Goal: Use online tool/utility: Utilize a website feature to perform a specific function

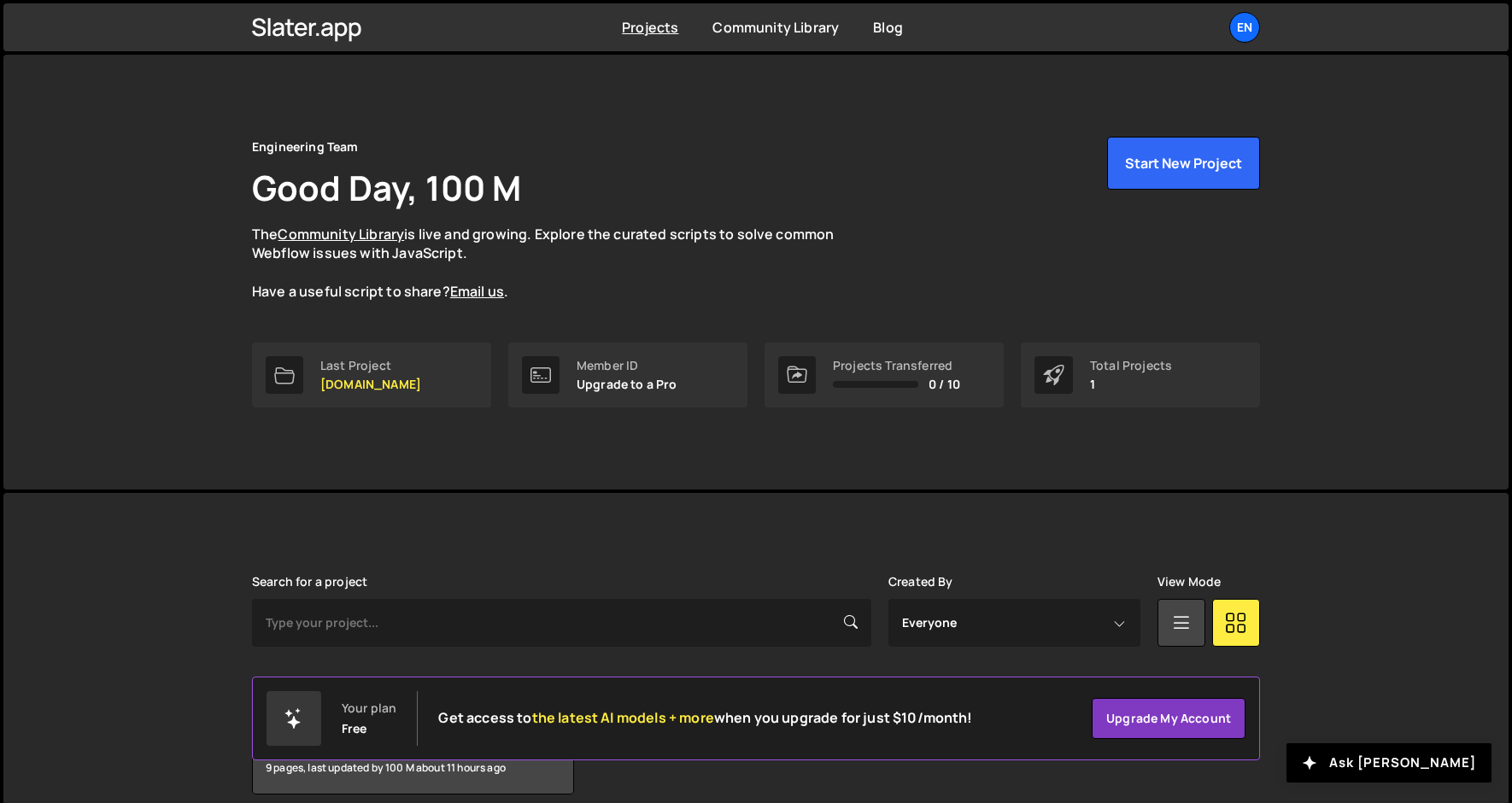
scroll to position [76, 0]
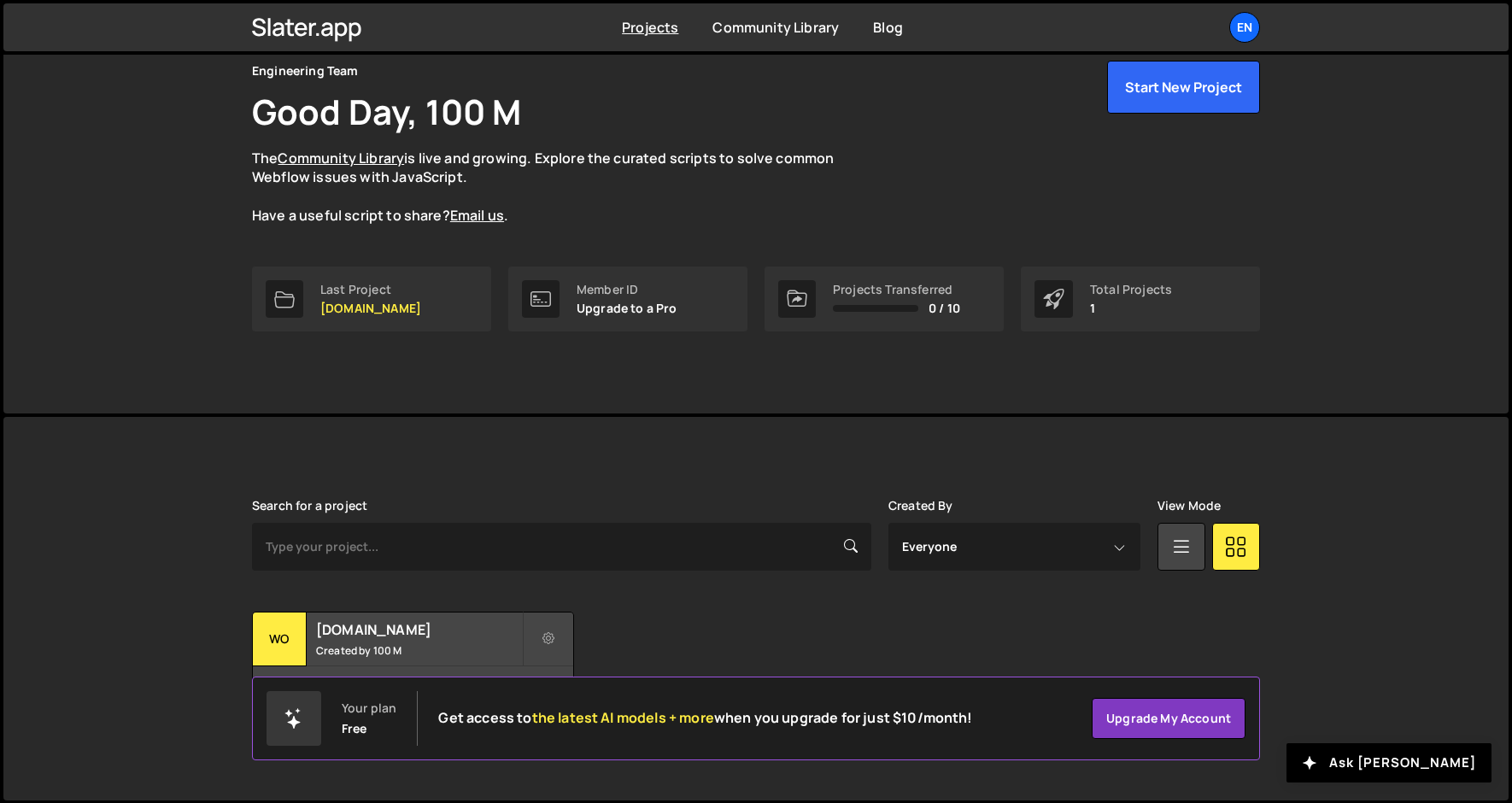
click at [364, 677] on div "Your plan Free Get access to the latest AI models + more when you upgrade for j…" at bounding box center [755, 718] width 1008 height 84
click at [364, 648] on small "Created by 100 M" at bounding box center [419, 650] width 206 height 14
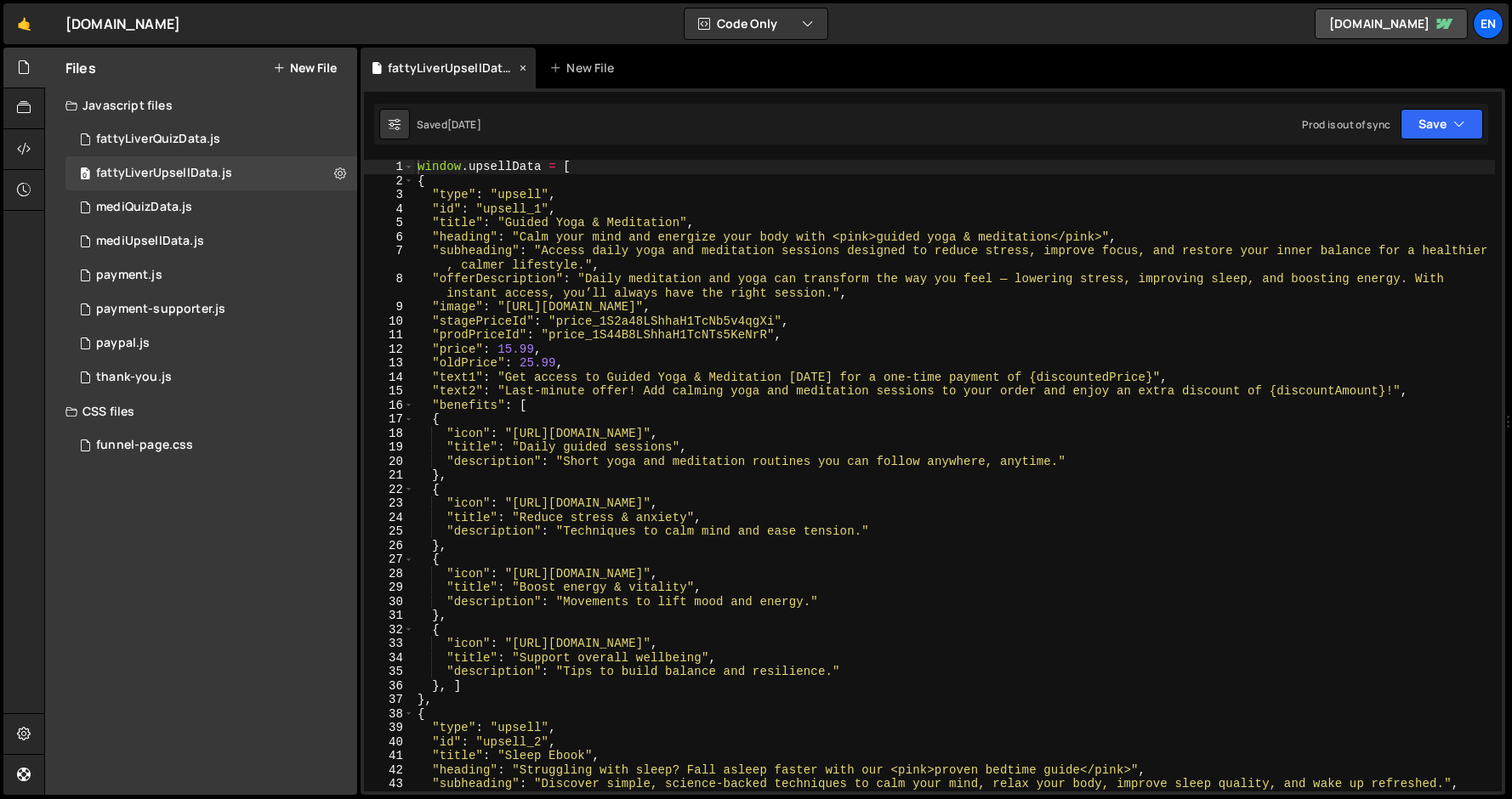
click at [522, 62] on icon at bounding box center [523, 68] width 12 height 17
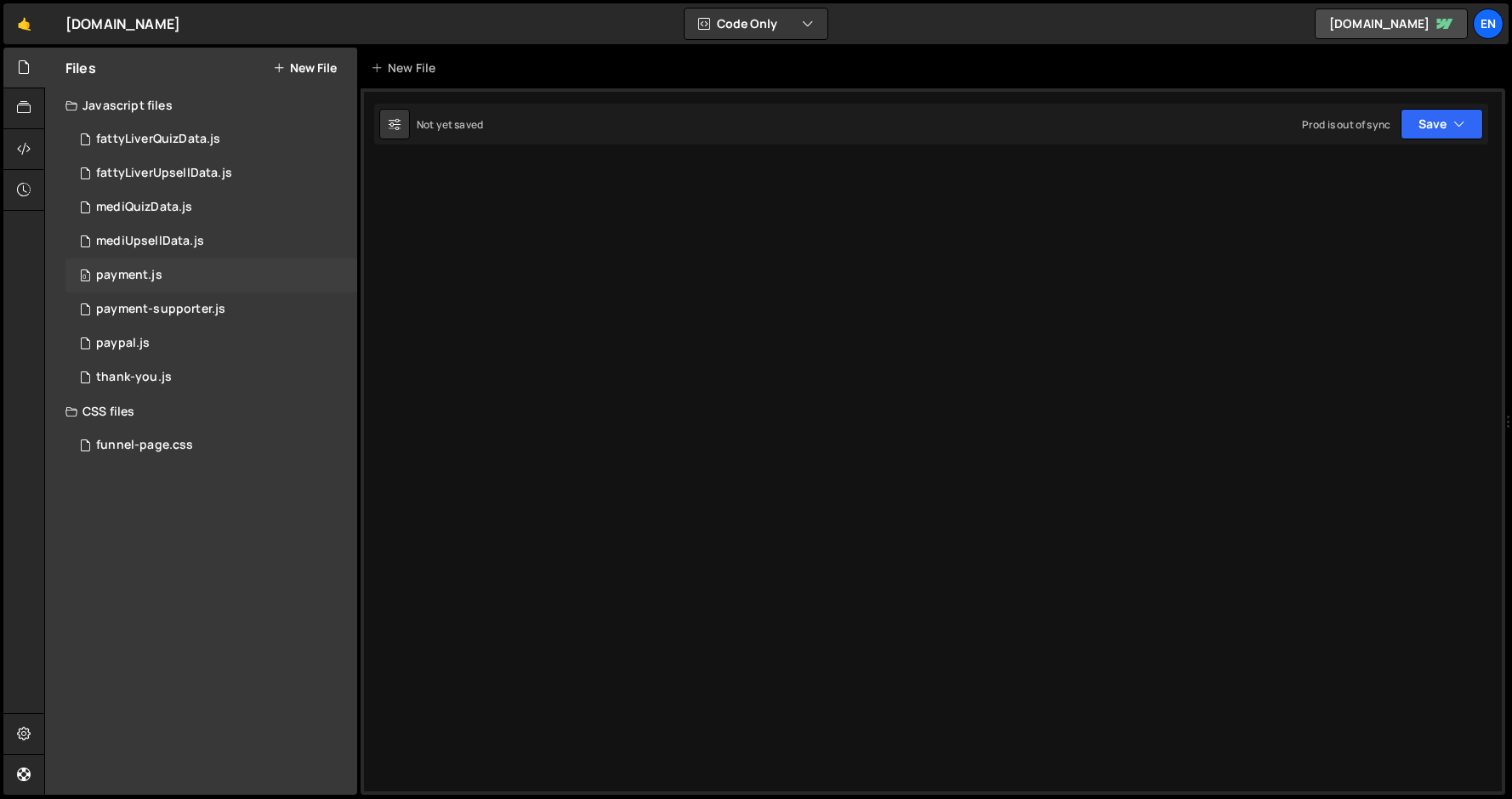
click at [104, 272] on div "payment.js" at bounding box center [128, 275] width 66 height 15
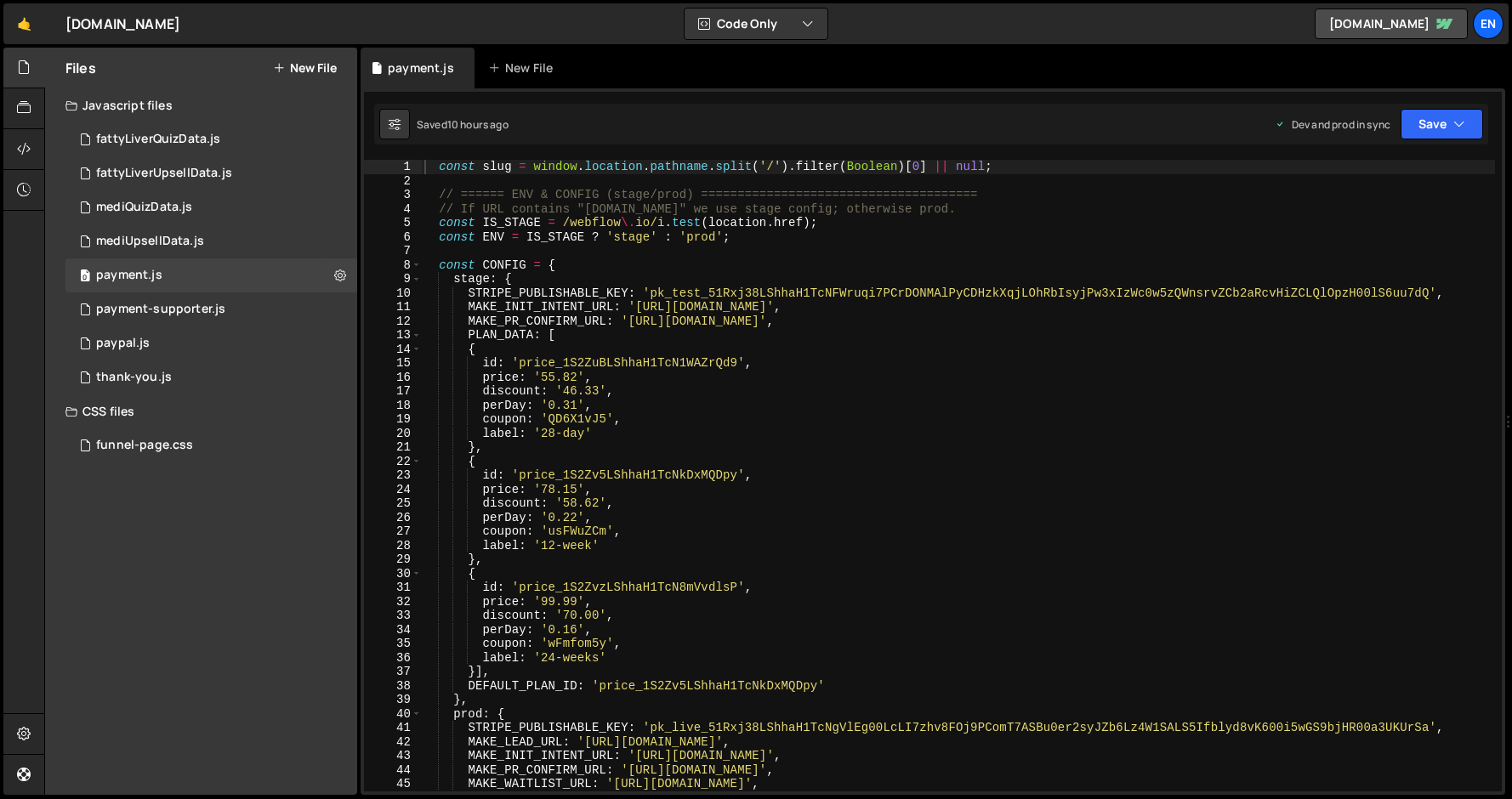
type textarea "{"
click at [490, 353] on div "const slug = window . location . pathname . split ( '/' ) . filter ( Boolean ) …" at bounding box center [958, 490] width 1074 height 660
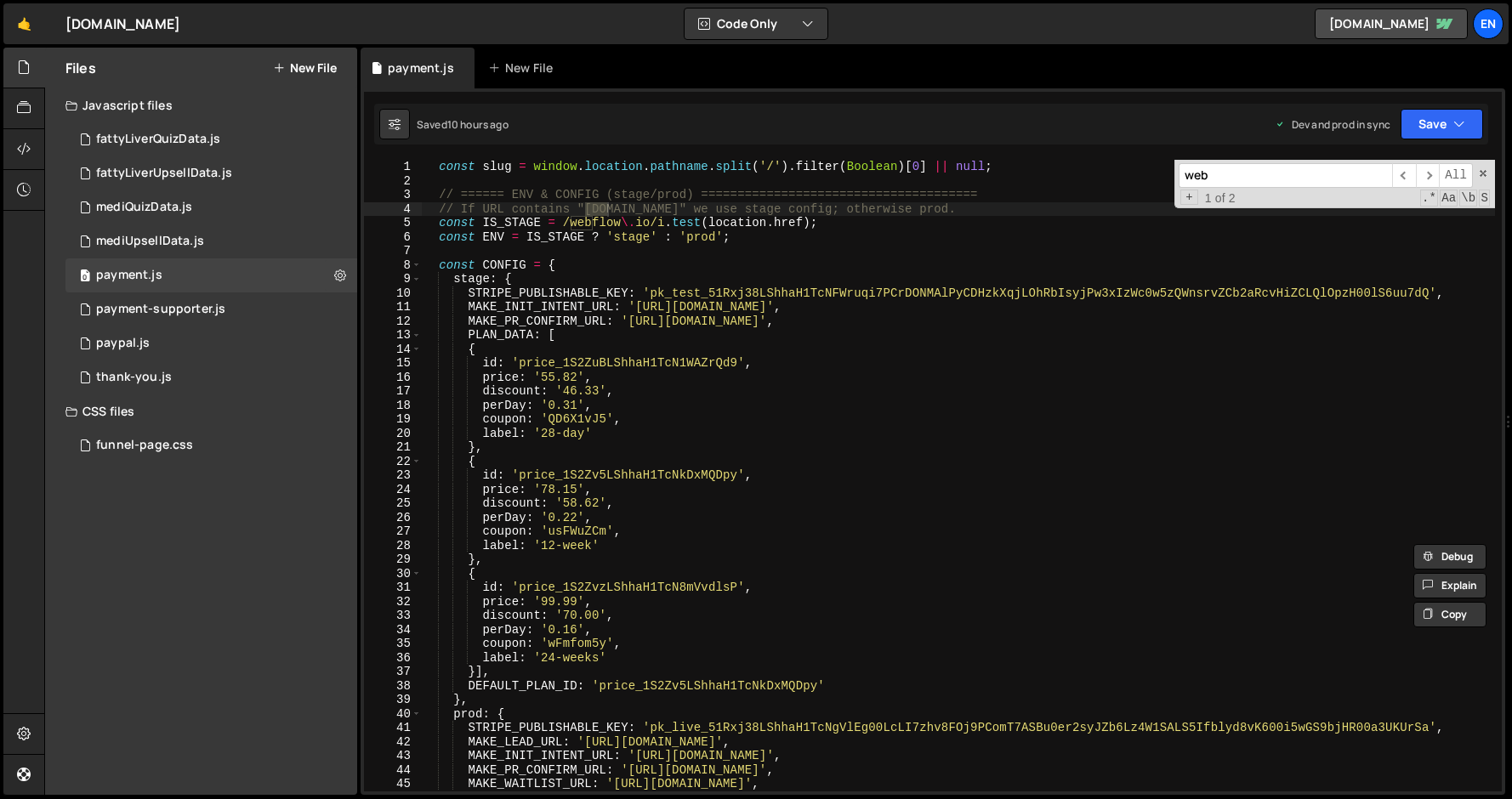
type input "webh"
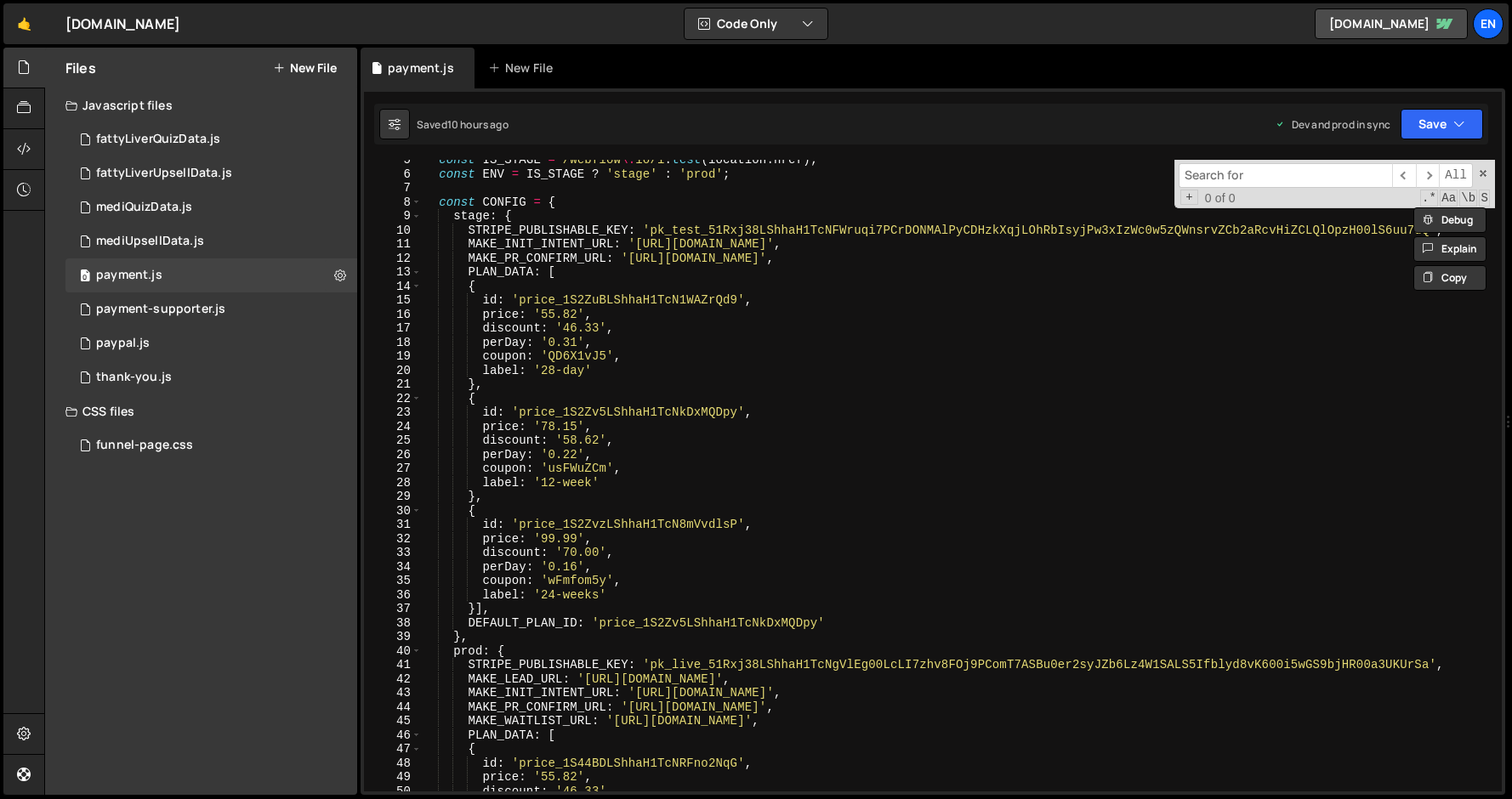
scroll to position [101, 0]
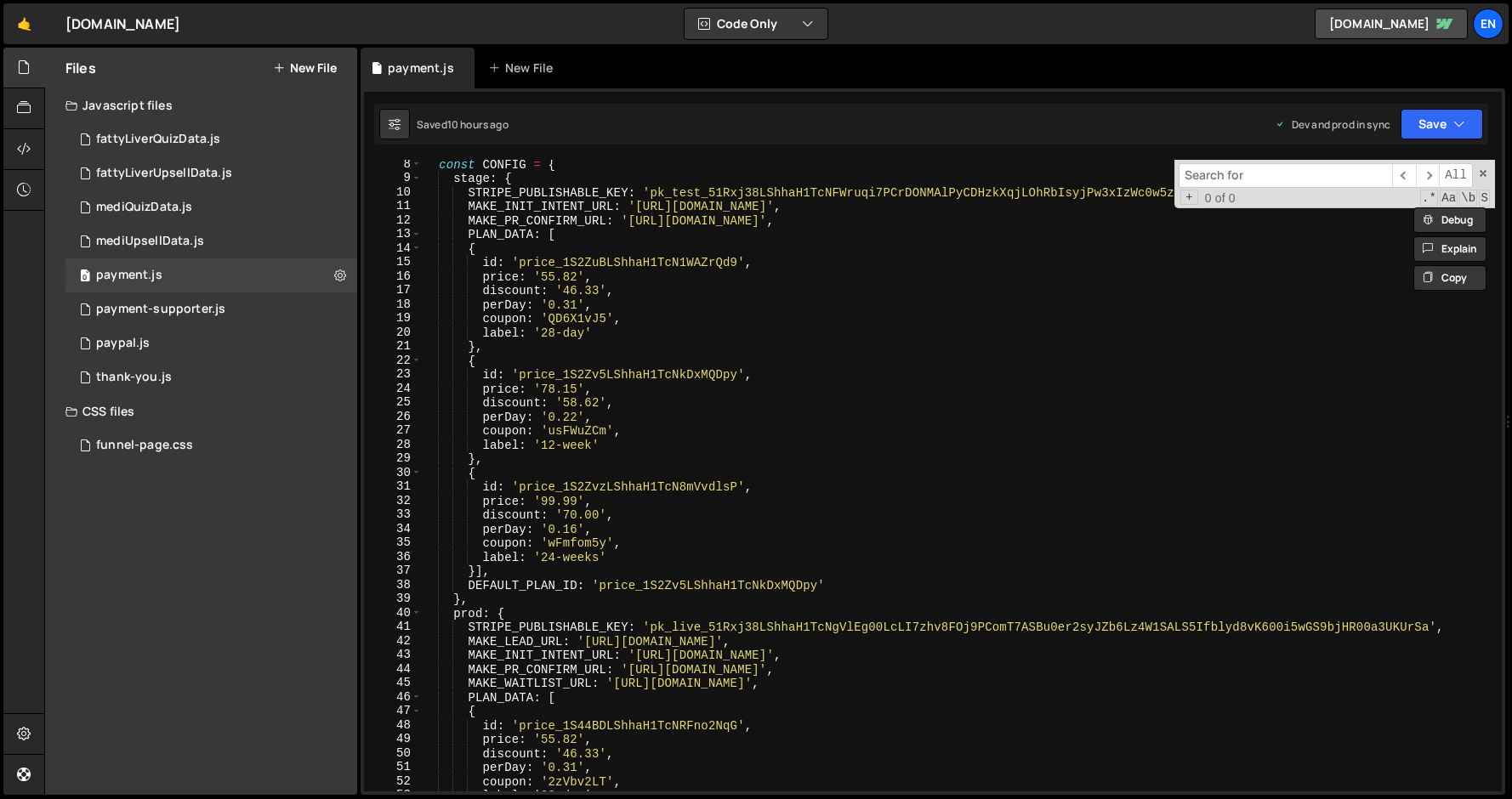
click at [485, 646] on div "const CONFIG = { stage : { STRIPE_PUBLISHABLE_KEY : 'pk_test_51Rxj38LShhaH1TcNF…" at bounding box center [958, 487] width 1074 height 660
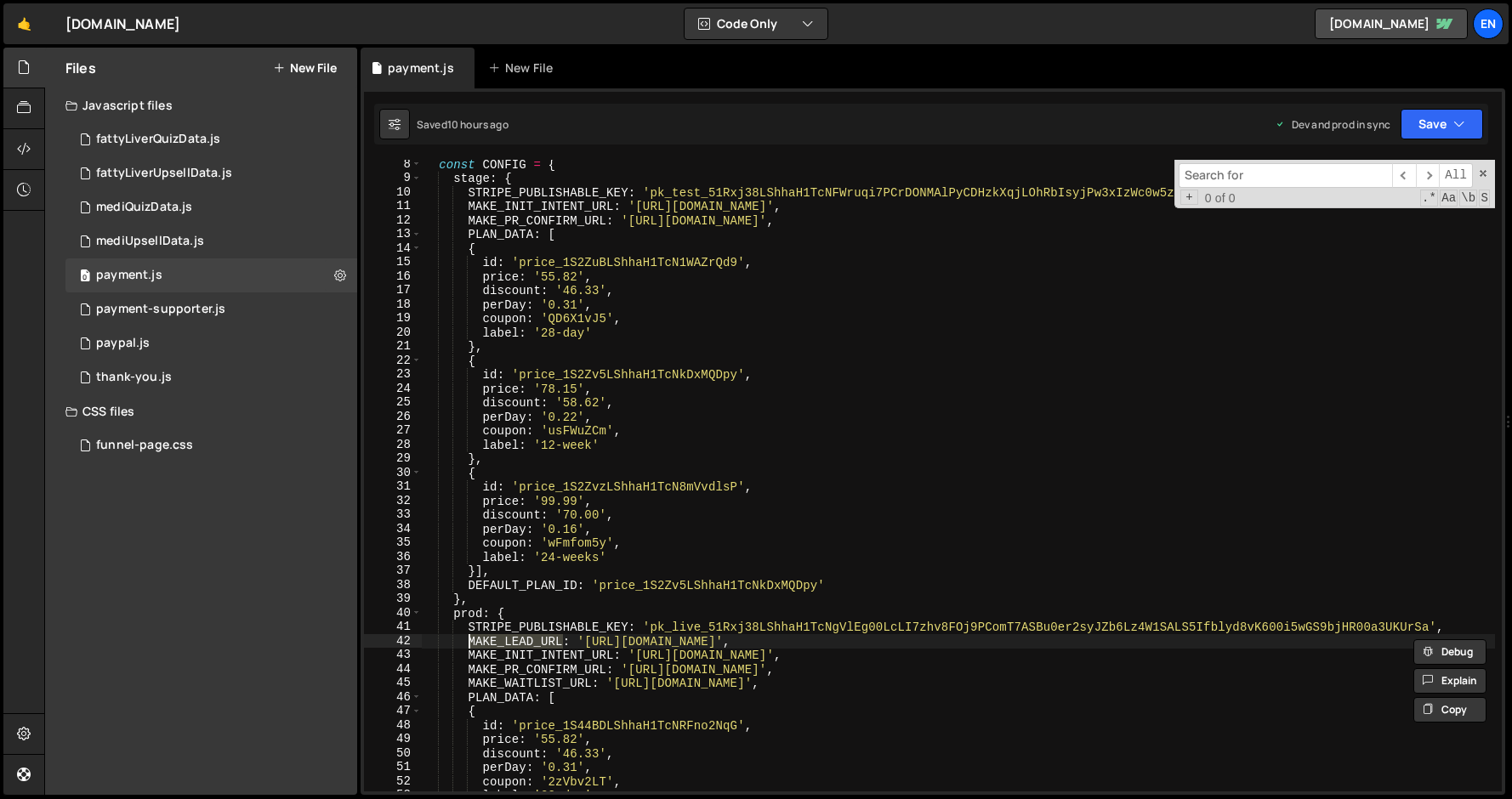
click at [492, 632] on div "const CONFIG = { stage : { STRIPE_PUBLISHABLE_KEY : 'pk_test_51Rxj38LShhaH1TcNF…" at bounding box center [958, 487] width 1074 height 660
click at [492, 643] on div "const CONFIG = { stage : { STRIPE_PUBLISHABLE_KEY : 'pk_test_51Rxj38LShhaH1TcNF…" at bounding box center [958, 487] width 1074 height 660
type textarea "MAKE_LEAD_URL: '[URL][DOMAIN_NAME]',"
click at [492, 643] on div "const CONFIG = { stage : { STRIPE_PUBLISHABLE_KEY : 'pk_test_51Rxj38LShhaH1TcNF…" at bounding box center [958, 487] width 1074 height 660
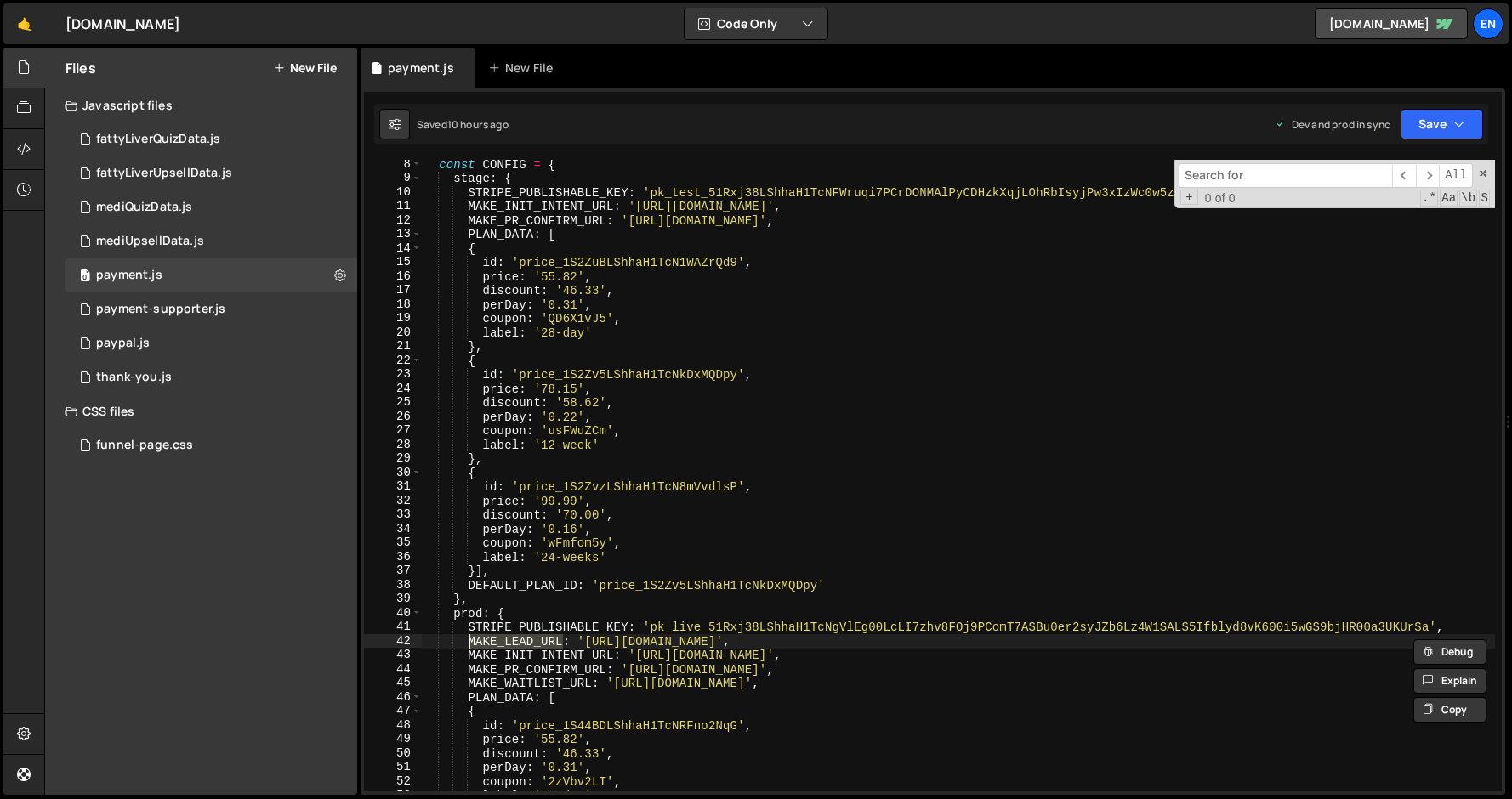
type input "MAKE_LEAD_URL"
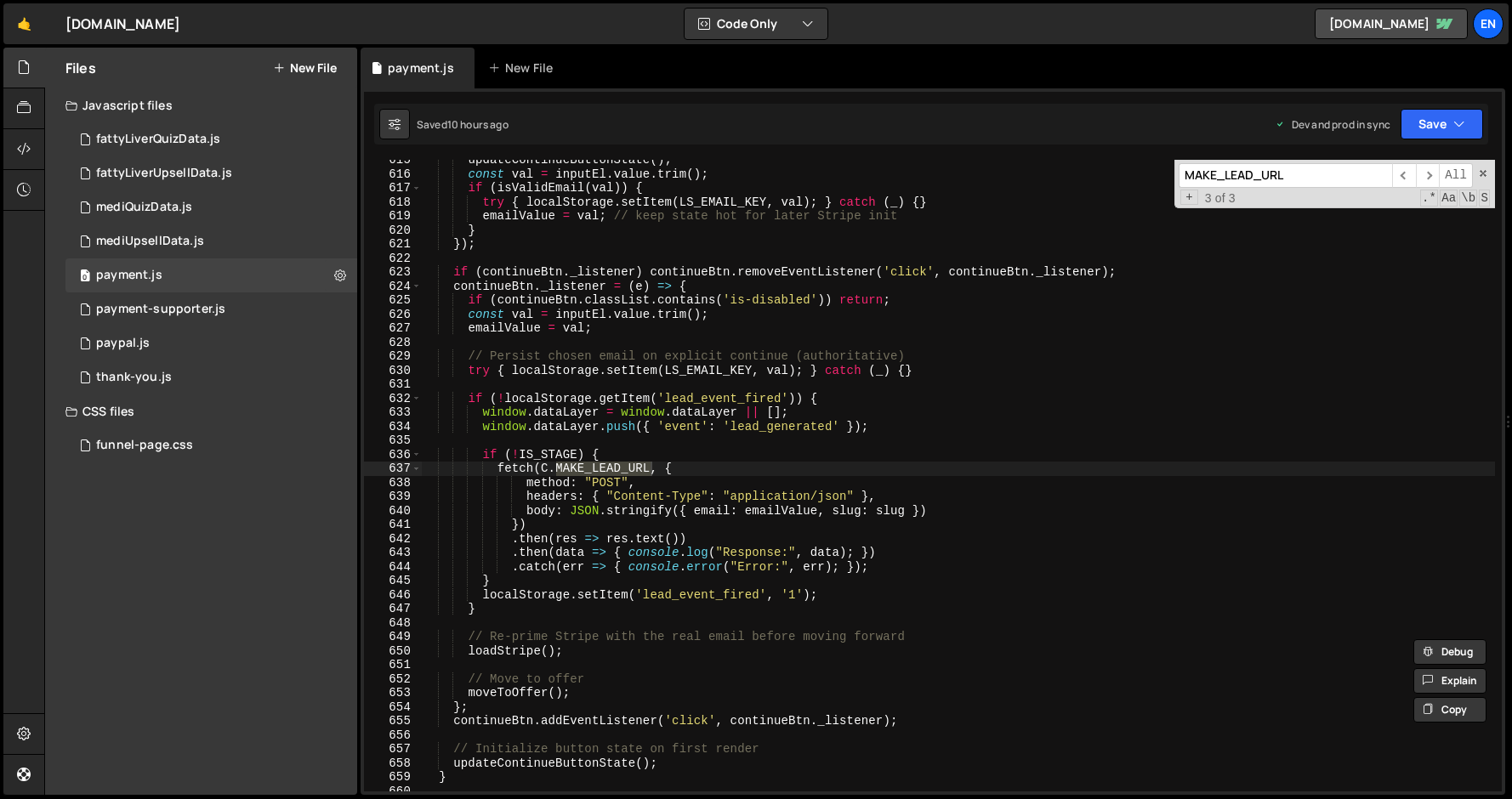
scroll to position [8621, 0]
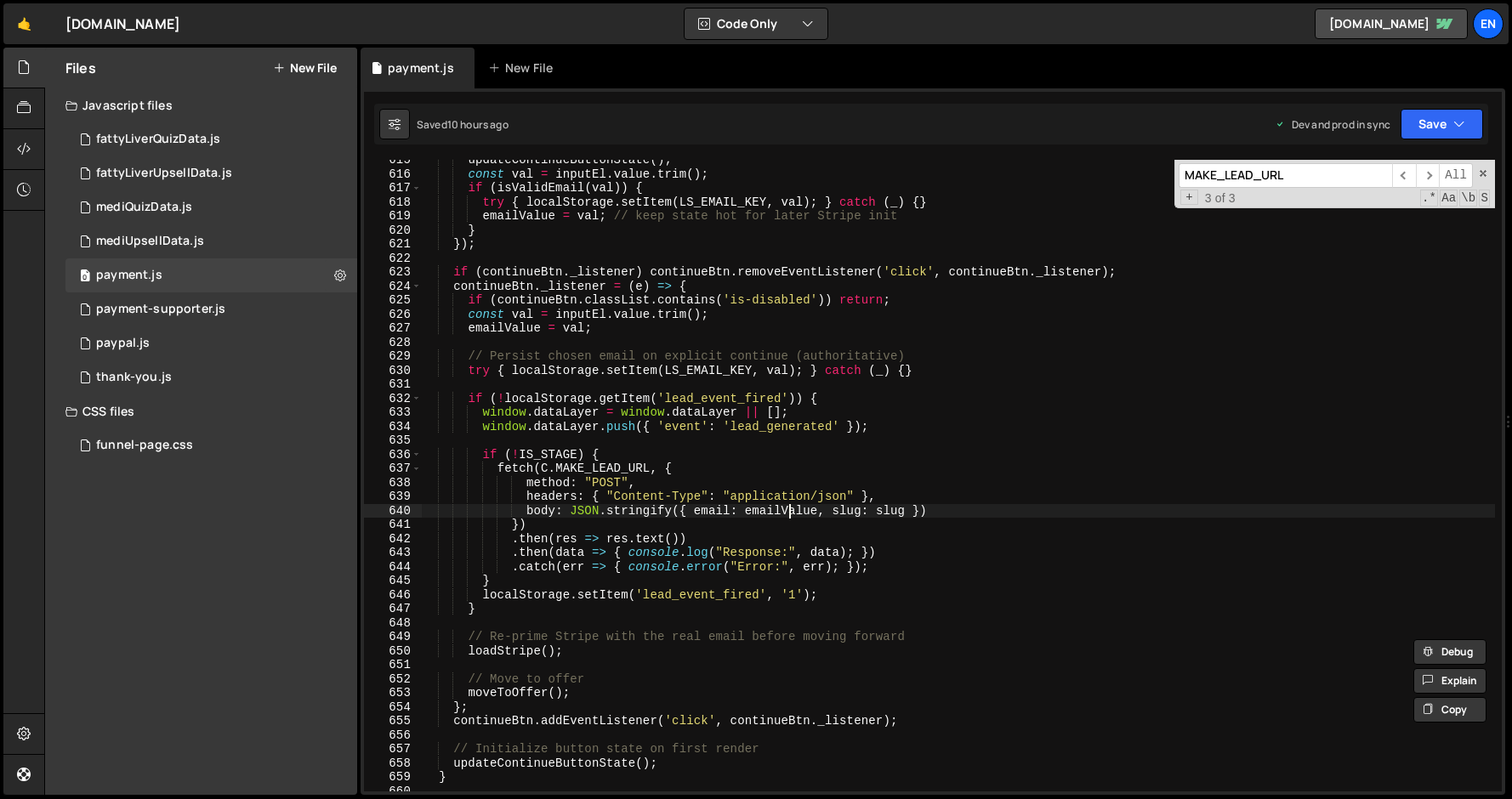
click at [792, 513] on div "updateContinueButtonState ( ) ; const val = inputEl . value . trim ( ) ; if ( i…" at bounding box center [958, 483] width 1074 height 660
click at [890, 510] on div "updateContinueButtonState ( ) ; const val = inputEl . value . trim ( ) ; if ( i…" at bounding box center [958, 483] width 1074 height 660
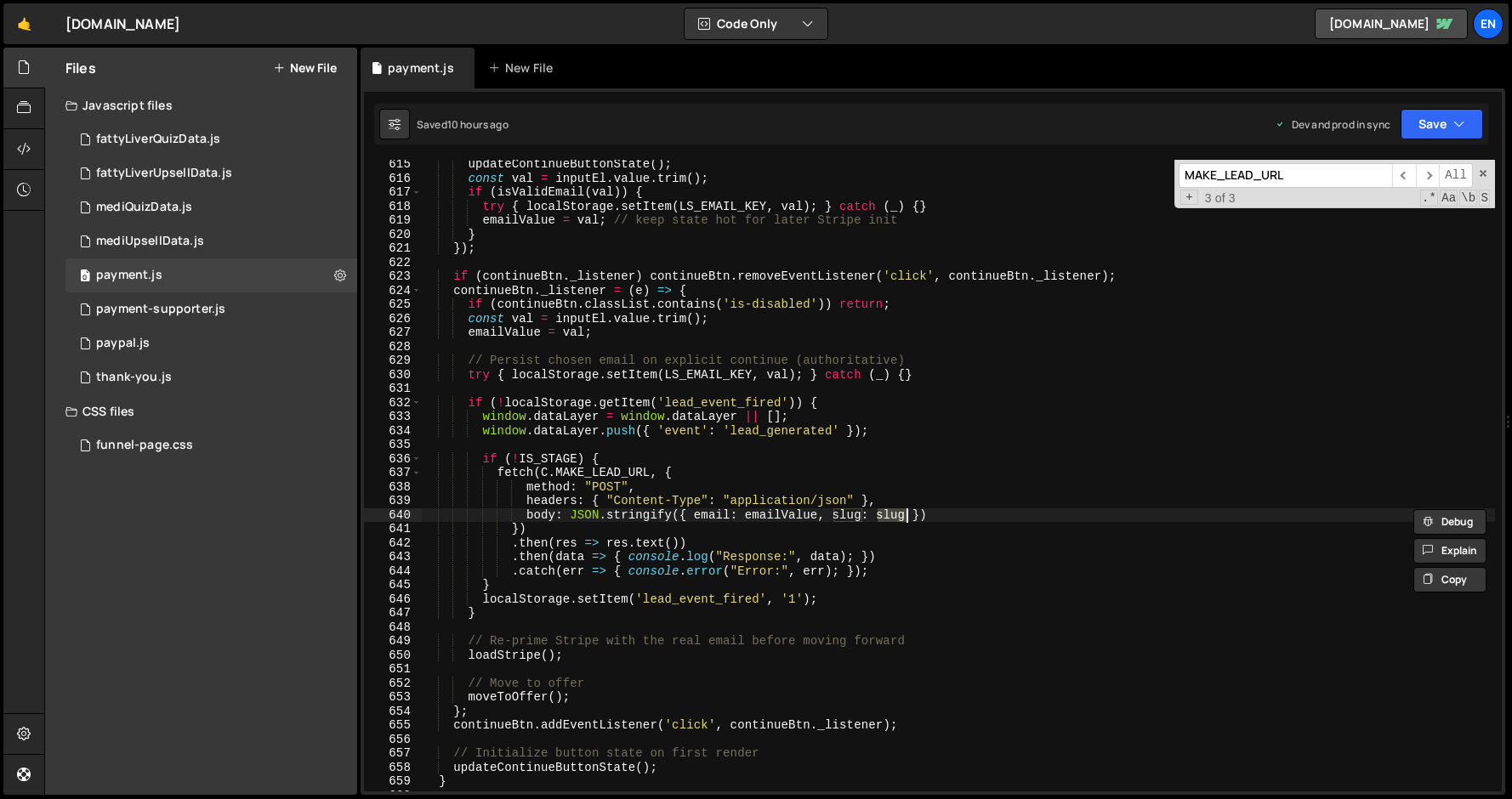
scroll to position [8629, 0]
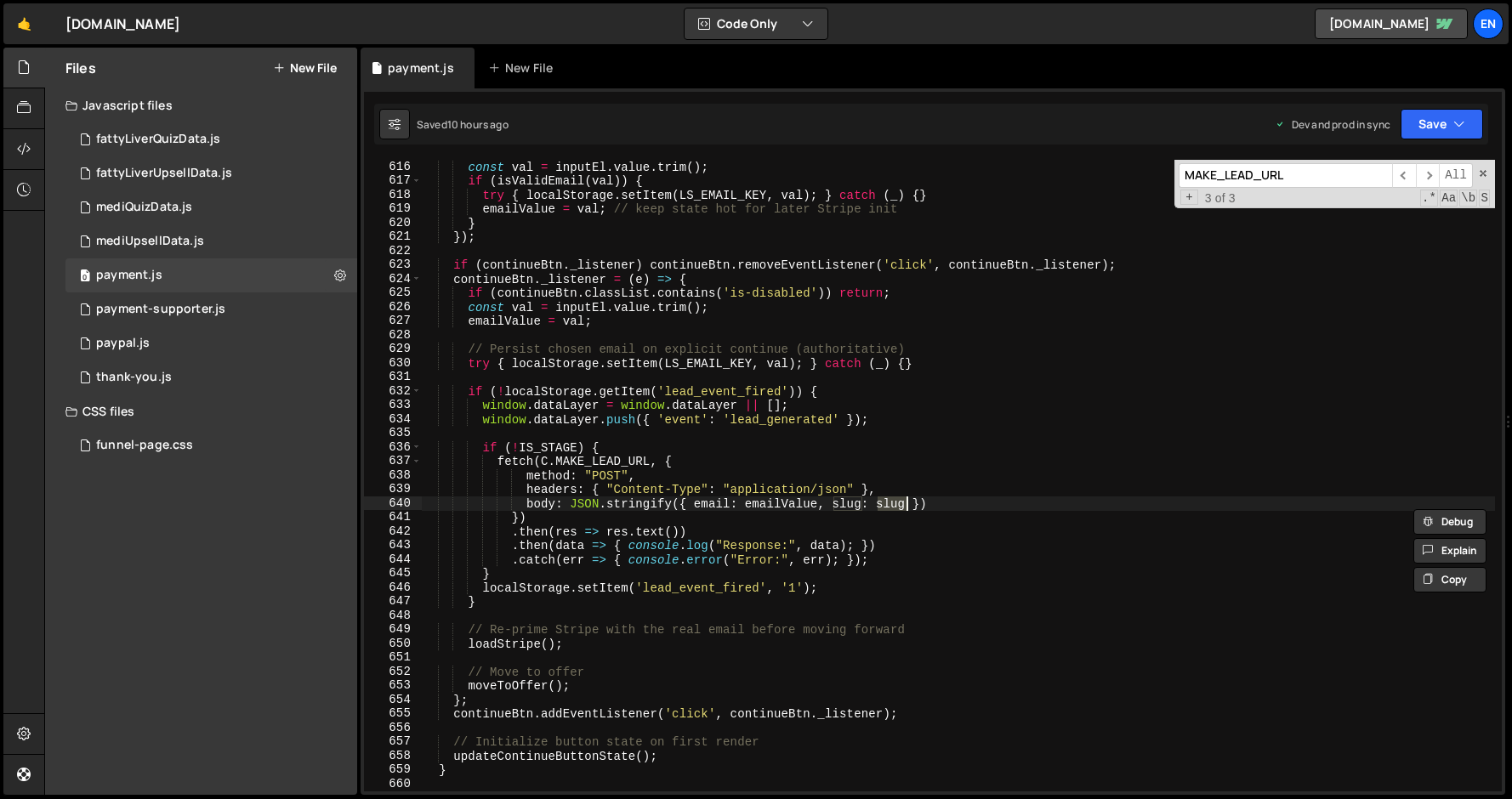
click at [689, 521] on div "const val = inputEl . value . trim ( ) ; if ( isValidEmail ( val )) { try { loc…" at bounding box center [958, 490] width 1074 height 660
click at [657, 567] on div "const val = inputEl . value . trim ( ) ; if ( isValidEmail ( val )) { try { loc…" at bounding box center [958, 490] width 1074 height 660
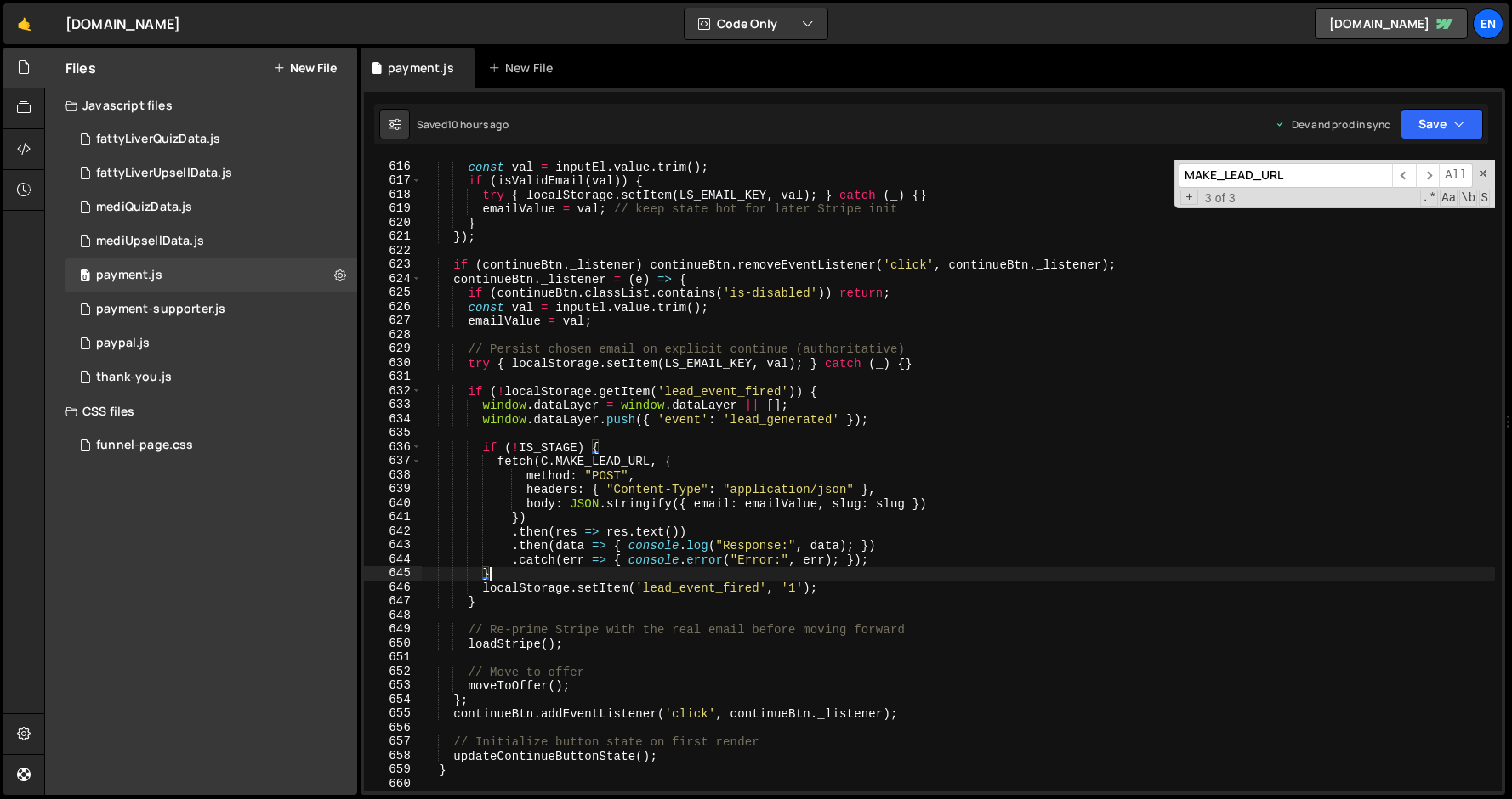
click at [619, 509] on div "const val = inputEl . value . trim ( ) ; if ( isValidEmail ( val )) { try { loc…" at bounding box center [958, 490] width 1074 height 660
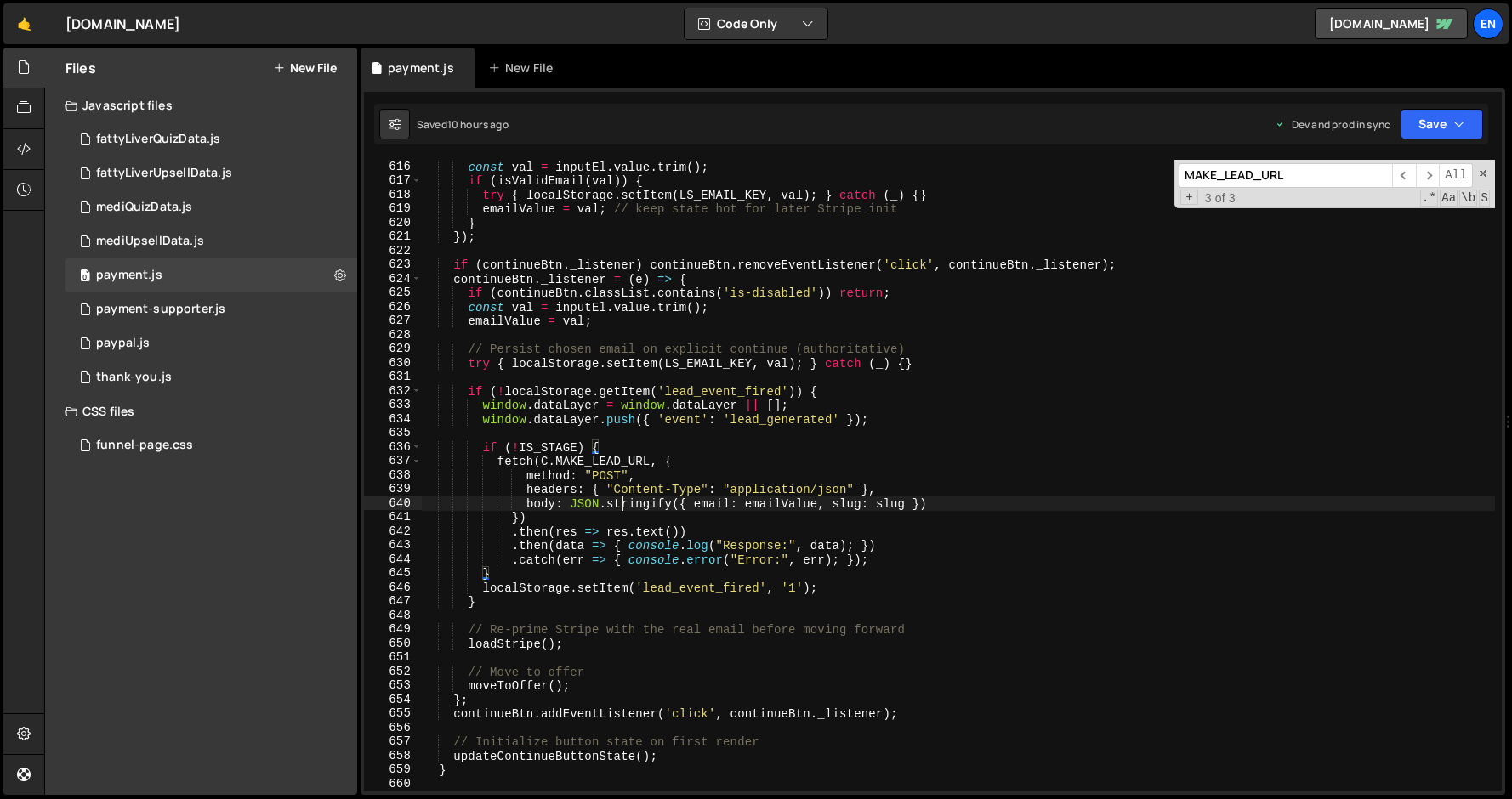
click at [619, 509] on div "const val = inputEl . value . trim ( ) ; if ( isValidEmail ( val )) { try { loc…" at bounding box center [958, 490] width 1074 height 660
click at [726, 505] on div "const val = inputEl . value . trim ( ) ; if ( isValidEmail ( val )) { try { loc…" at bounding box center [958, 490] width 1074 height 660
click at [769, 505] on div "const val = inputEl . value . trim ( ) ; if ( isValidEmail ( val )) { try { loc…" at bounding box center [958, 490] width 1074 height 660
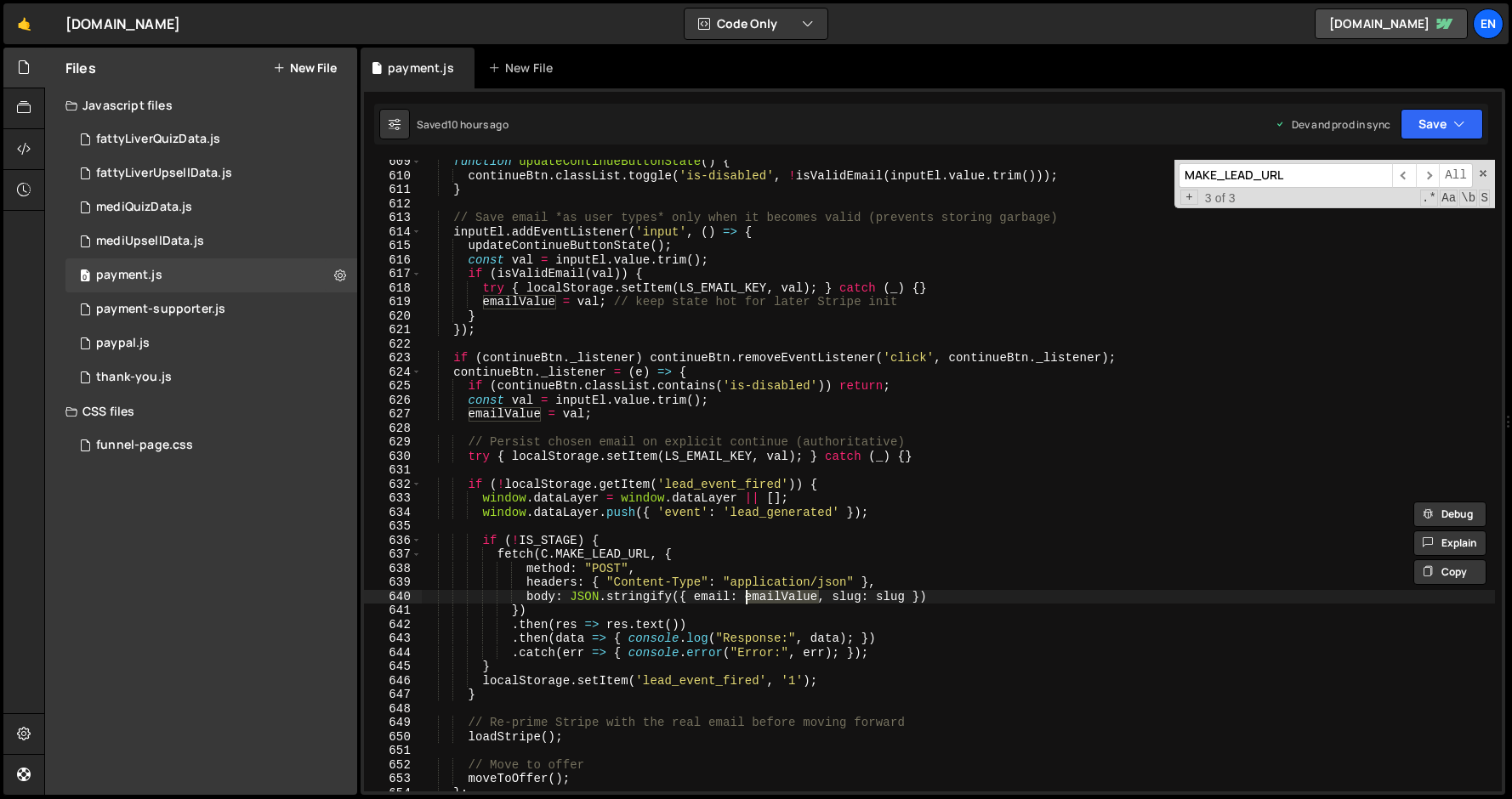
scroll to position [8534, 0]
click at [894, 592] on div "function updateContinueButtonState ( ) { continueBtn . classList . toggle ( 'is…" at bounding box center [958, 484] width 1074 height 660
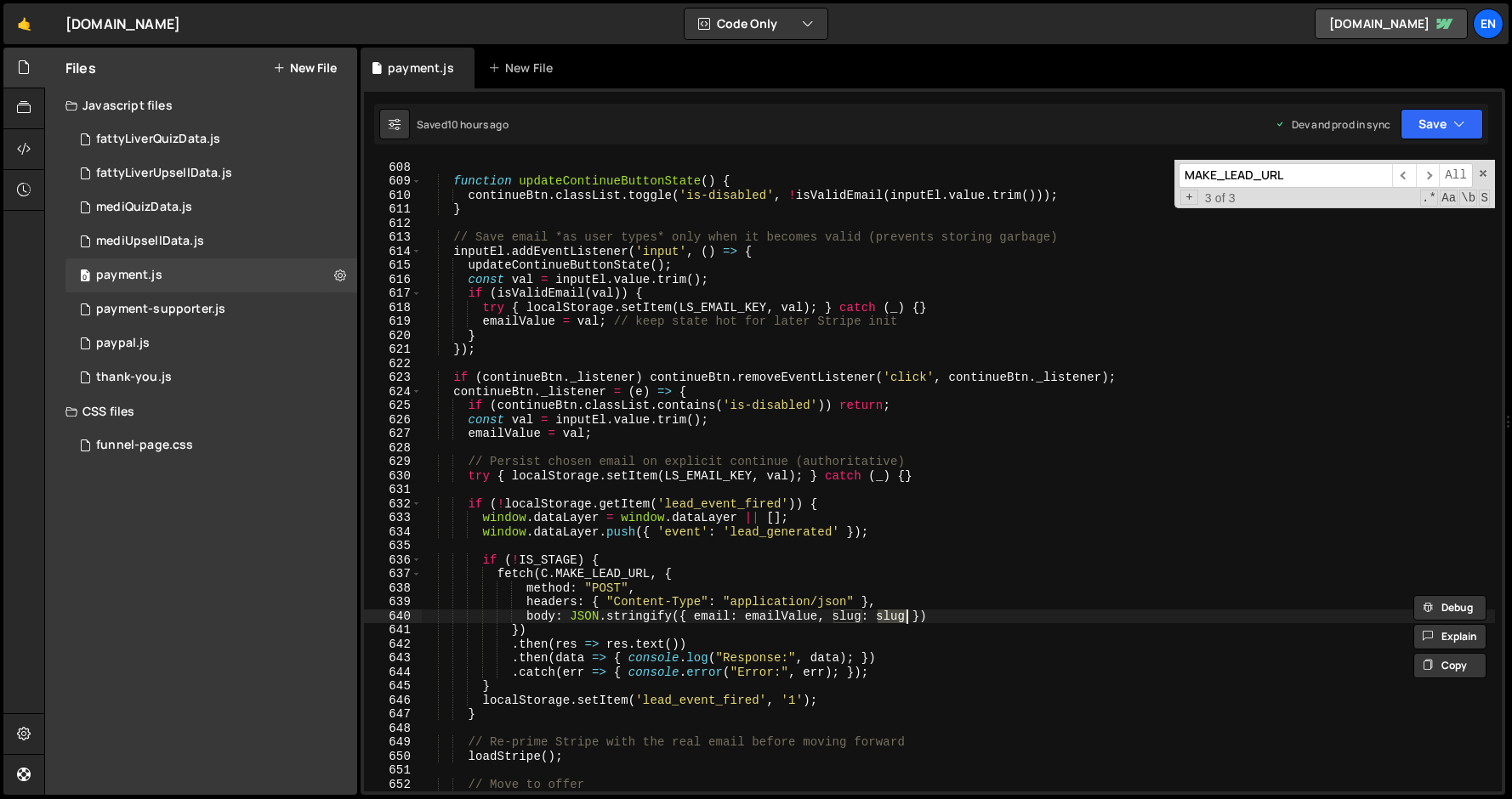
scroll to position [8524, 0]
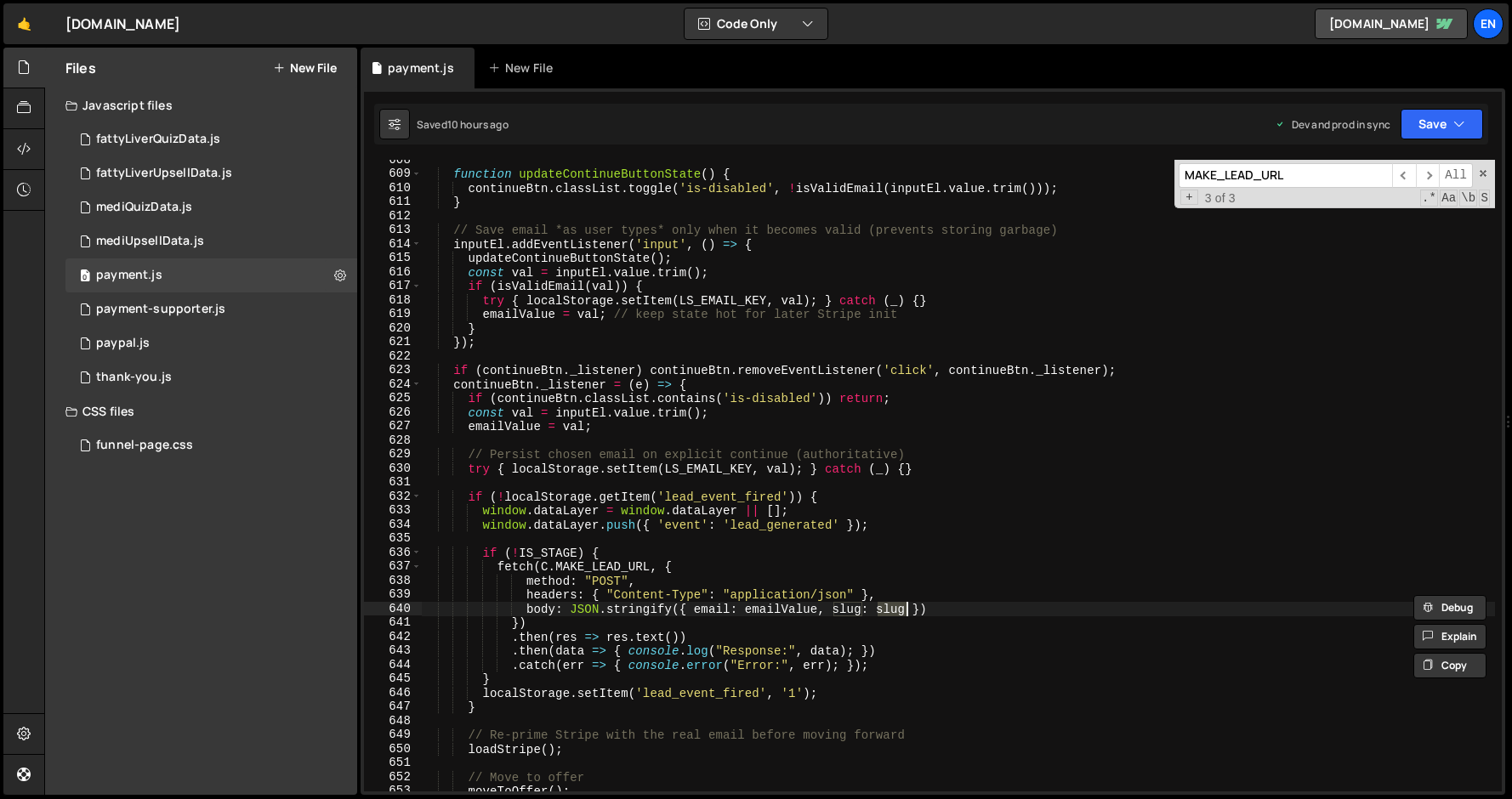
click at [553, 153] on div "Type cmd + s to save your Javascript file. XXXXXXXXXXXXXXXXXXXXXXXXXXXXXXXXXXXX…" at bounding box center [933, 442] width 1145 height 707
click at [581, 223] on div "function updateContinueButtonState ( ) { continueBtn . classList . toggle ( 'is…" at bounding box center [958, 483] width 1074 height 660
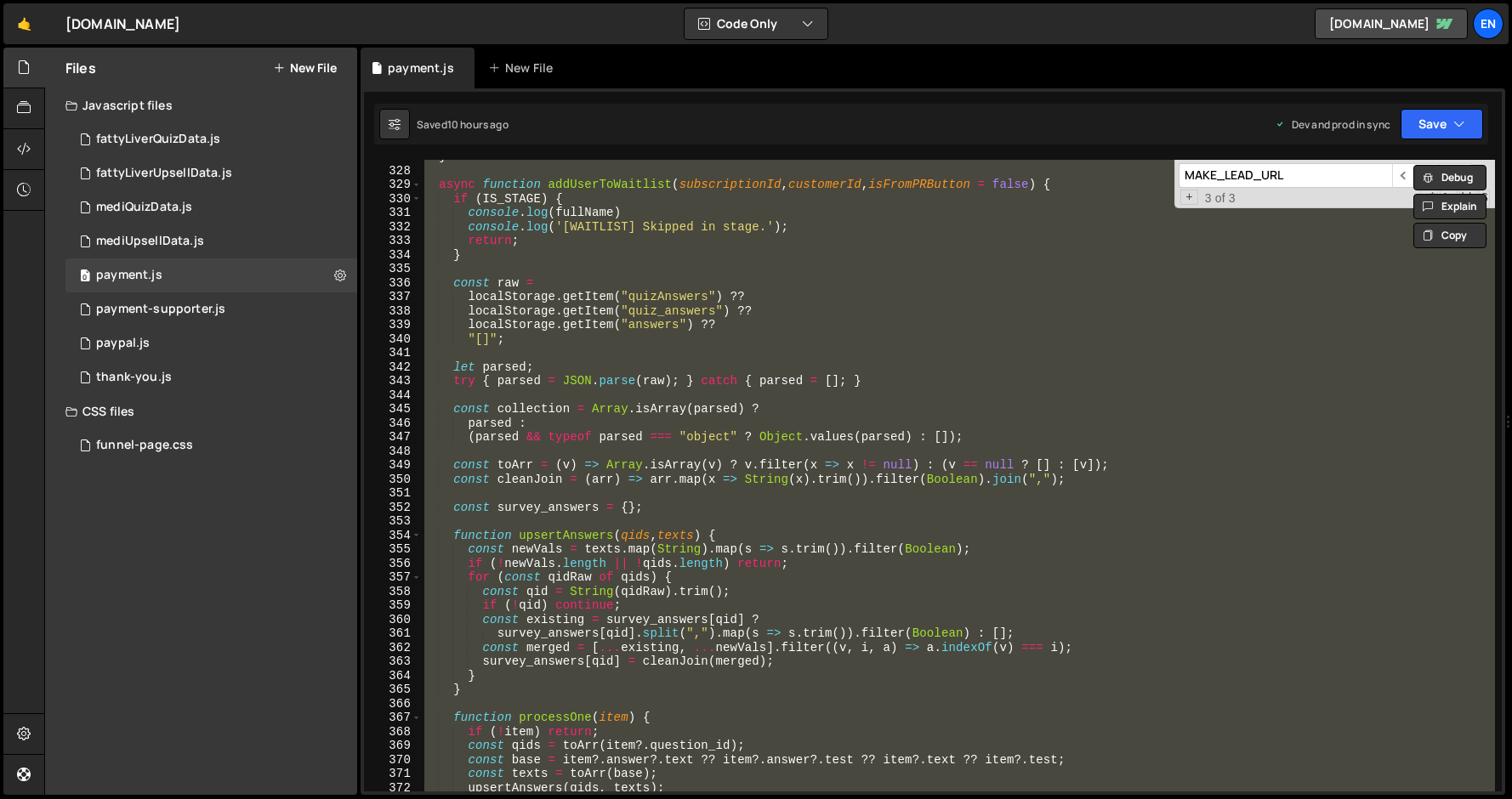
click at [600, 471] on div "} async function addUserToWaitlist ( subscriptionId , customerId , isFromPRButt…" at bounding box center [958, 479] width 1074 height 660
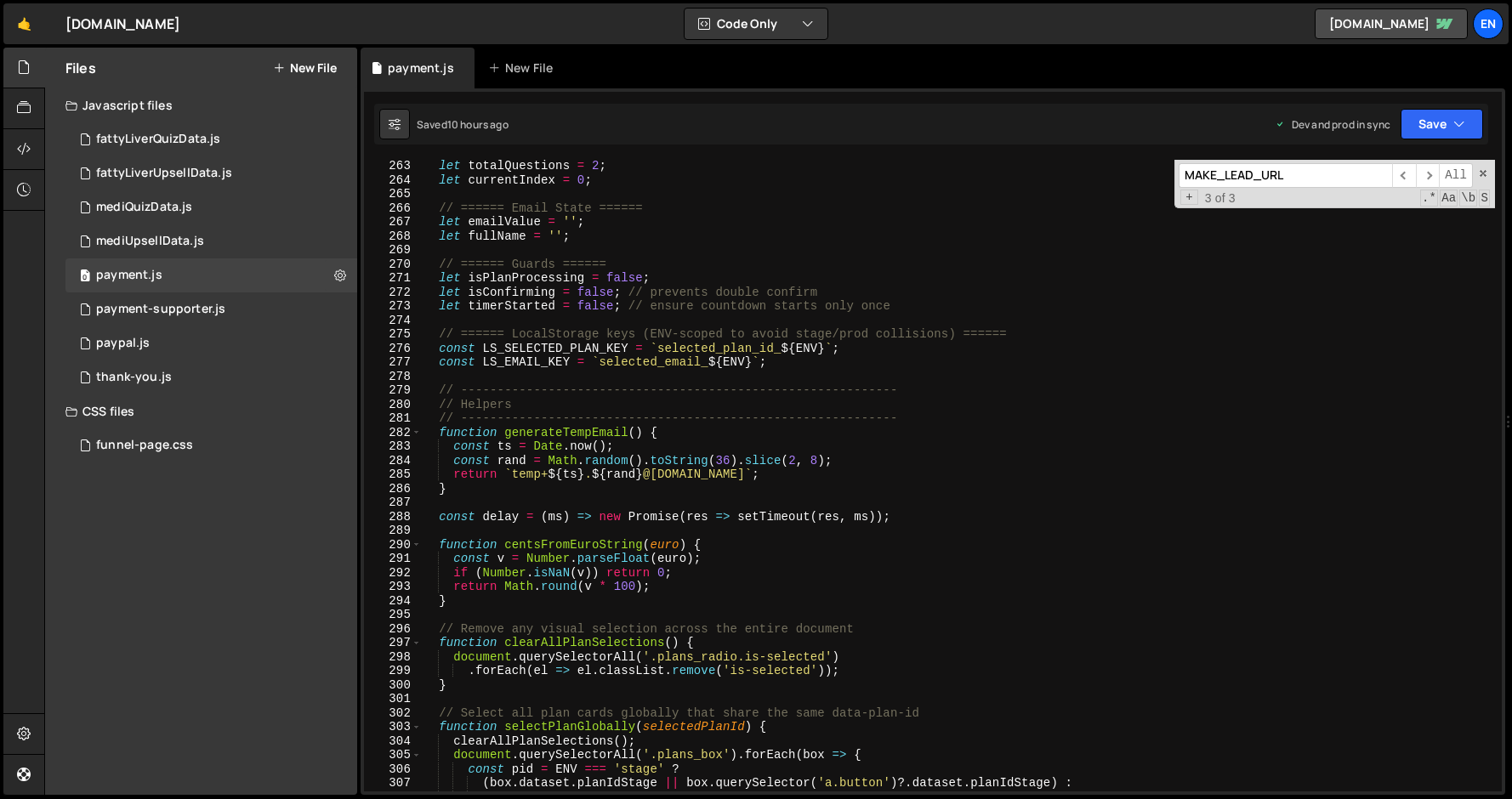
scroll to position [3807, 0]
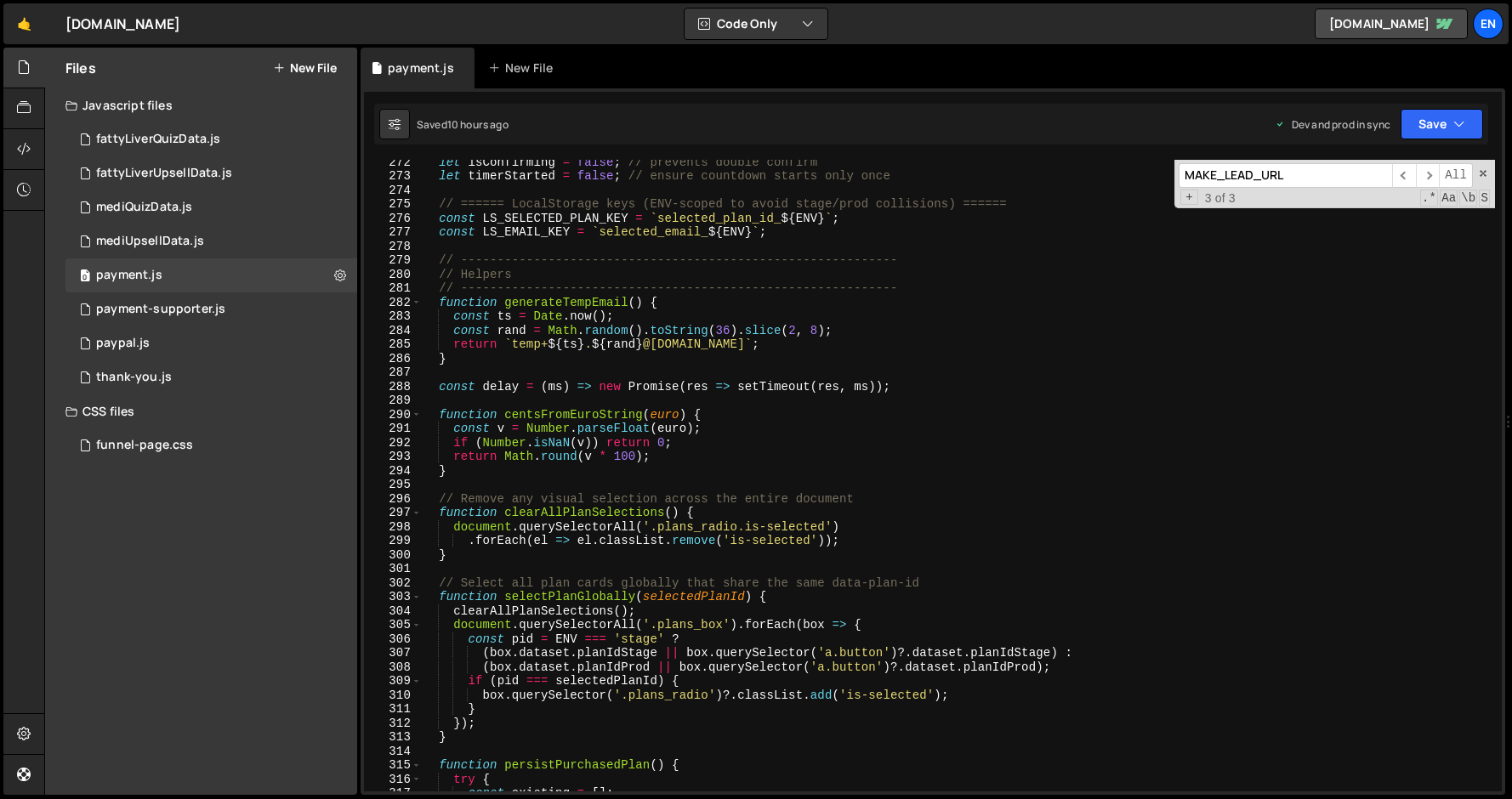
click at [534, 294] on div "let isConfirming = false ; // prevents double confirm let timerStarted = false …" at bounding box center [958, 484] width 1074 height 660
type textarea "// ------------------------------------------------------------"
paste input "addUserToWaitlist"
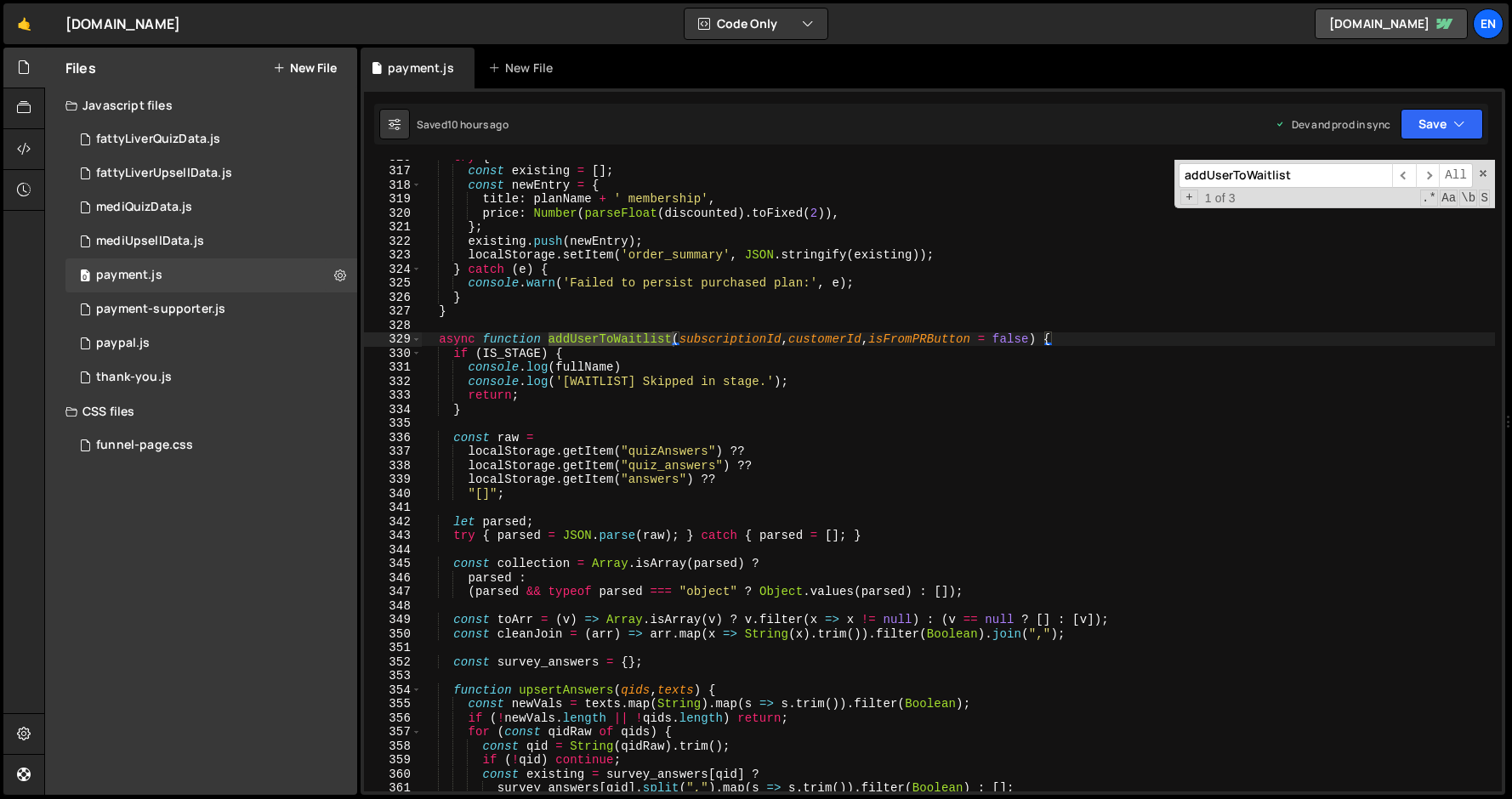
scroll to position [4434, 0]
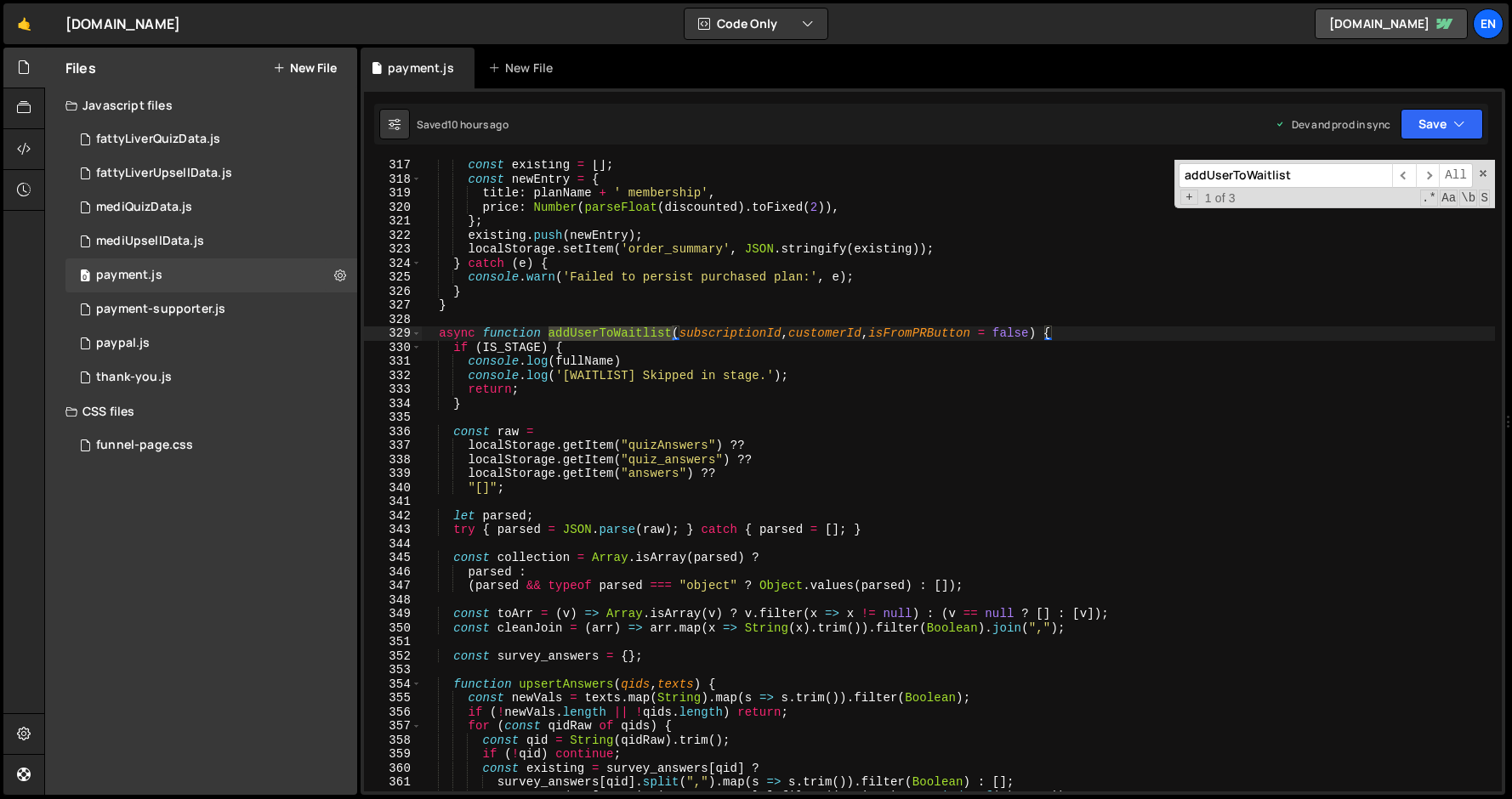
type input "addUserToWaitlist"
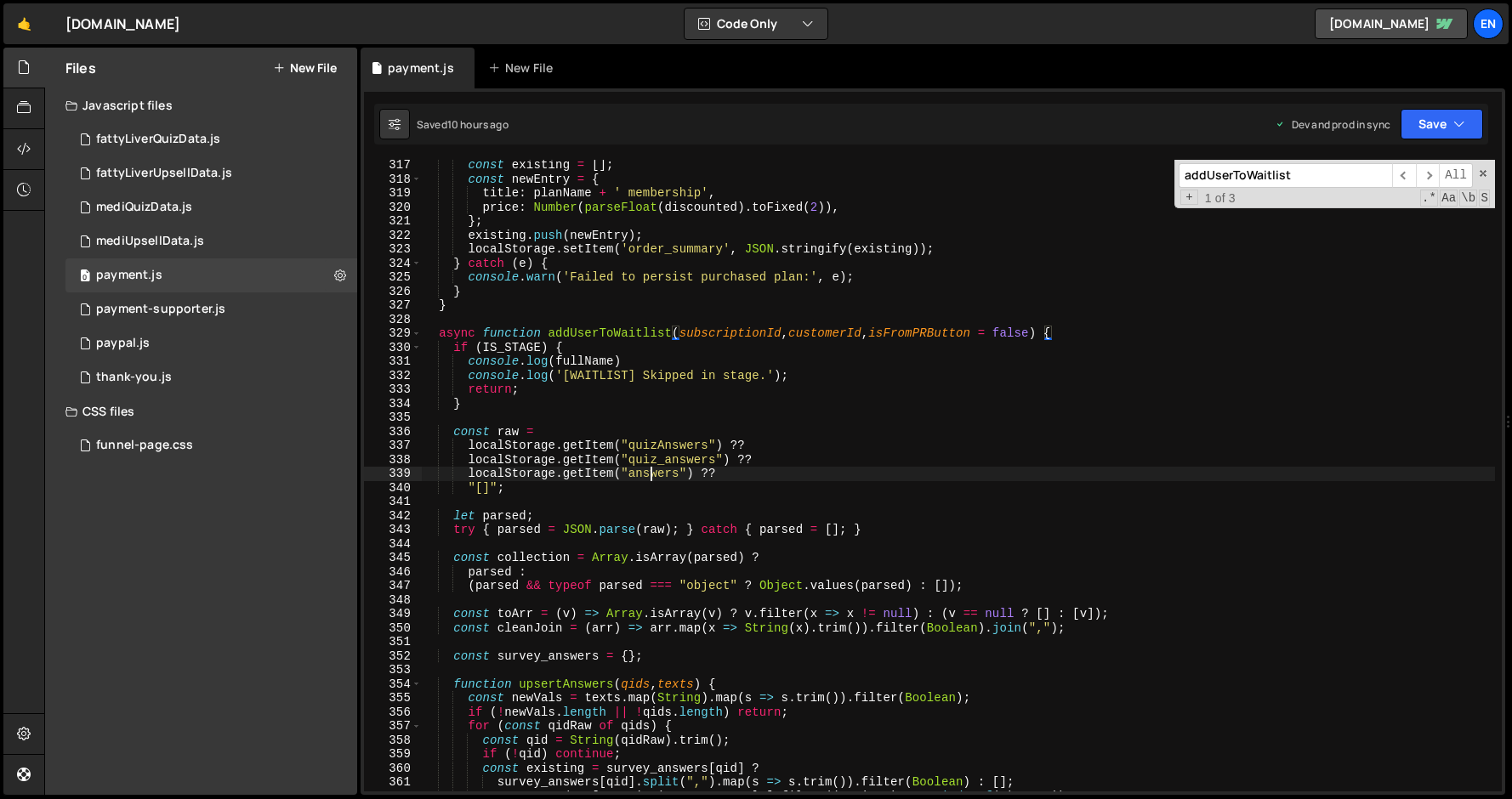
click at [648, 475] on div "const existing = [ ] ; const newEntry = { title : planName + ' membership' , pr…" at bounding box center [958, 488] width 1074 height 660
click at [648, 476] on div "const existing = [ ] ; const newEntry = { title : planName + ' membership' , pr…" at bounding box center [958, 476] width 1074 height 632
click at [648, 476] on div "const existing = [ ] ; const newEntry = { title : planName + ' membership' , pr…" at bounding box center [958, 488] width 1074 height 660
click at [525, 515] on div "const existing = [ ] ; const newEntry = { title : planName + ' membership' , pr…" at bounding box center [958, 488] width 1074 height 660
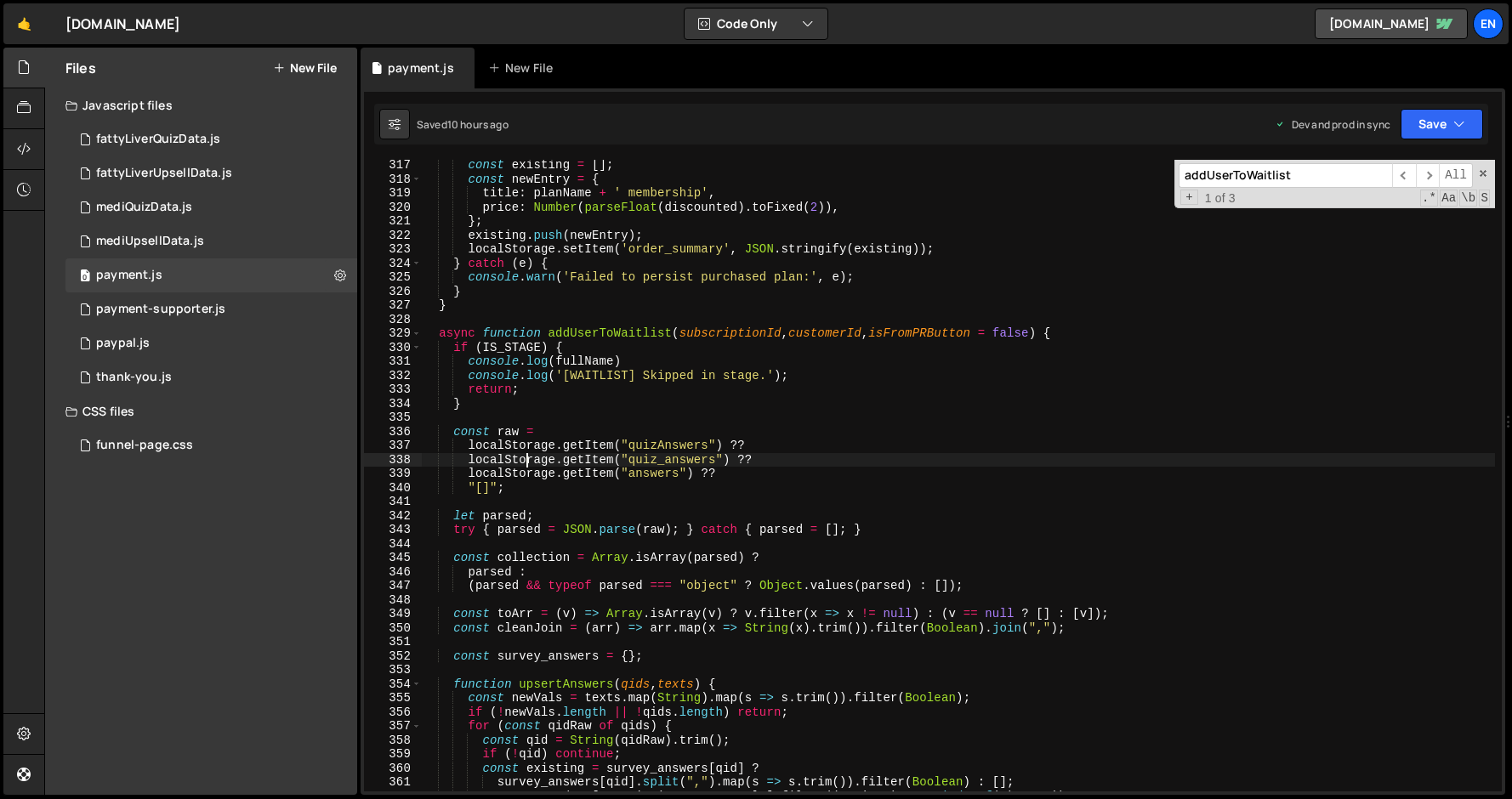
click at [525, 463] on div "const existing = [ ] ; const newEntry = { title : planName + ' membership' , pr…" at bounding box center [958, 488] width 1074 height 660
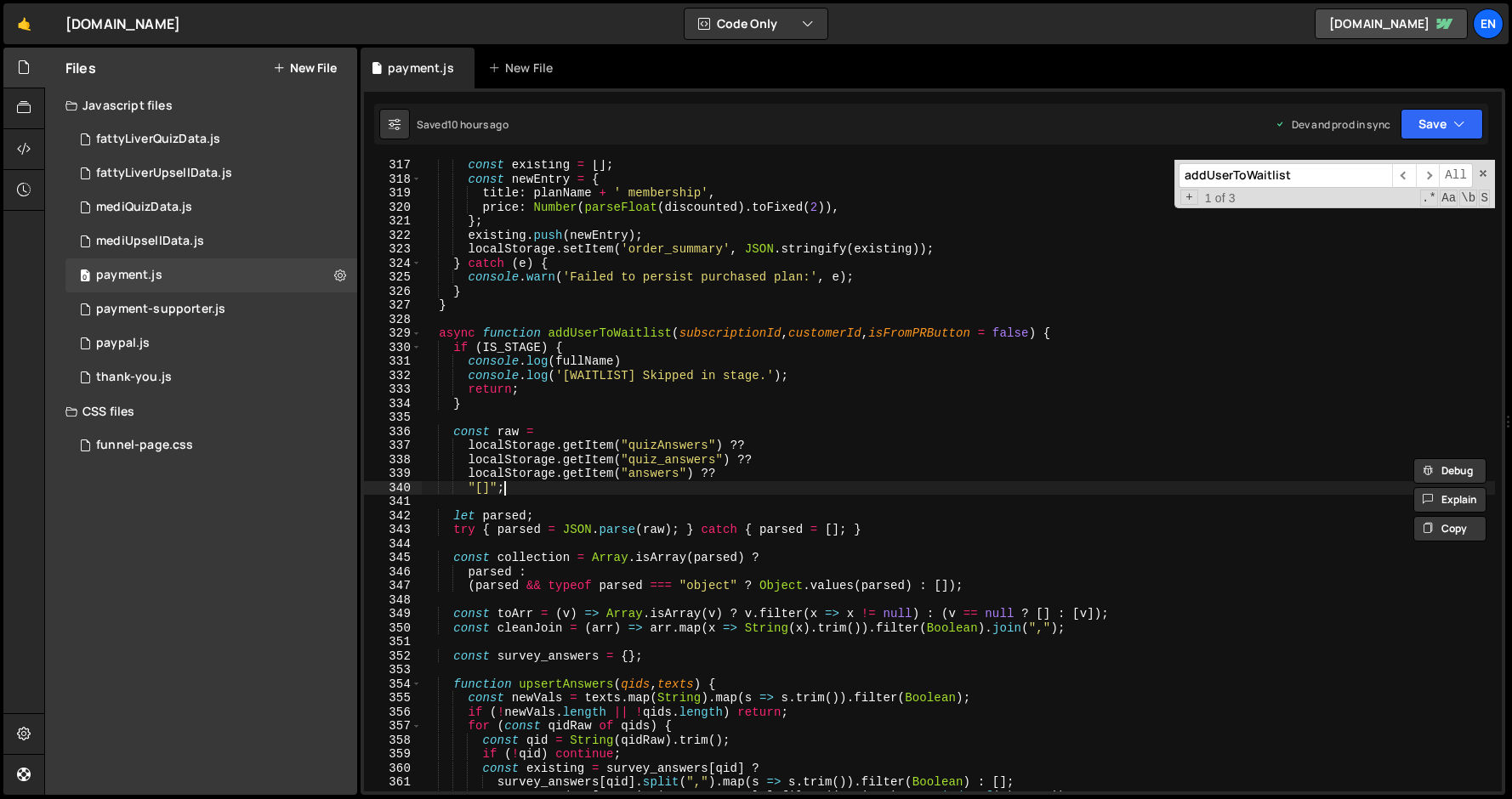
click at [558, 483] on div "const existing = [ ] ; const newEntry = { title : planName + ' membership' , pr…" at bounding box center [958, 488] width 1074 height 660
drag, startPoint x: 469, startPoint y: 475, endPoint x: 723, endPoint y: 471, distance: 254.0
click at [723, 471] on div "const existing = [ ] ; const newEntry = { title : planName + ' membership' , pr…" at bounding box center [958, 488] width 1074 height 660
click at [655, 481] on div "const existing = [ ] ; const newEntry = { title : planName + ' membership' , pr…" at bounding box center [958, 488] width 1074 height 660
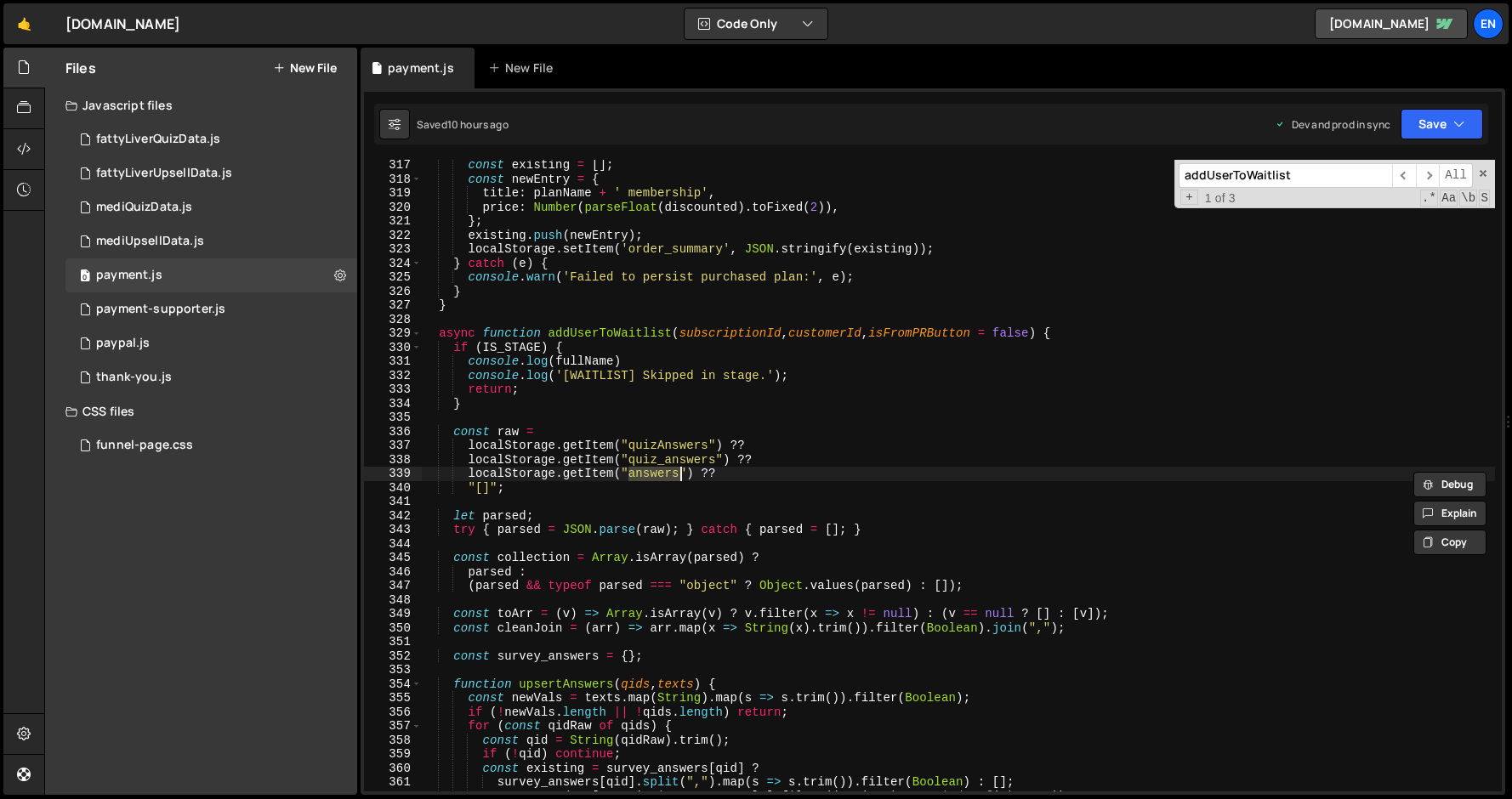
click at [559, 388] on div "const existing = [ ] ; const newEntry = { title : planName + ' membership' , pr…" at bounding box center [958, 488] width 1074 height 660
type textarea "return;"
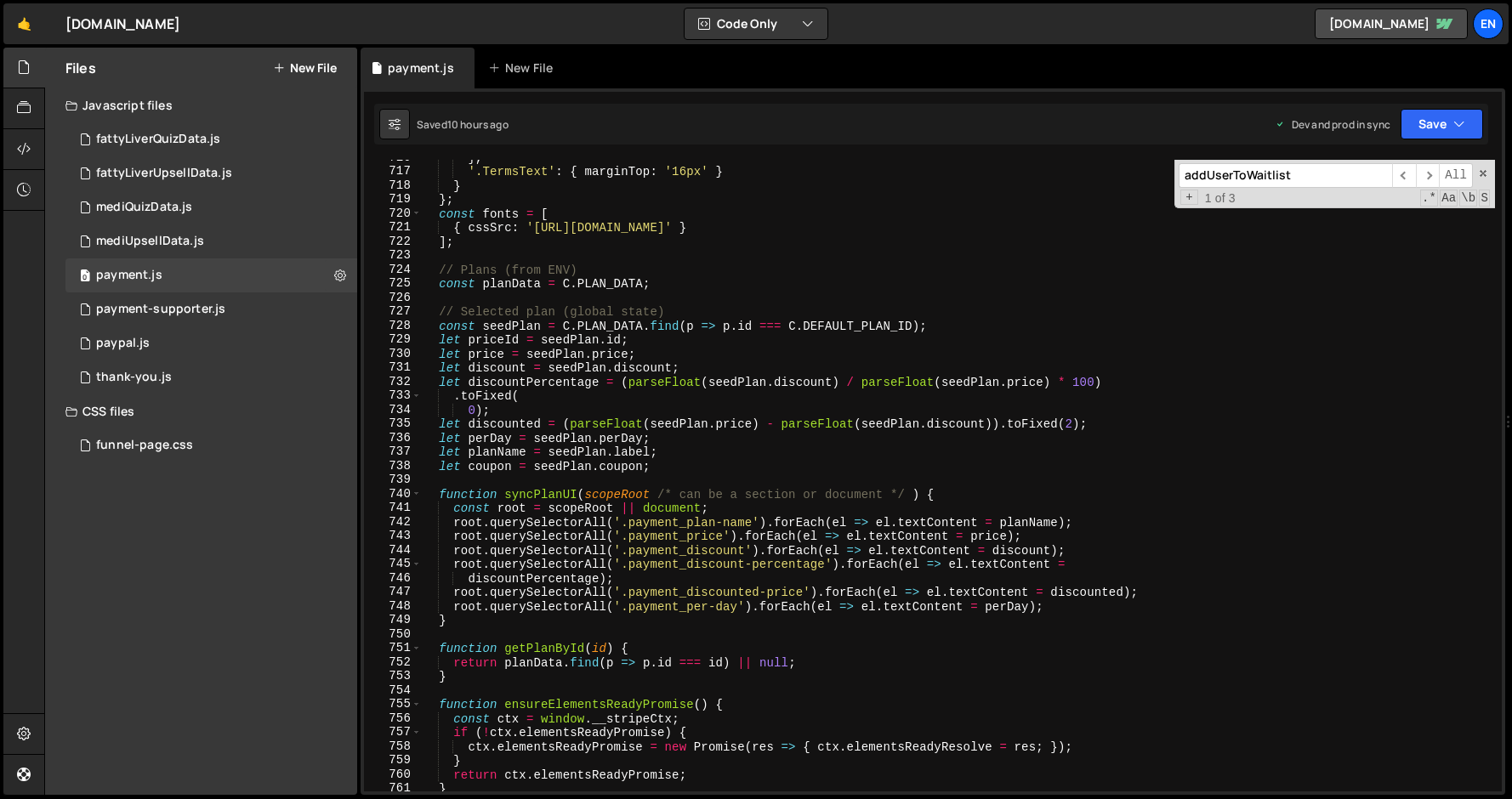
scroll to position [10366, 0]
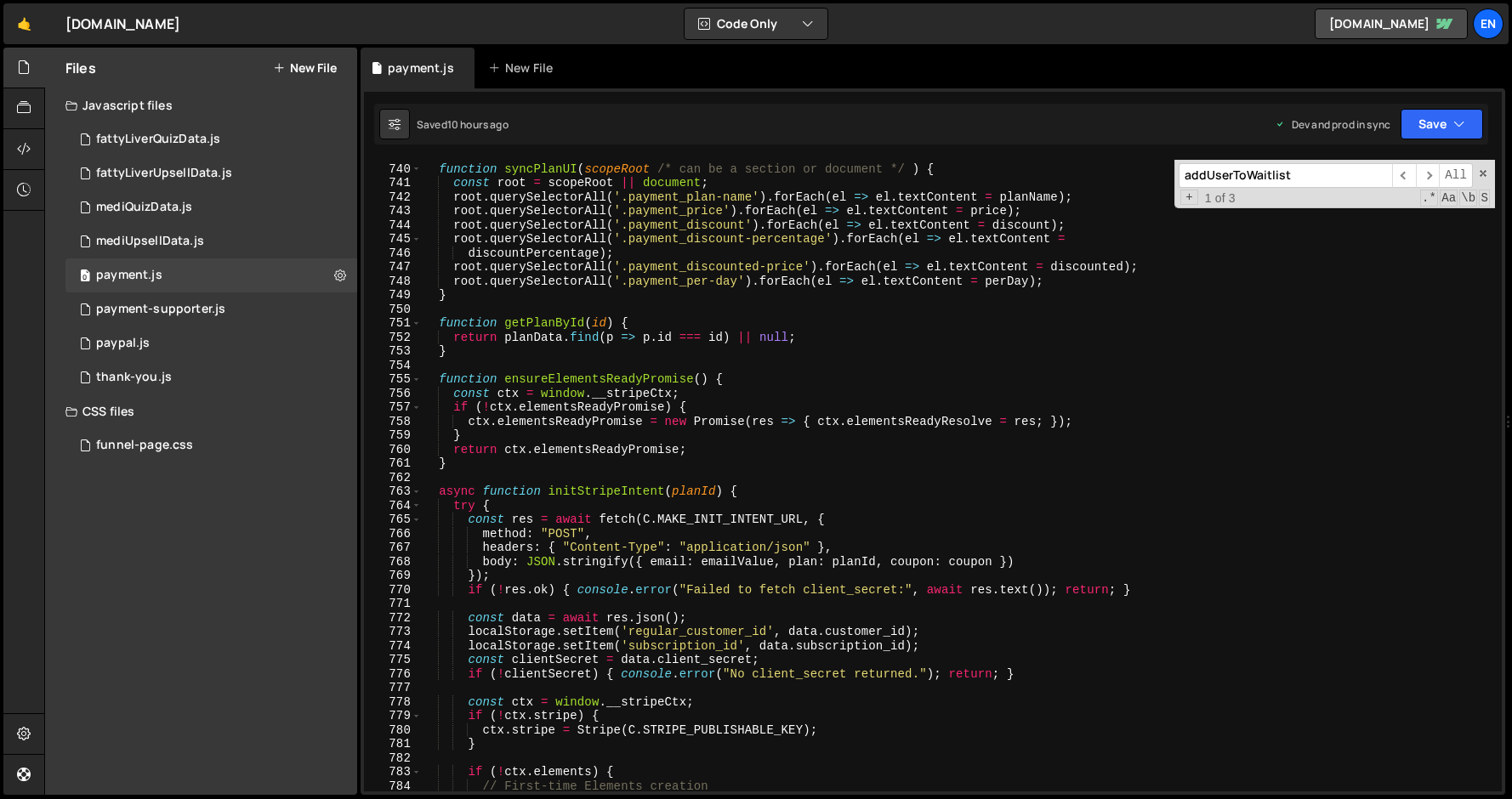
click at [1232, 190] on div "addUserToWaitlist ​ ​ All Replace All + 1 of 3 .* Aa \b S" at bounding box center [1334, 184] width 321 height 48
click at [1231, 180] on input "addUserToWaitlist" at bounding box center [1285, 176] width 214 height 25
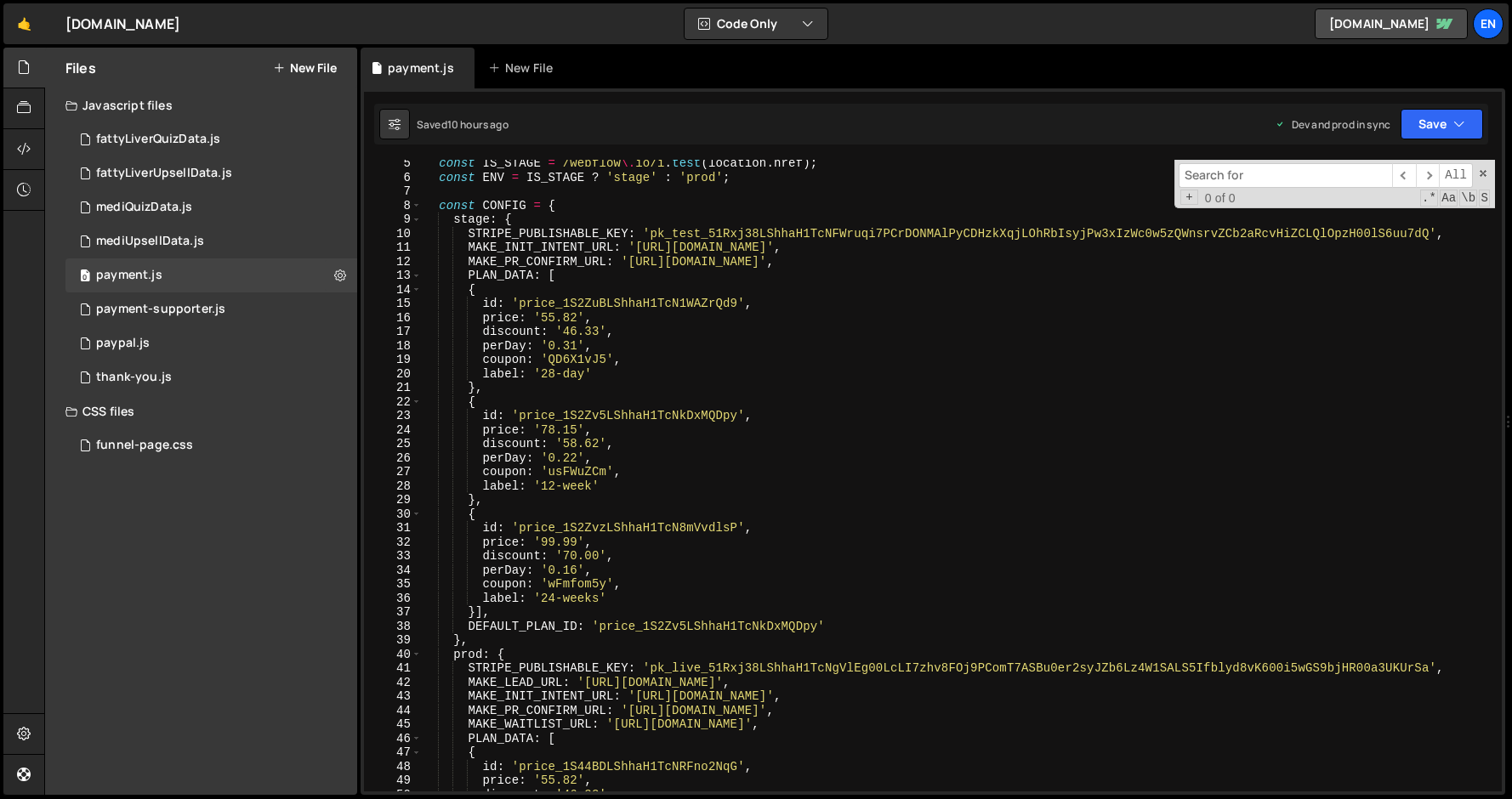
scroll to position [227, 0]
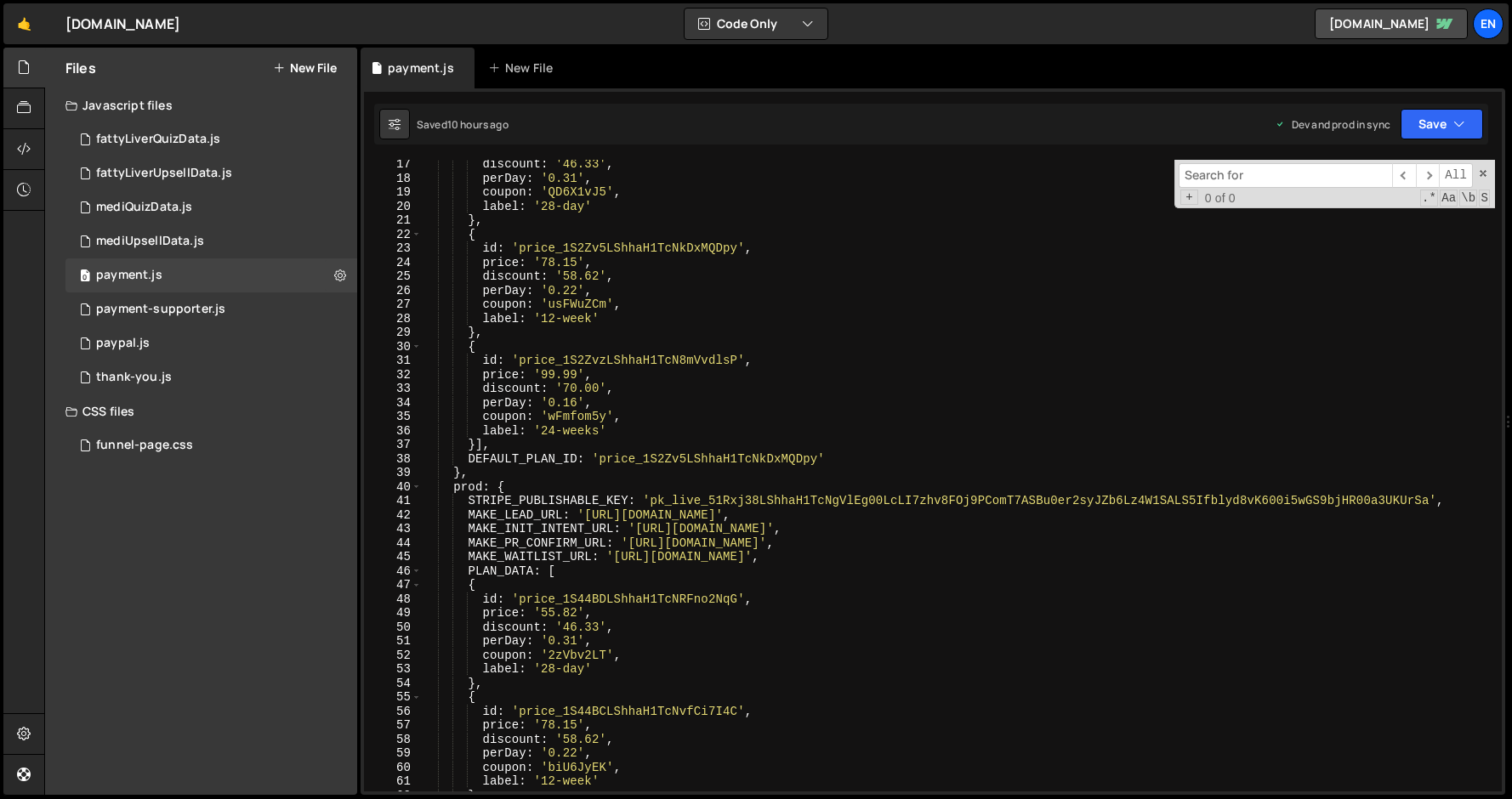
type textarea "MAKE_LEAD_URL: '[URL][DOMAIN_NAME]',"
click at [495, 519] on div "discount : '46.33' , perDay : '0.31' , coupon : 'QD6X1vJ5' , label : '28-day' }…" at bounding box center [958, 487] width 1074 height 660
click at [1205, 181] on input at bounding box center [1285, 176] width 214 height 25
paste input "MAKE_LEAD_URL"
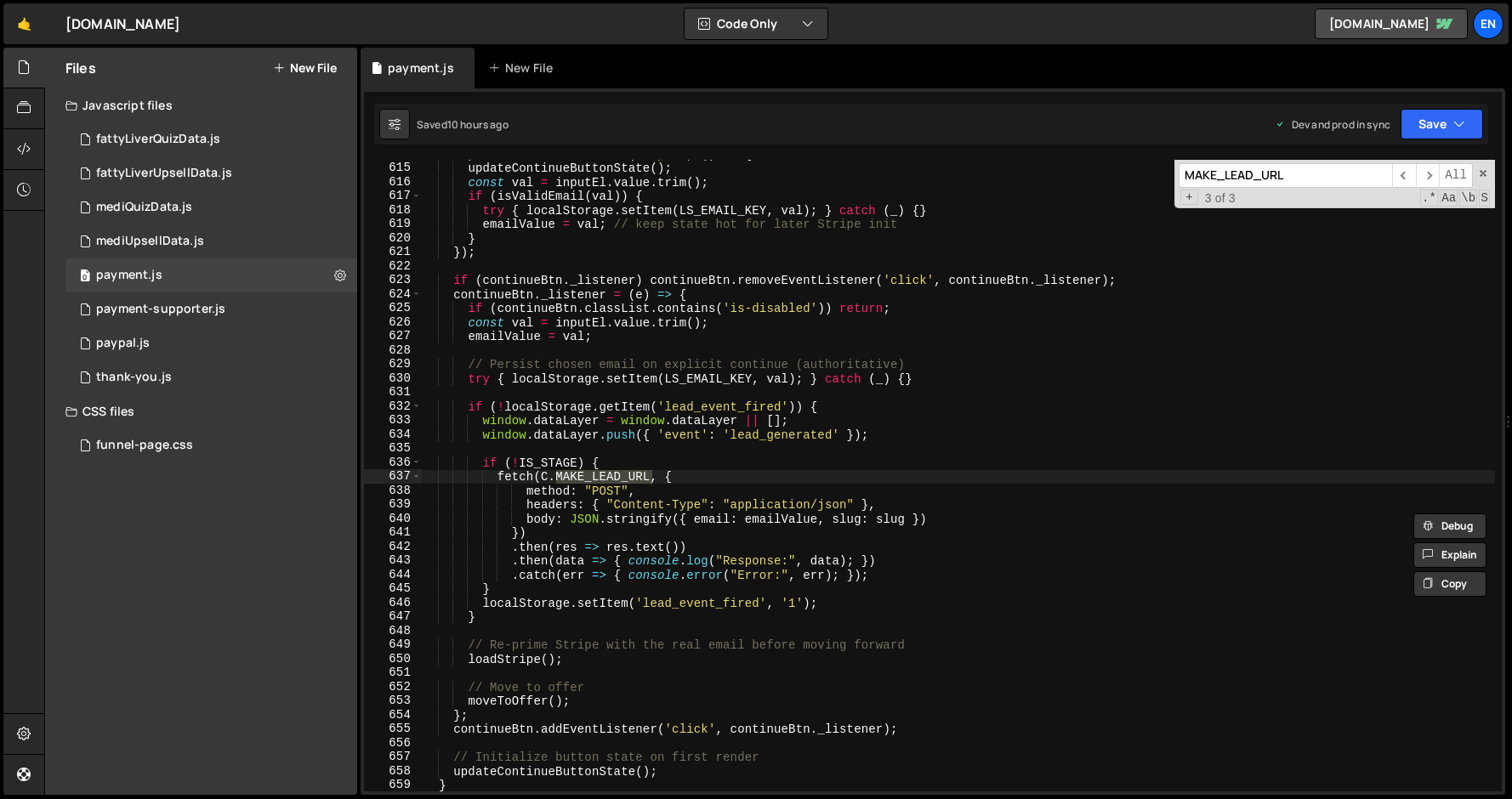
scroll to position [8624, 0]
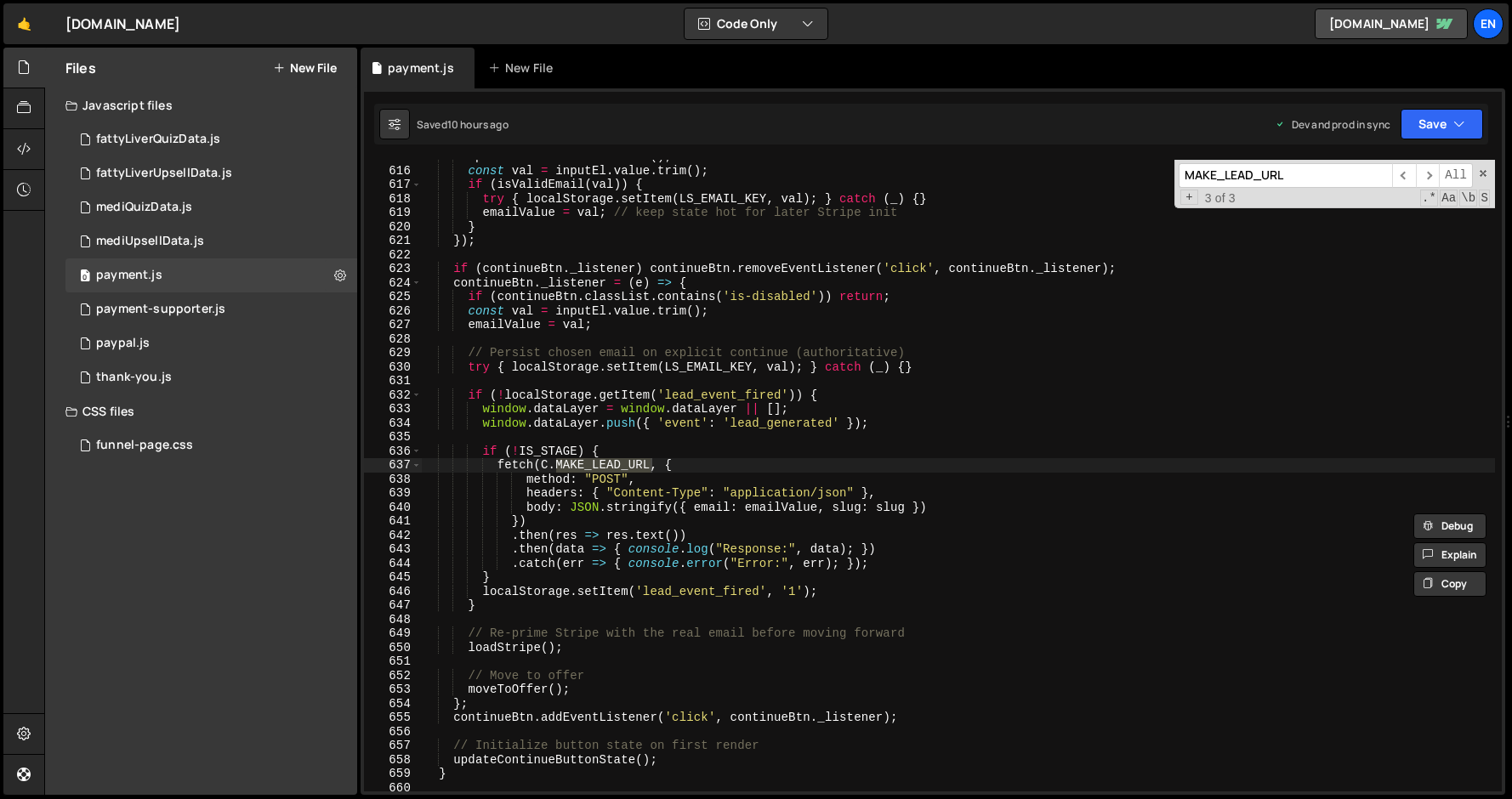
type input "MAKE_LEAD_URL"
click at [513, 565] on div "updateContinueButtonState ( ) ; const val = inputEl . value . trim ( ) ; if ( i…" at bounding box center [958, 479] width 1074 height 660
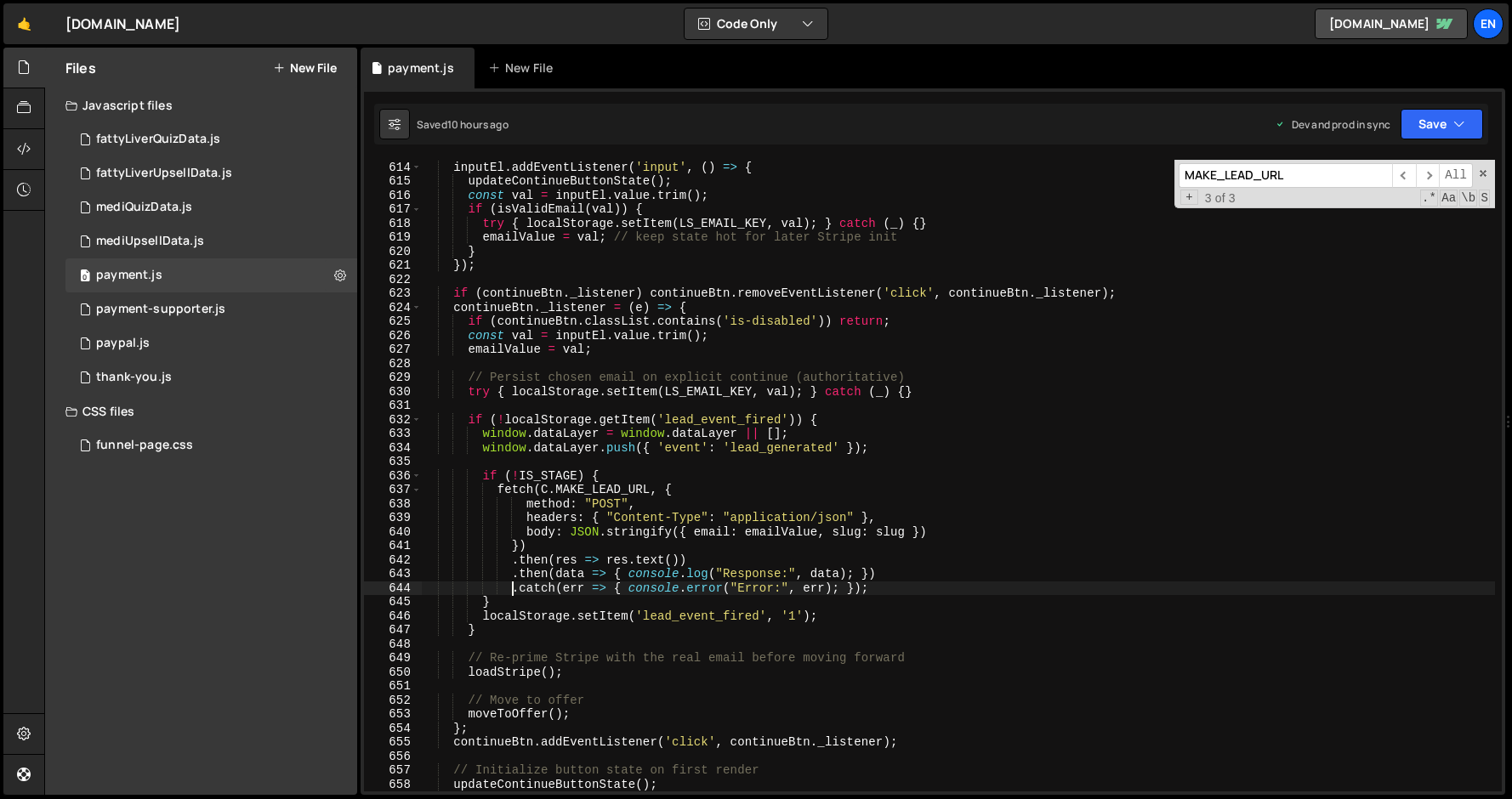
scroll to position [8590, 0]
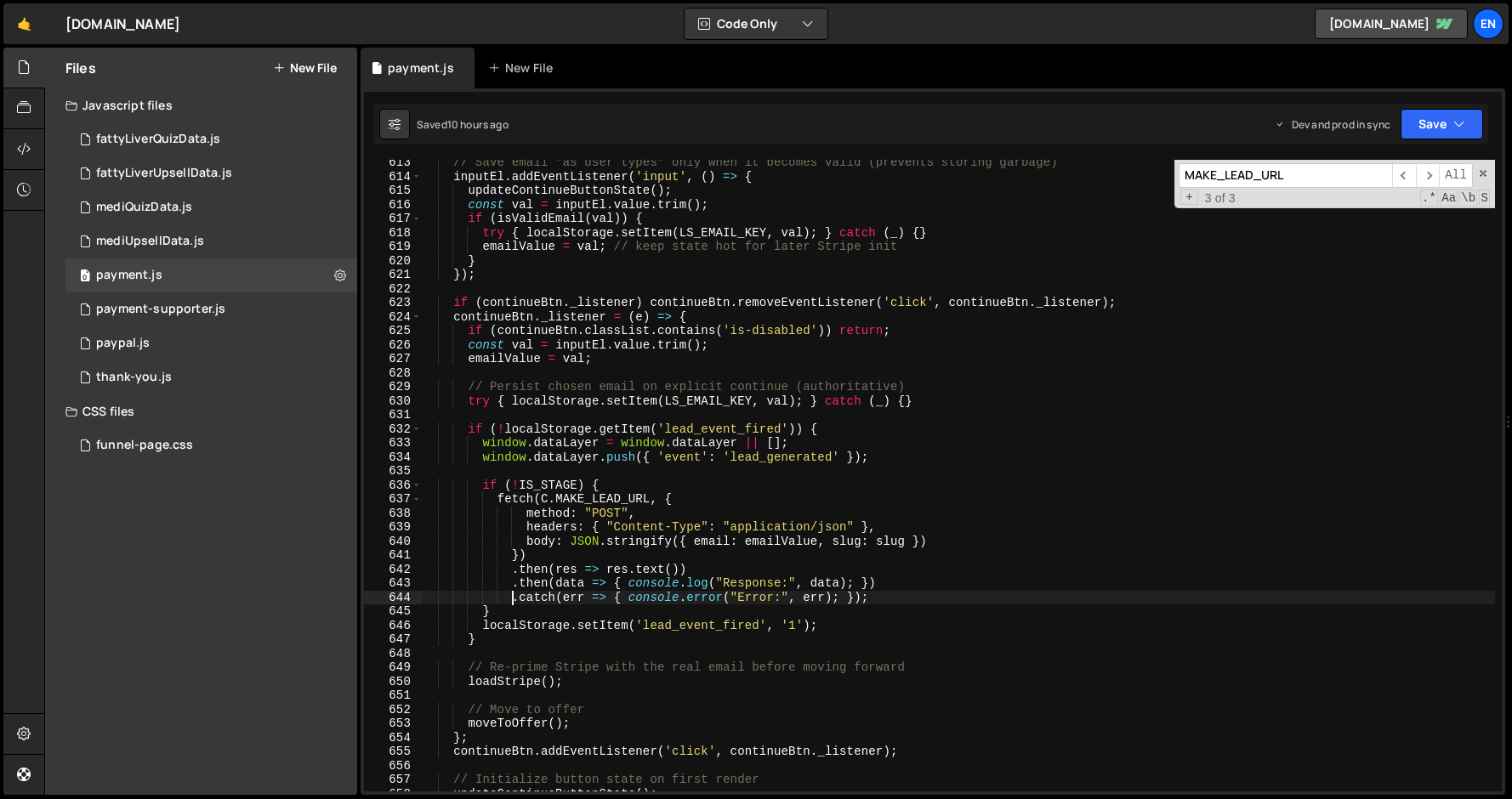
click at [460, 310] on div "// Save email *as user types* only when it becomes valid (prevents storing garb…" at bounding box center [958, 485] width 1074 height 660
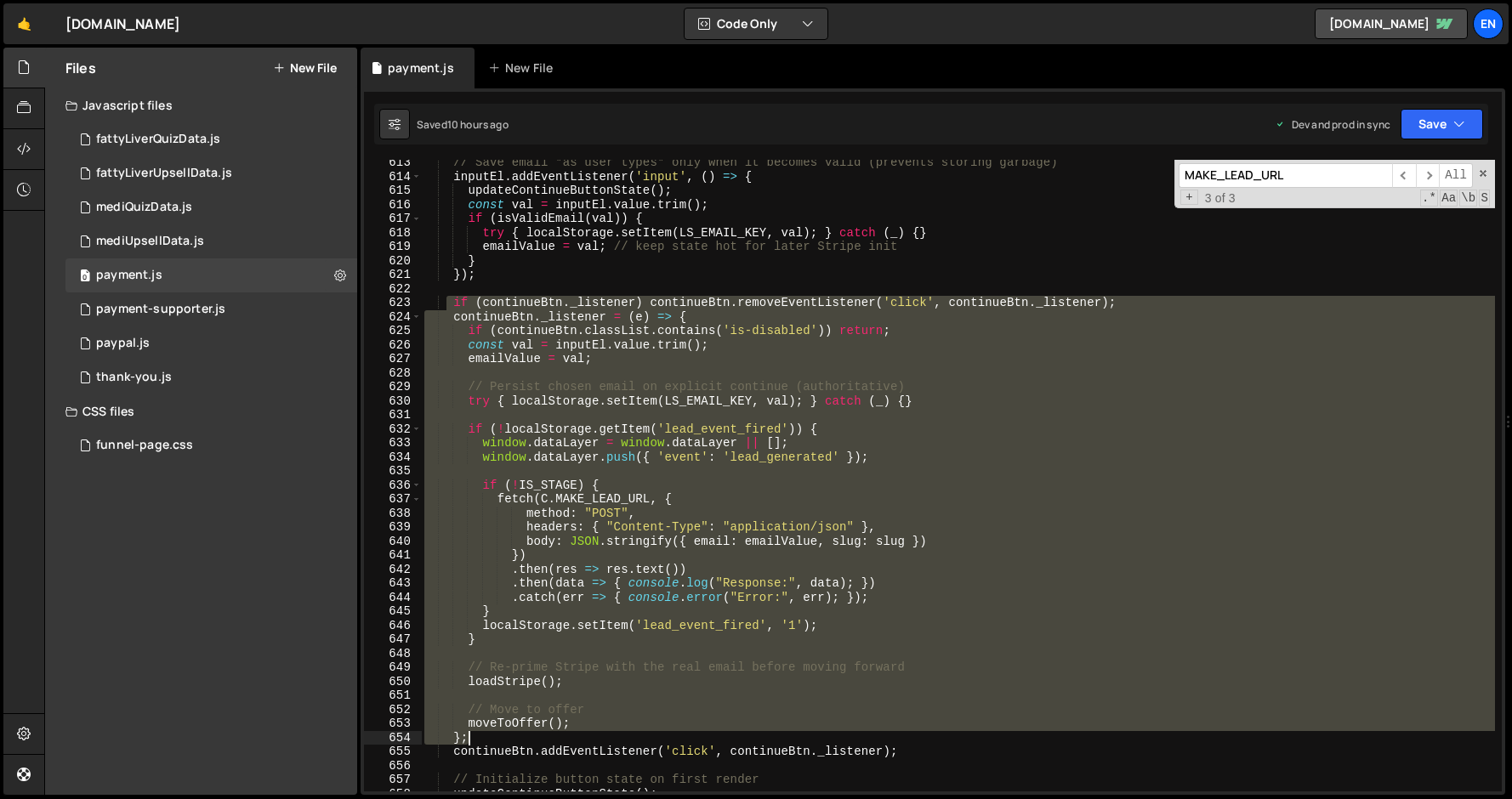
drag, startPoint x: 446, startPoint y: 302, endPoint x: 625, endPoint y: 743, distance: 475.9
click at [625, 743] on div "// Save email *as user types* only when it becomes valid (prevents storing garb…" at bounding box center [958, 485] width 1074 height 660
click at [557, 366] on div "// Save email *as user types* only when it becomes valid (prevents storing garb…" at bounding box center [958, 476] width 1074 height 632
type textarea "emailValue = val;"
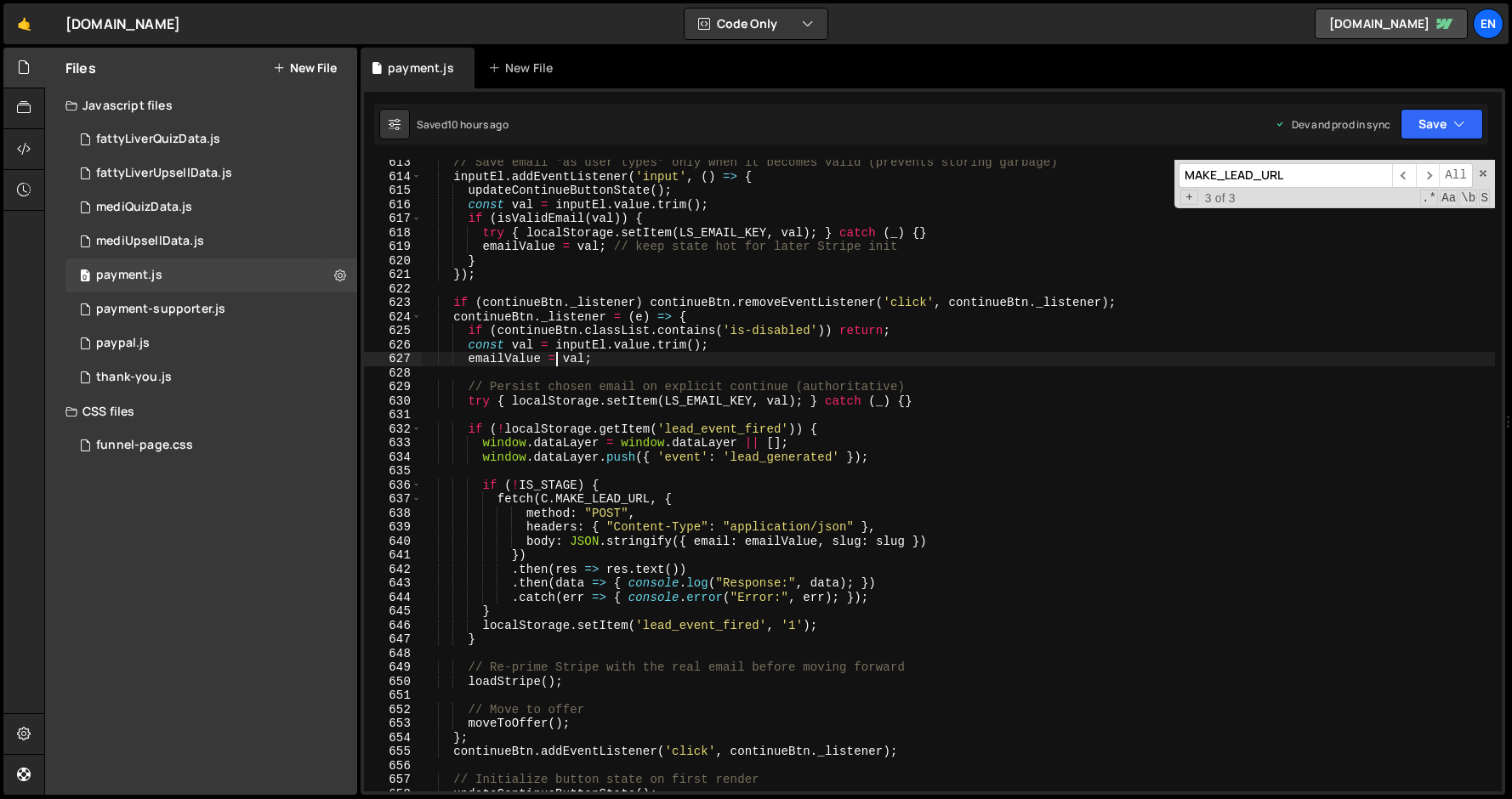
scroll to position [8586, 0]
click at [495, 479] on div "// Save email *as user types* only when it becomes valid (prevents storing garb…" at bounding box center [958, 490] width 1074 height 660
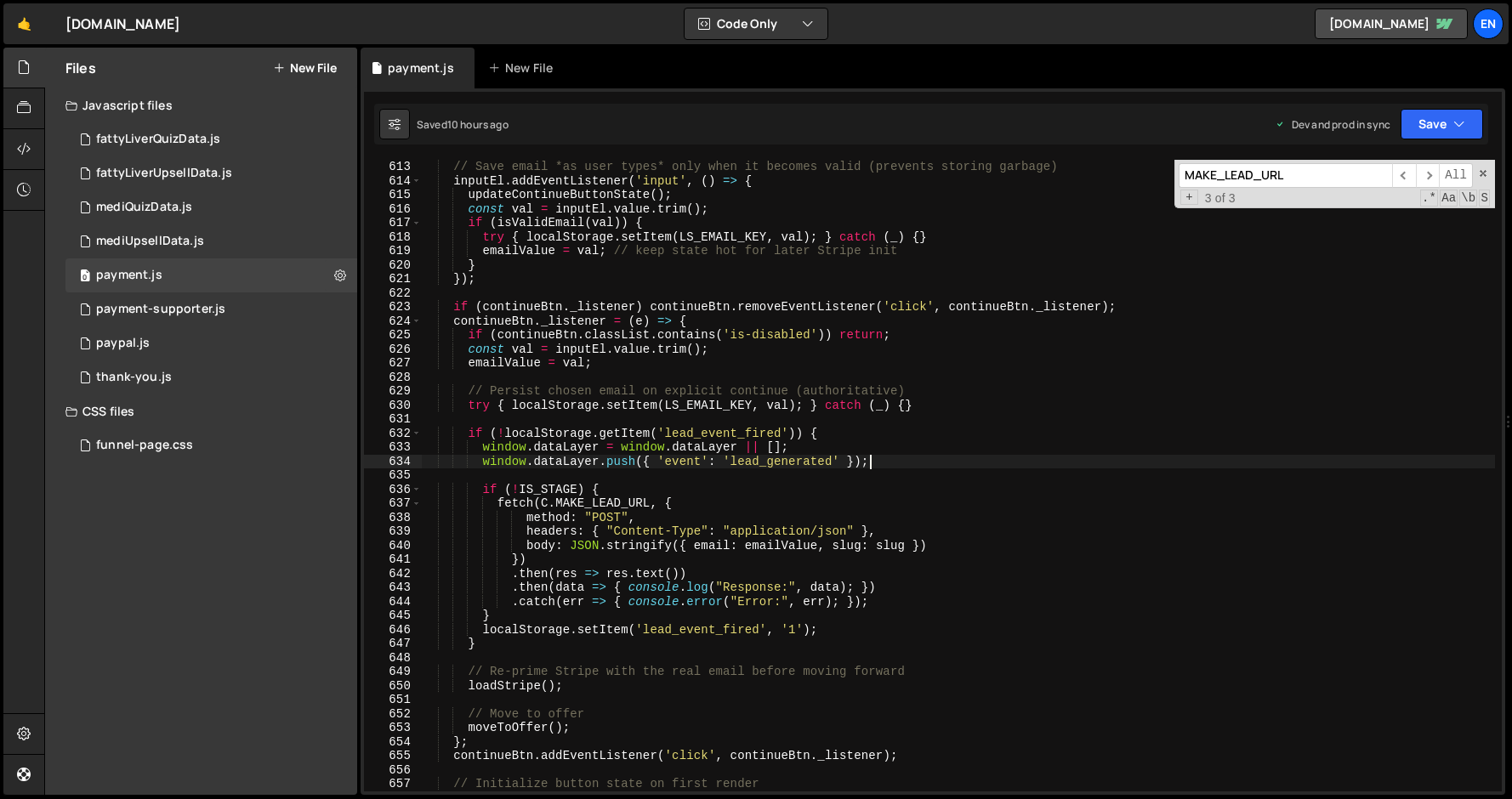
click at [898, 457] on div "// Save email *as user types* only when it becomes valid (prevents storing garb…" at bounding box center [958, 490] width 1074 height 660
type textarea "window.dataLayer.push({ 'event': 'lead_generated' });"
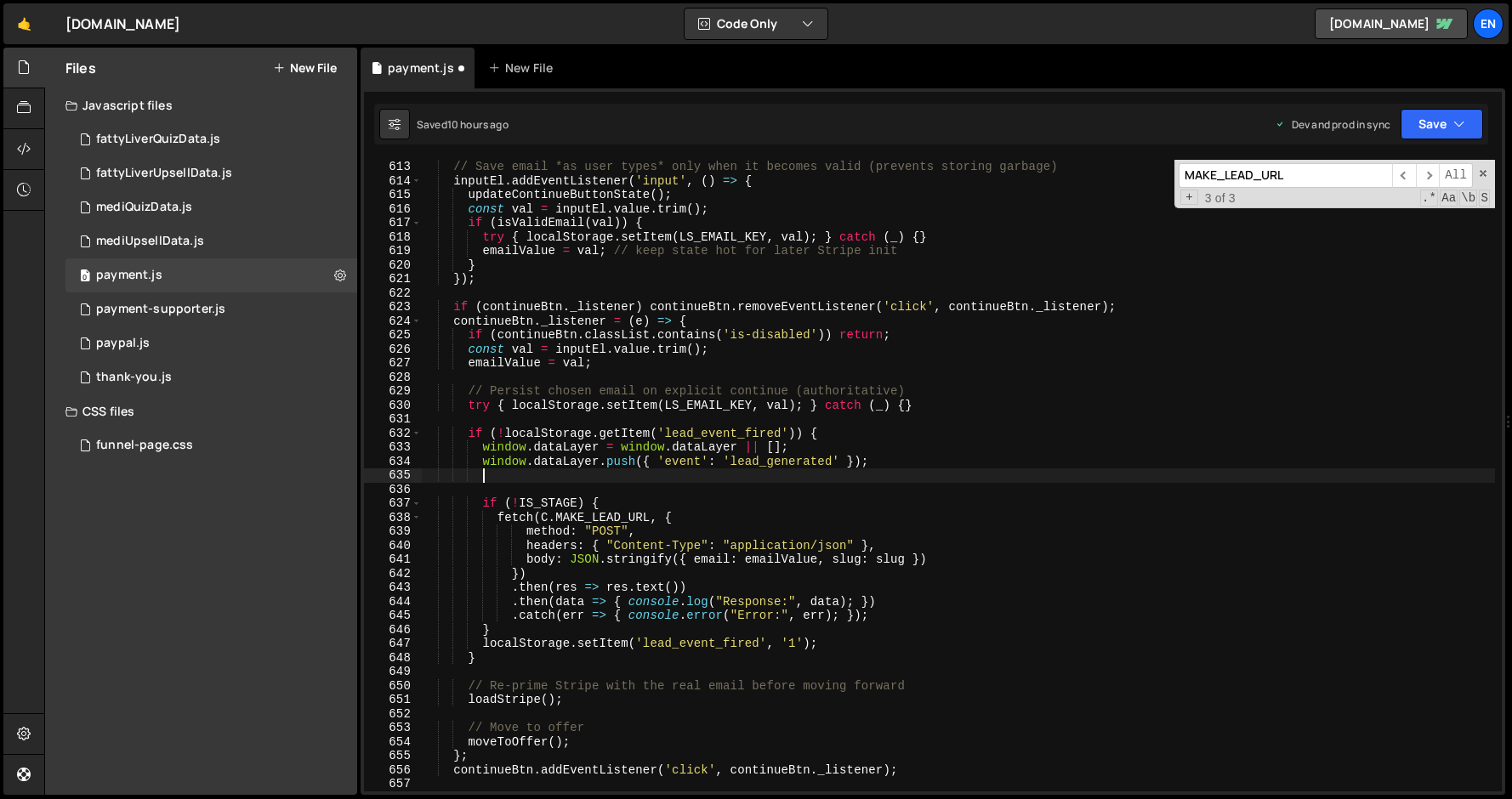
paste textarea "}"
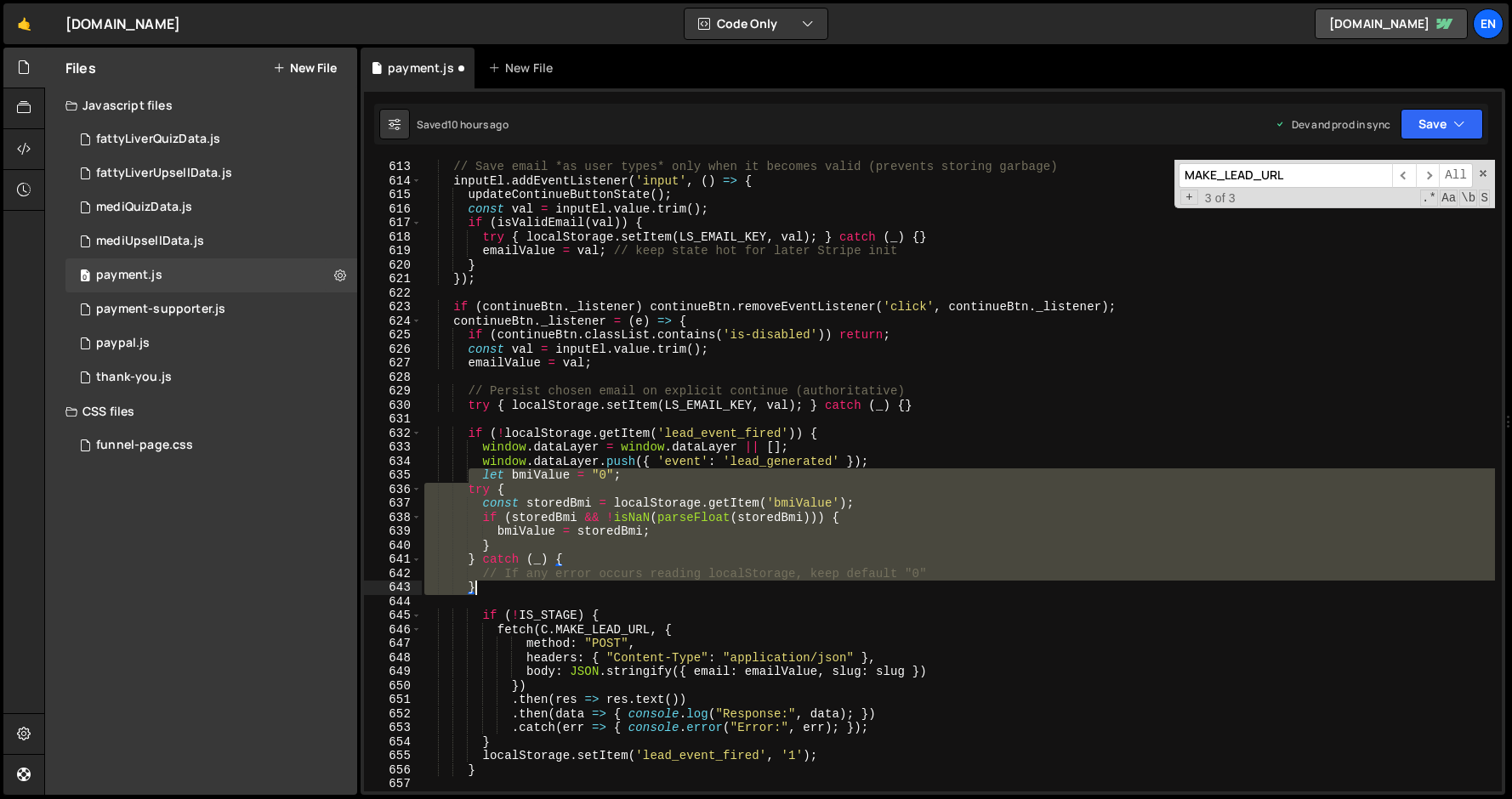
drag, startPoint x: 469, startPoint y: 481, endPoint x: 492, endPoint y: 592, distance: 113.4
click at [492, 592] on div "// Save email *as user types* only when it becomes valid (prevents storing garb…" at bounding box center [958, 490] width 1074 height 660
click at [503, 476] on div "// Save email *as user types* only when it becomes valid (prevents storing garb…" at bounding box center [958, 476] width 1074 height 632
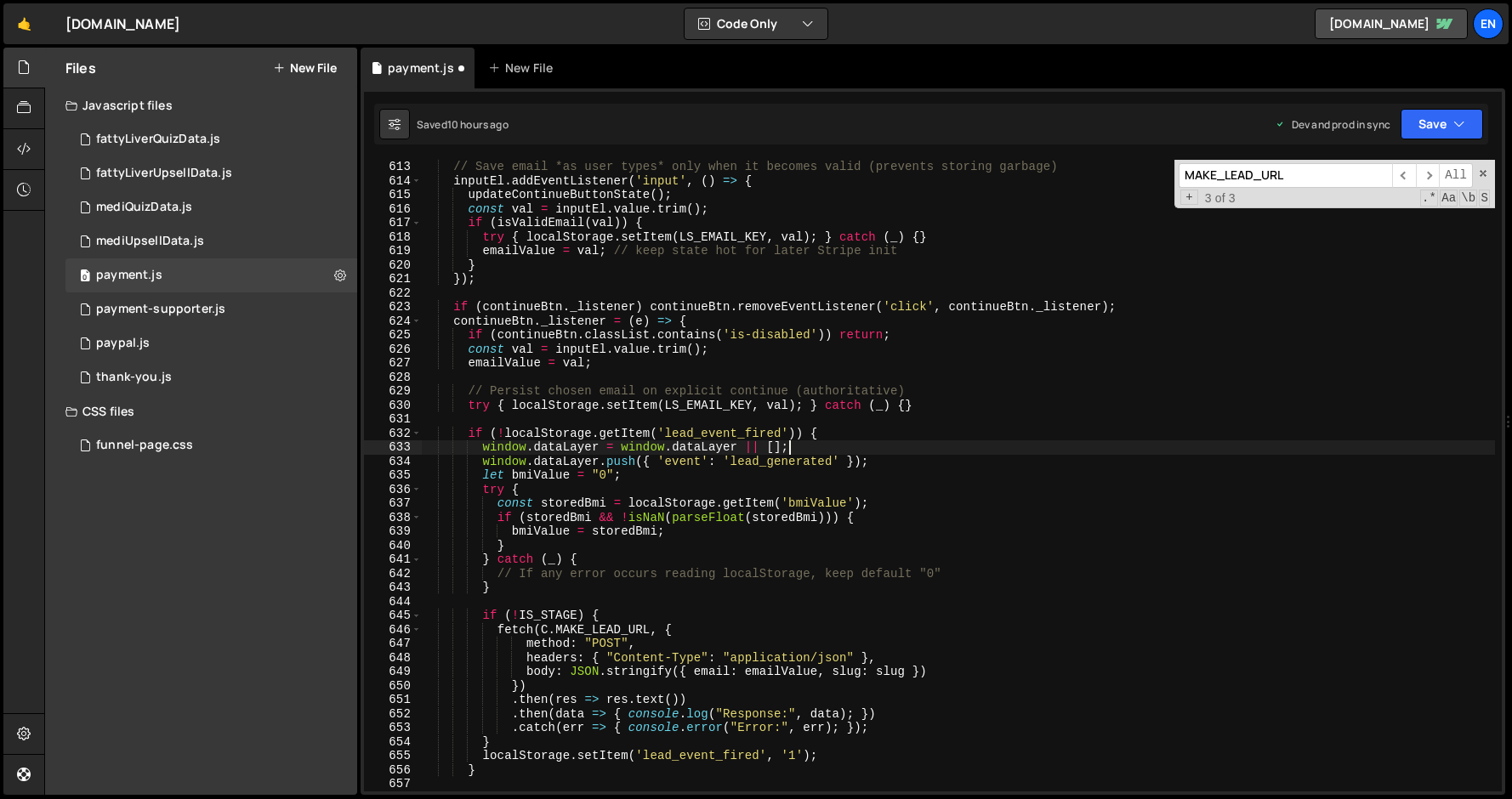
click at [890, 454] on div "// Save email *as user types* only when it becomes valid (prevents storing garb…" at bounding box center [958, 490] width 1074 height 660
click at [898, 459] on div "// Save email *as user types* only when it becomes valid (prevents storing garb…" at bounding box center [958, 490] width 1074 height 660
type textarea "window.dataLayer.push({ 'event': 'lead_generated' });"
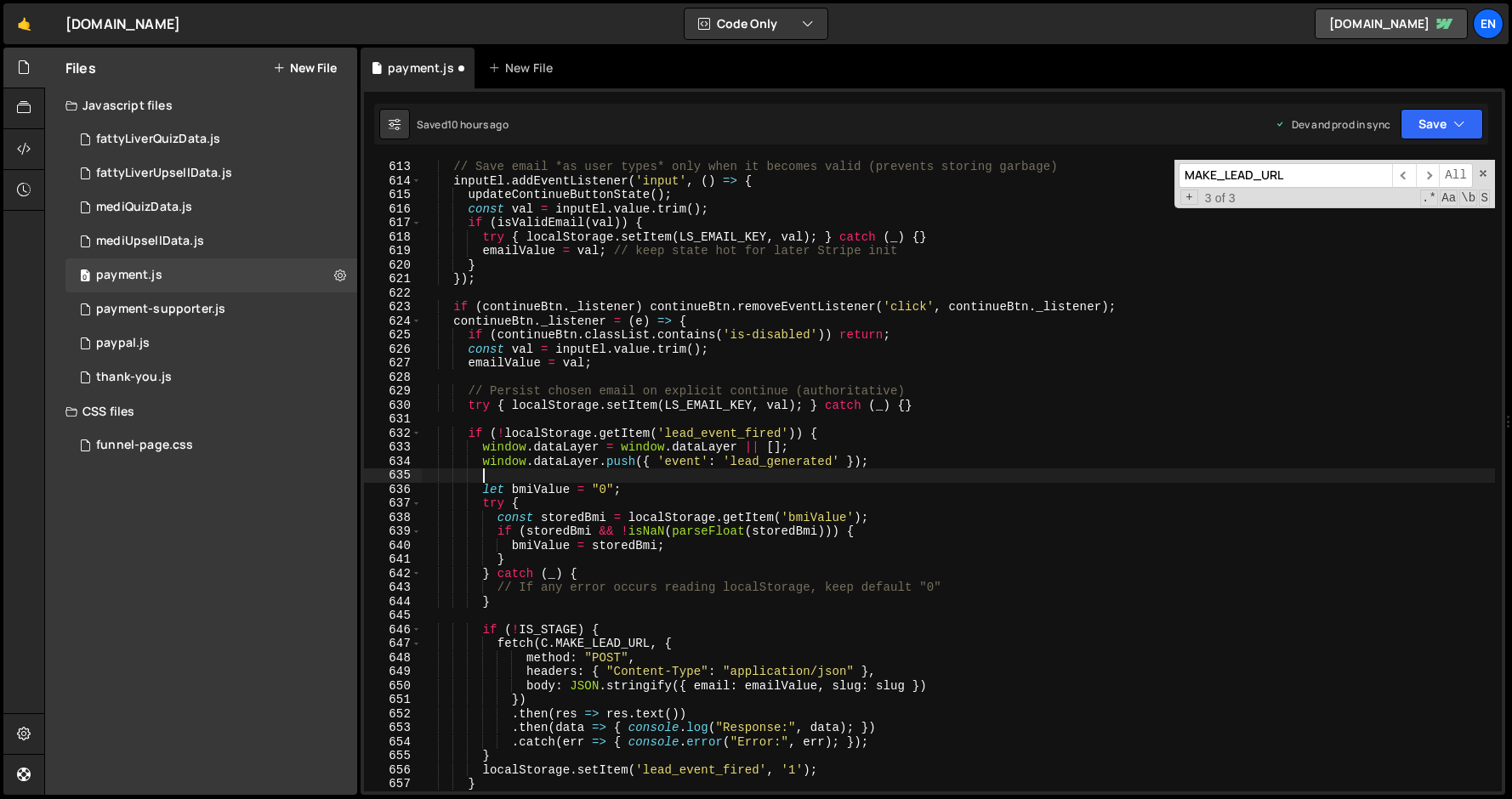
type textarea "#"
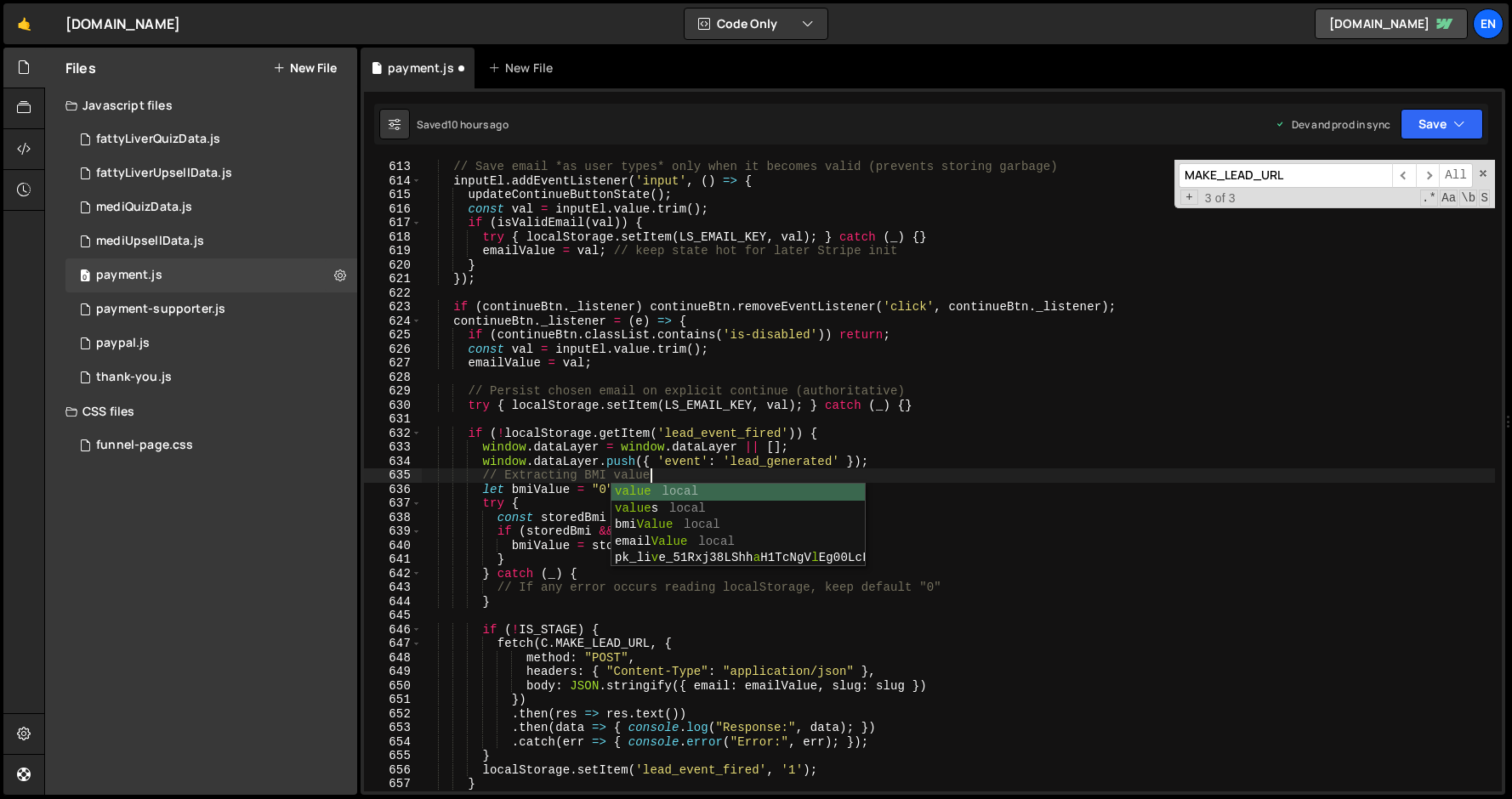
scroll to position [0, 15]
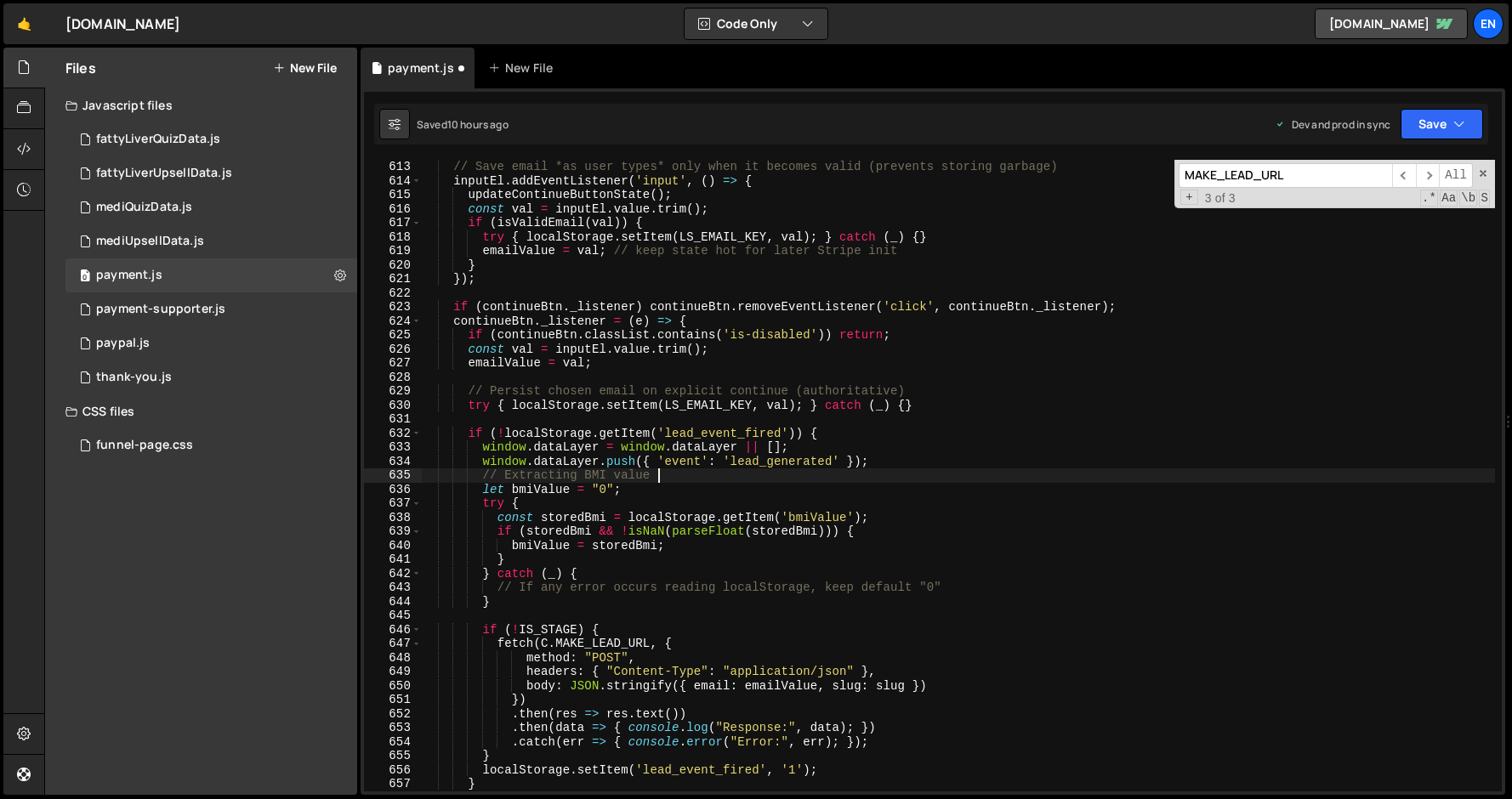
click at [669, 518] on div "// Save email *as user types* only when it becomes valid (prevents storing garb…" at bounding box center [958, 490] width 1074 height 660
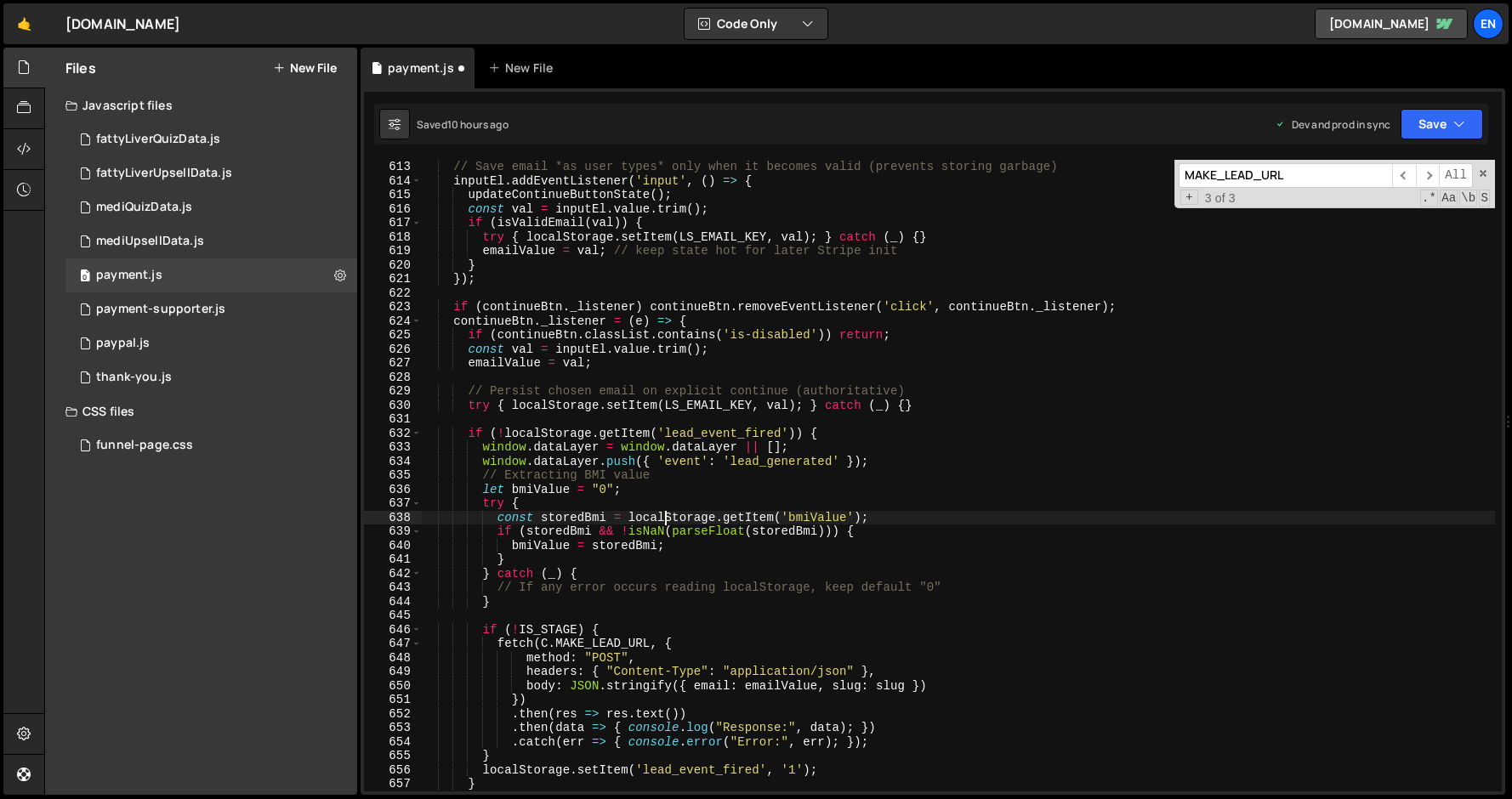
click at [542, 592] on div "// Save email *as user types* only when it becomes valid (prevents storing garb…" at bounding box center [958, 490] width 1074 height 660
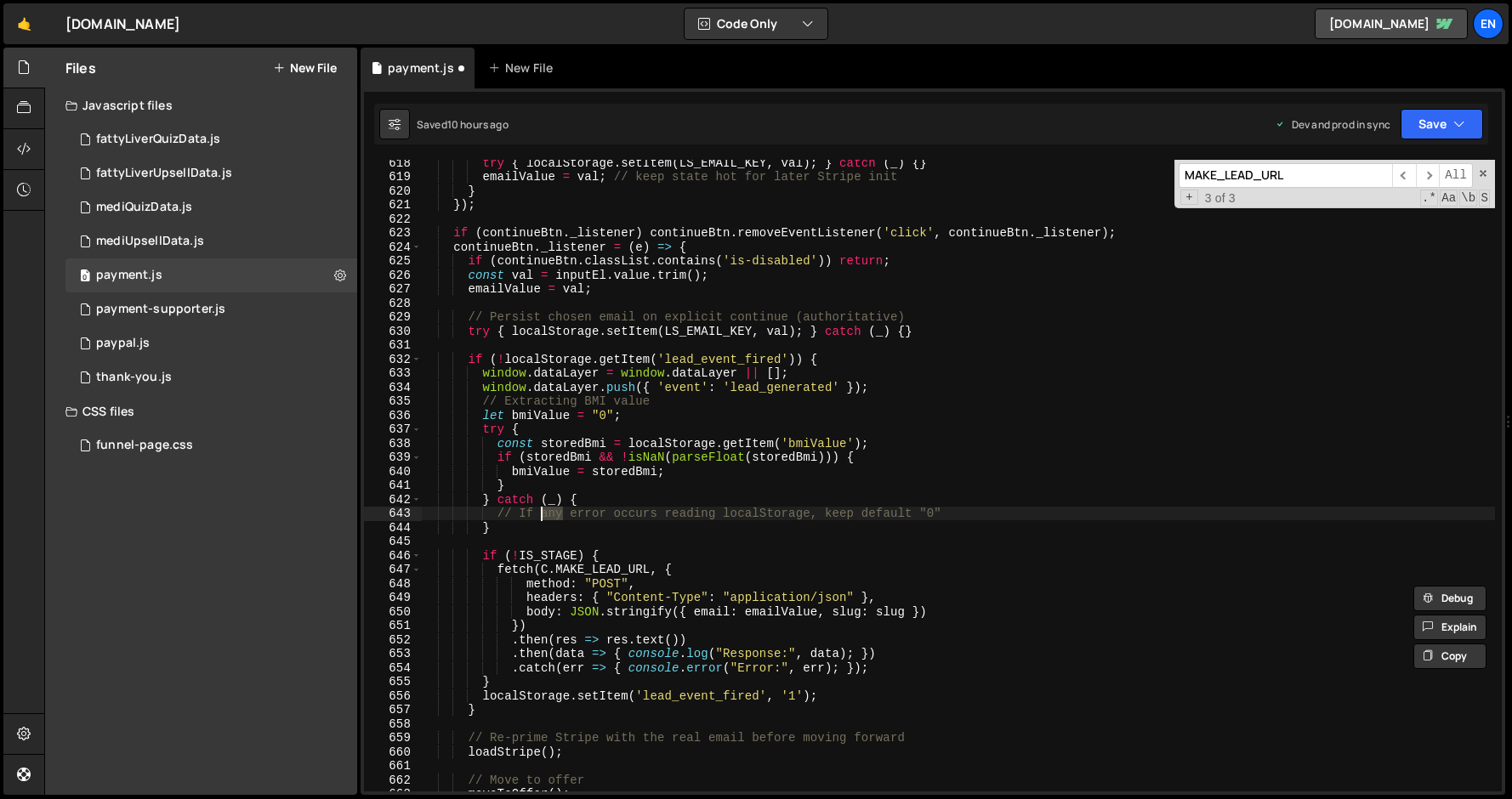
scroll to position [8666, 0]
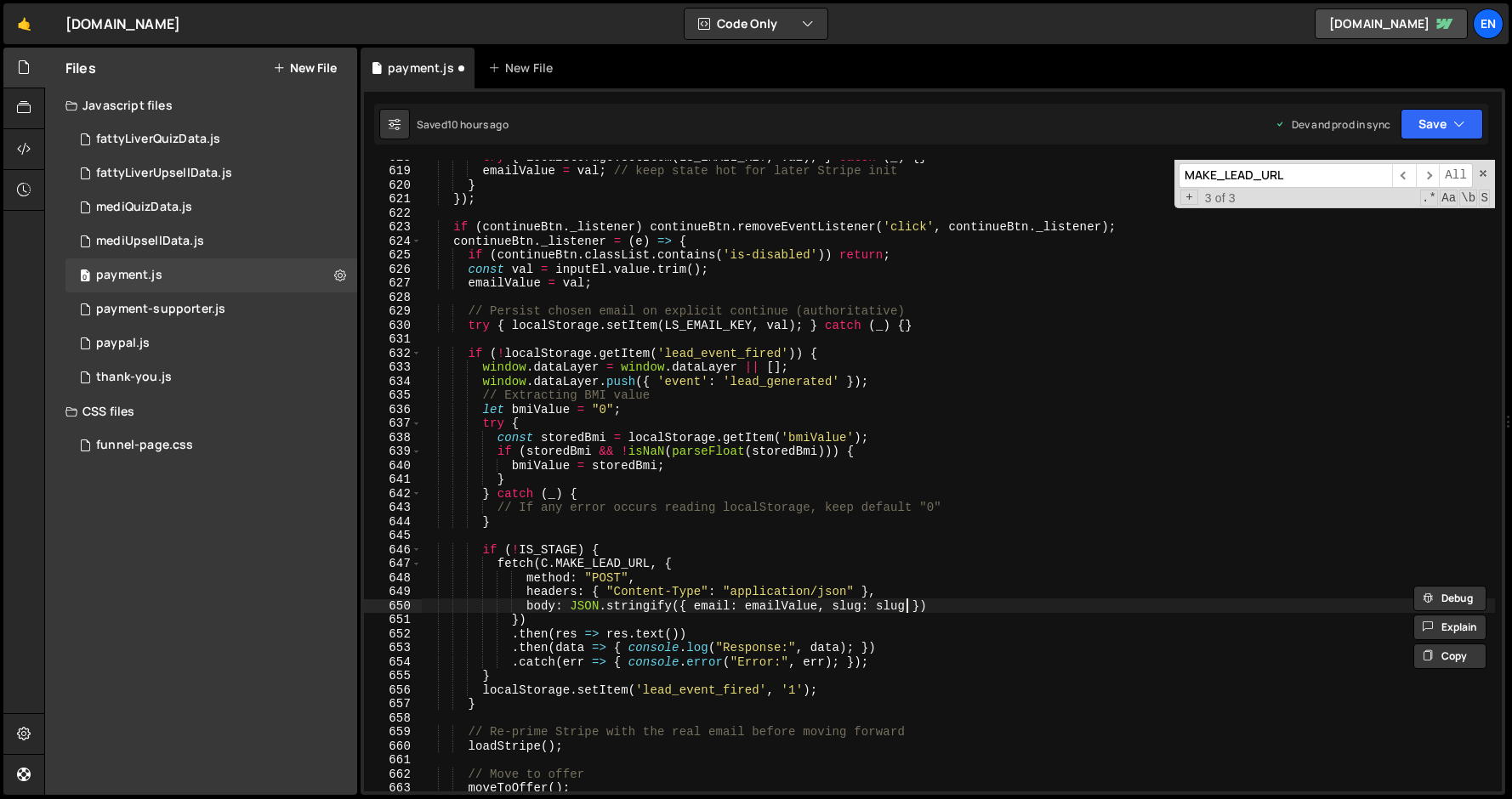
click at [907, 608] on div "try { localStorage . setItem ( LS_EMAIL_KEY , val ) ; } catch ( _ ) { } emailVa…" at bounding box center [958, 479] width 1074 height 660
click at [1487, 173] on span at bounding box center [1483, 174] width 12 height 12
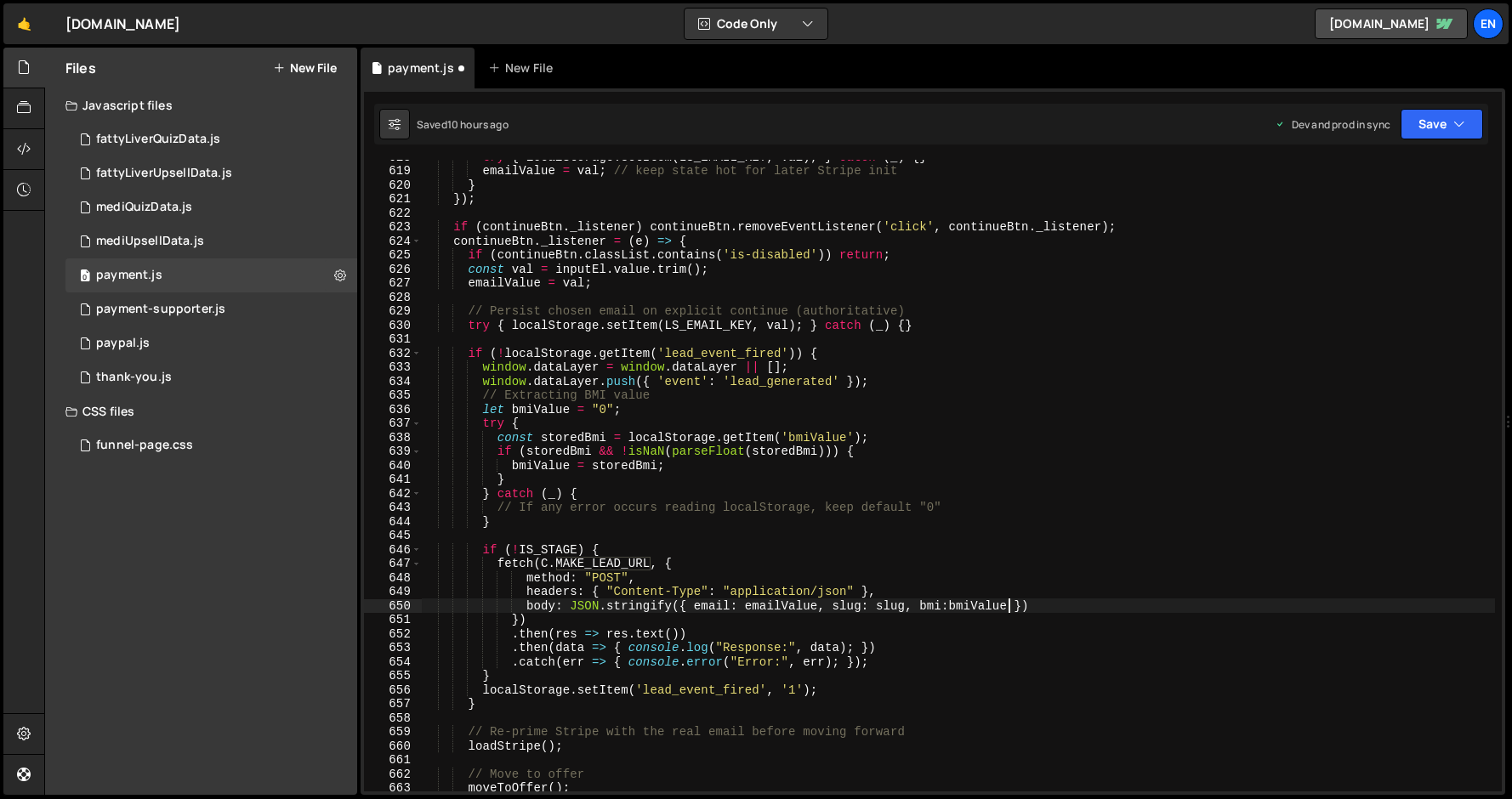
click at [924, 415] on div "try { localStorage . setItem ( LS_EMAIL_KEY , val ) ; } catch ( _ ) { } emailVa…" at bounding box center [958, 479] width 1074 height 660
click at [1421, 127] on button "Save" at bounding box center [1442, 124] width 83 height 31
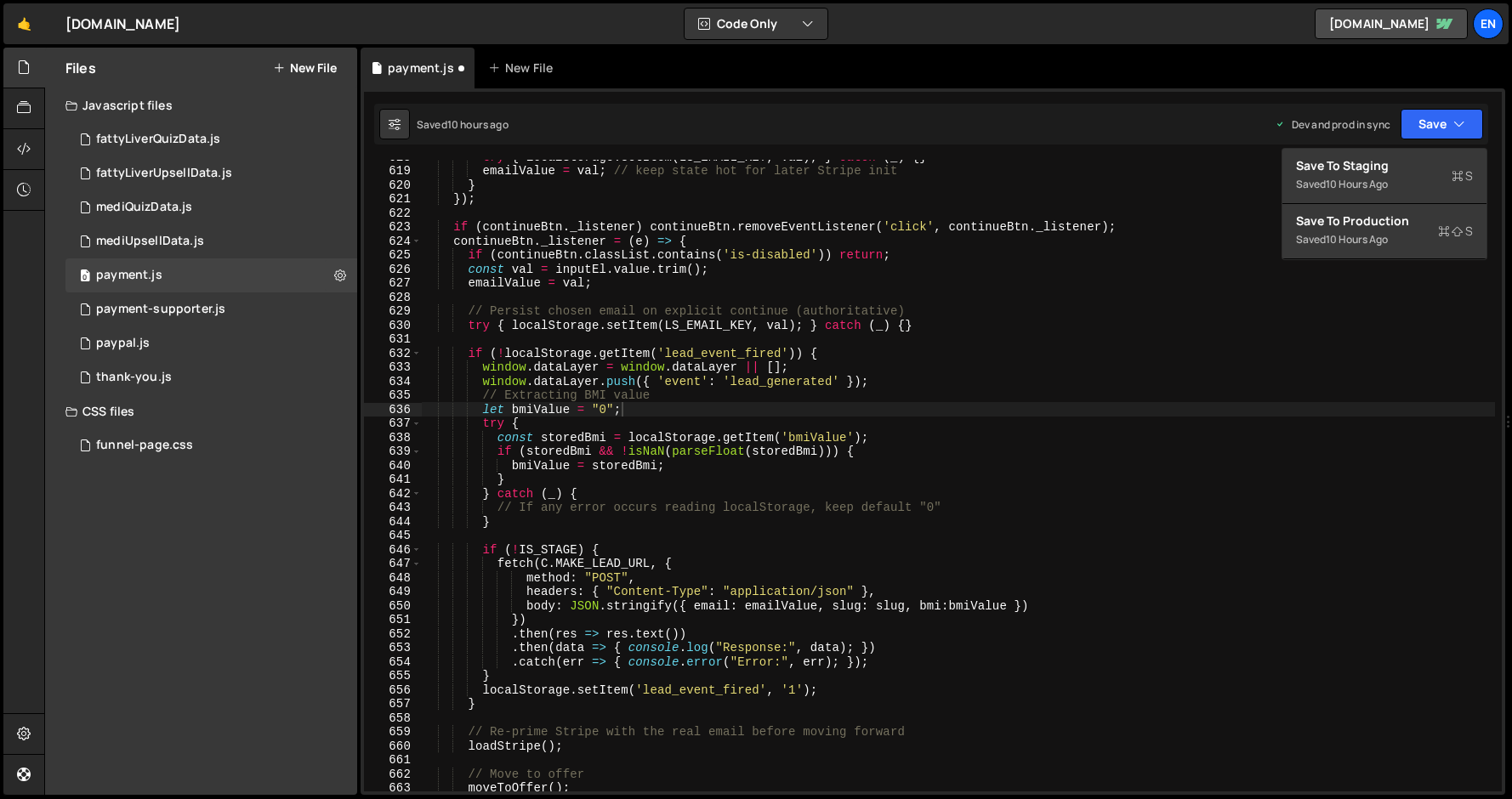
click at [684, 401] on div "try { localStorage . setItem ( LS_EMAIL_KEY , val ) ; } catch ( _ ) { } emailVa…" at bounding box center [958, 479] width 1074 height 660
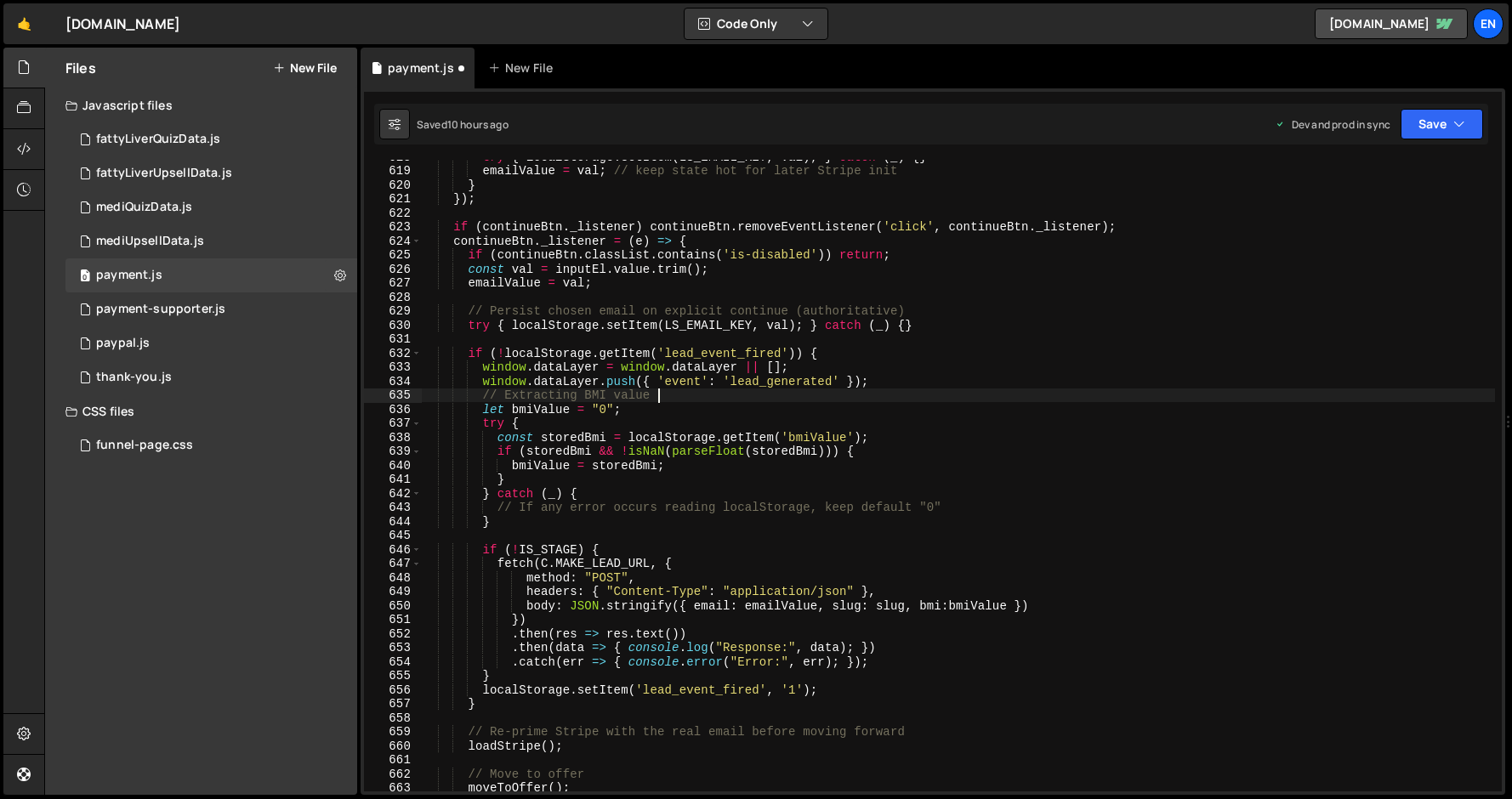
click at [801, 388] on div "try { localStorage . setItem ( LS_EMAIL_KEY , val ) ; } catch ( _ ) { } emailVa…" at bounding box center [958, 479] width 1074 height 660
type textarea "window.dataLayer.push({ 'event': 'lead_generated' });"
click at [1449, 130] on button "Save" at bounding box center [1442, 124] width 83 height 31
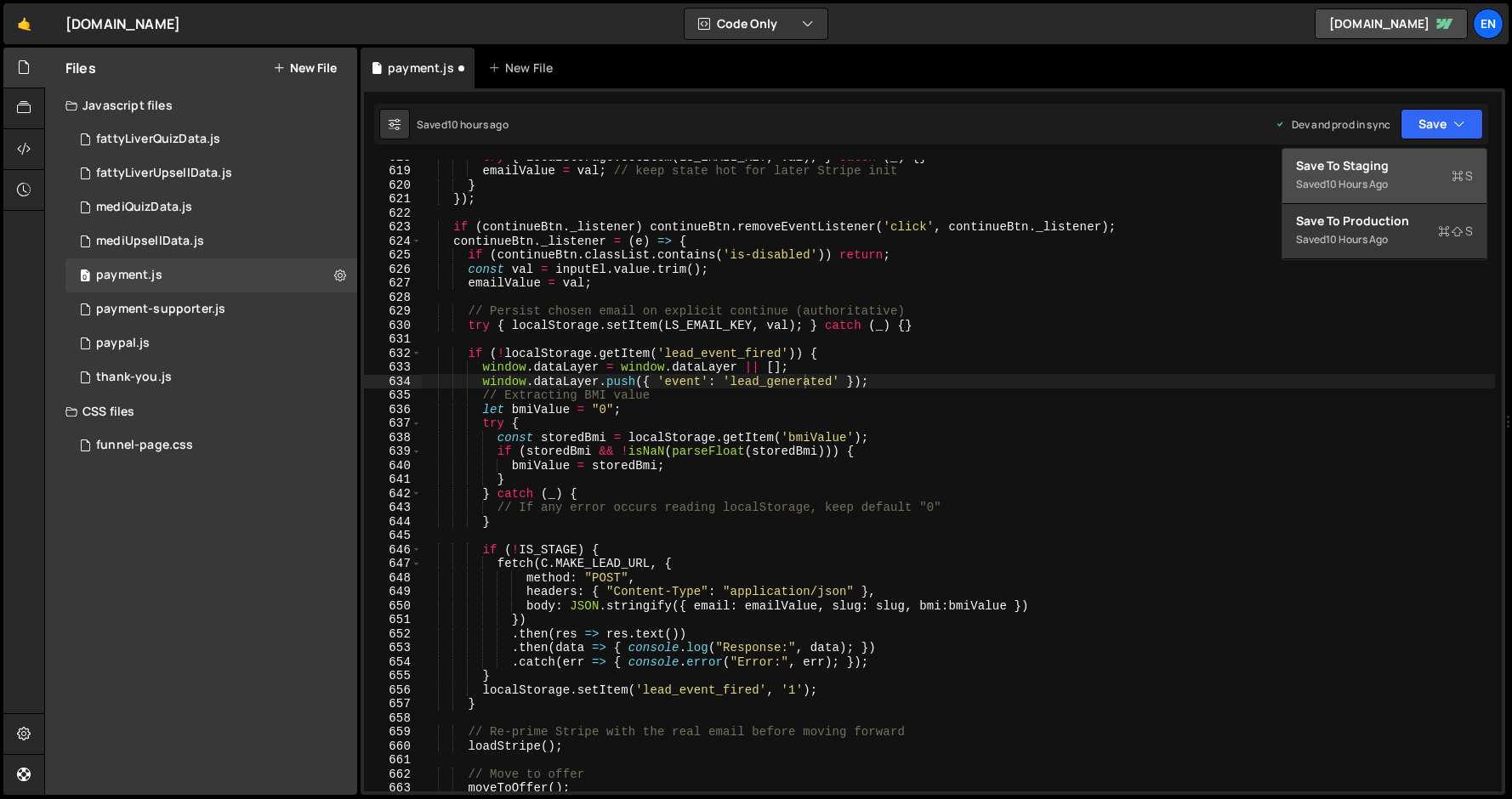
click at [1328, 175] on div "Saved 10 hours ago" at bounding box center [1384, 184] width 177 height 20
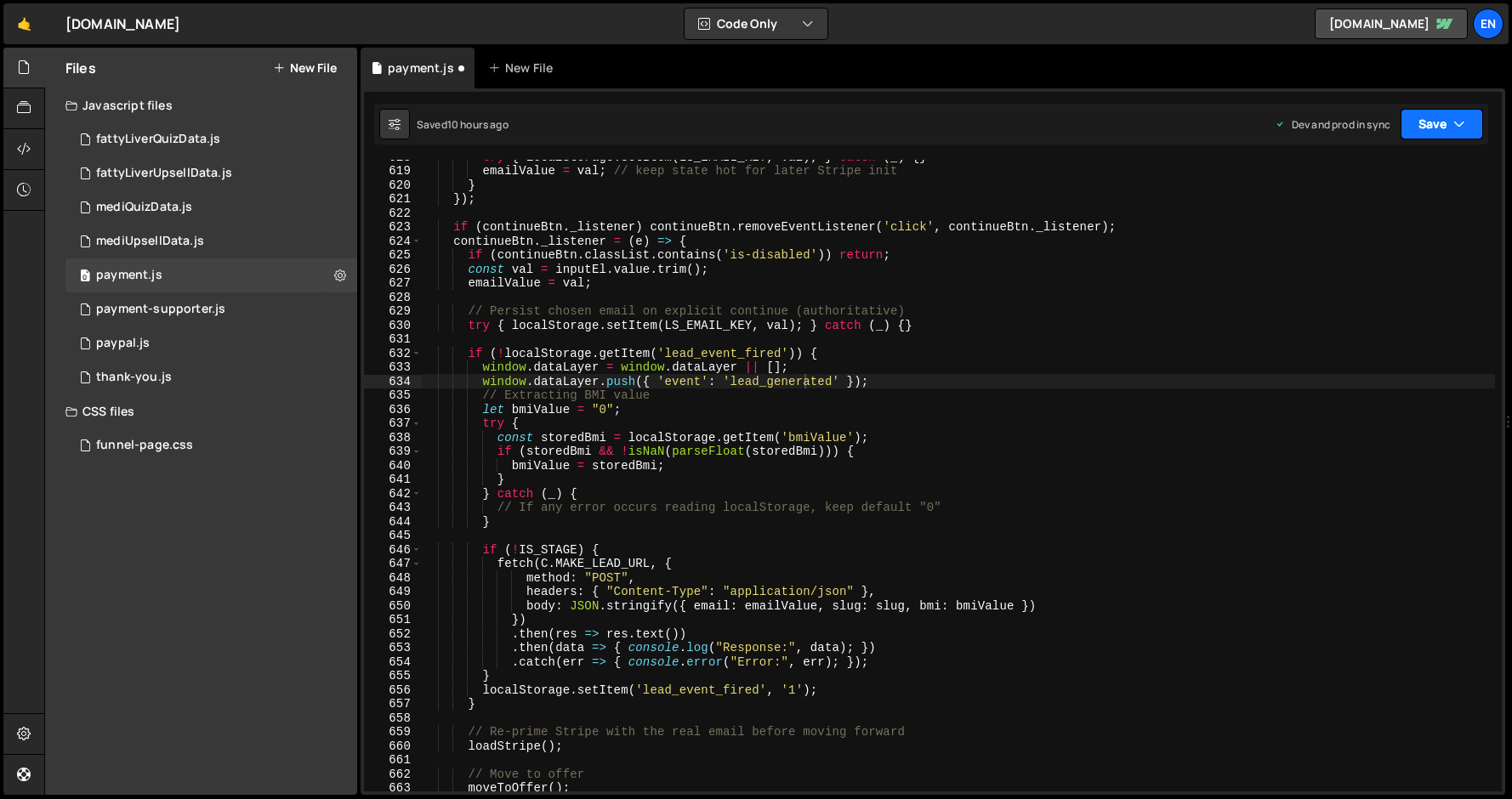
click at [1436, 132] on button "Save" at bounding box center [1442, 124] width 83 height 31
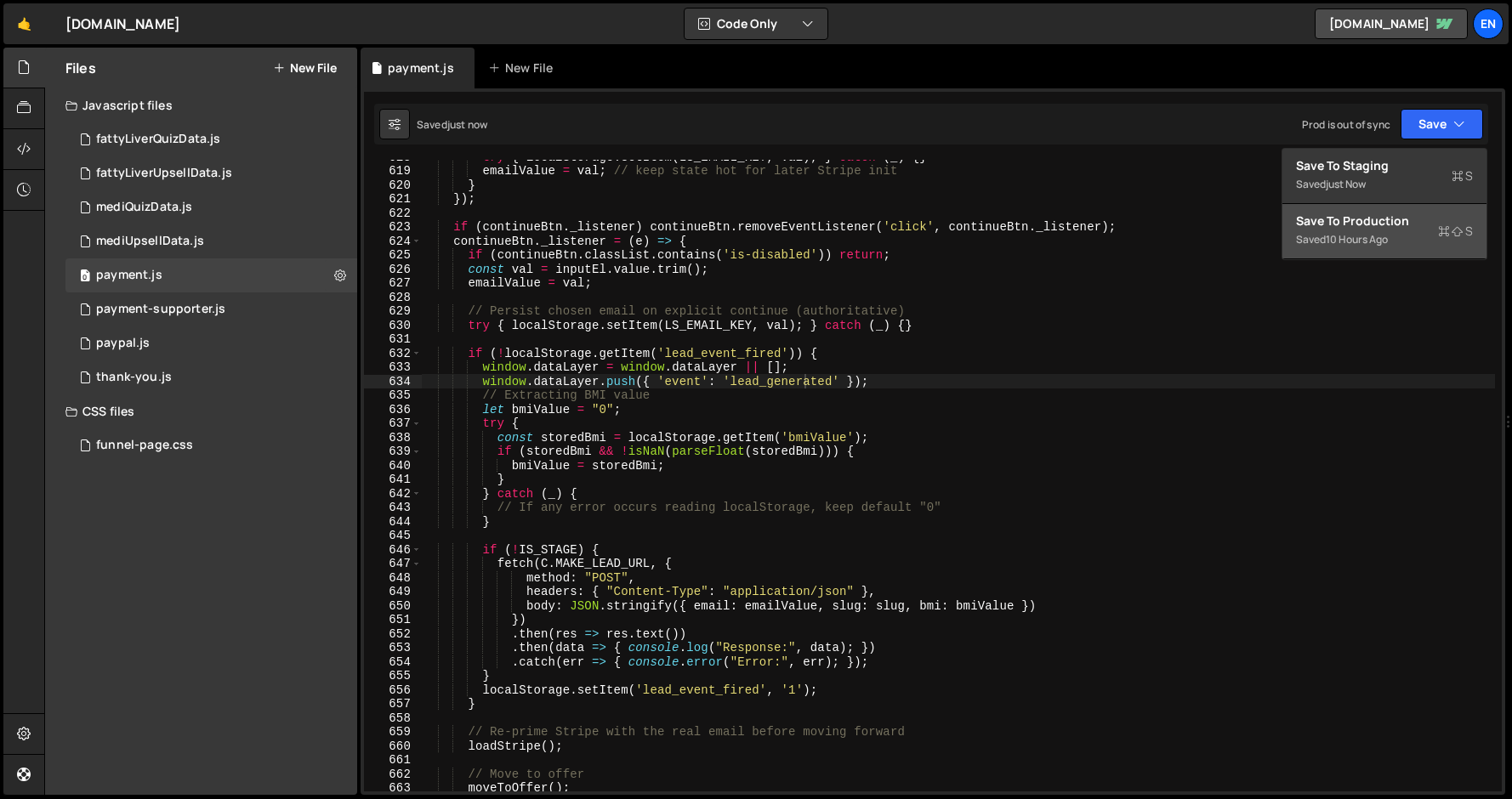
click at [1355, 236] on div "10 hours ago" at bounding box center [1356, 239] width 62 height 14
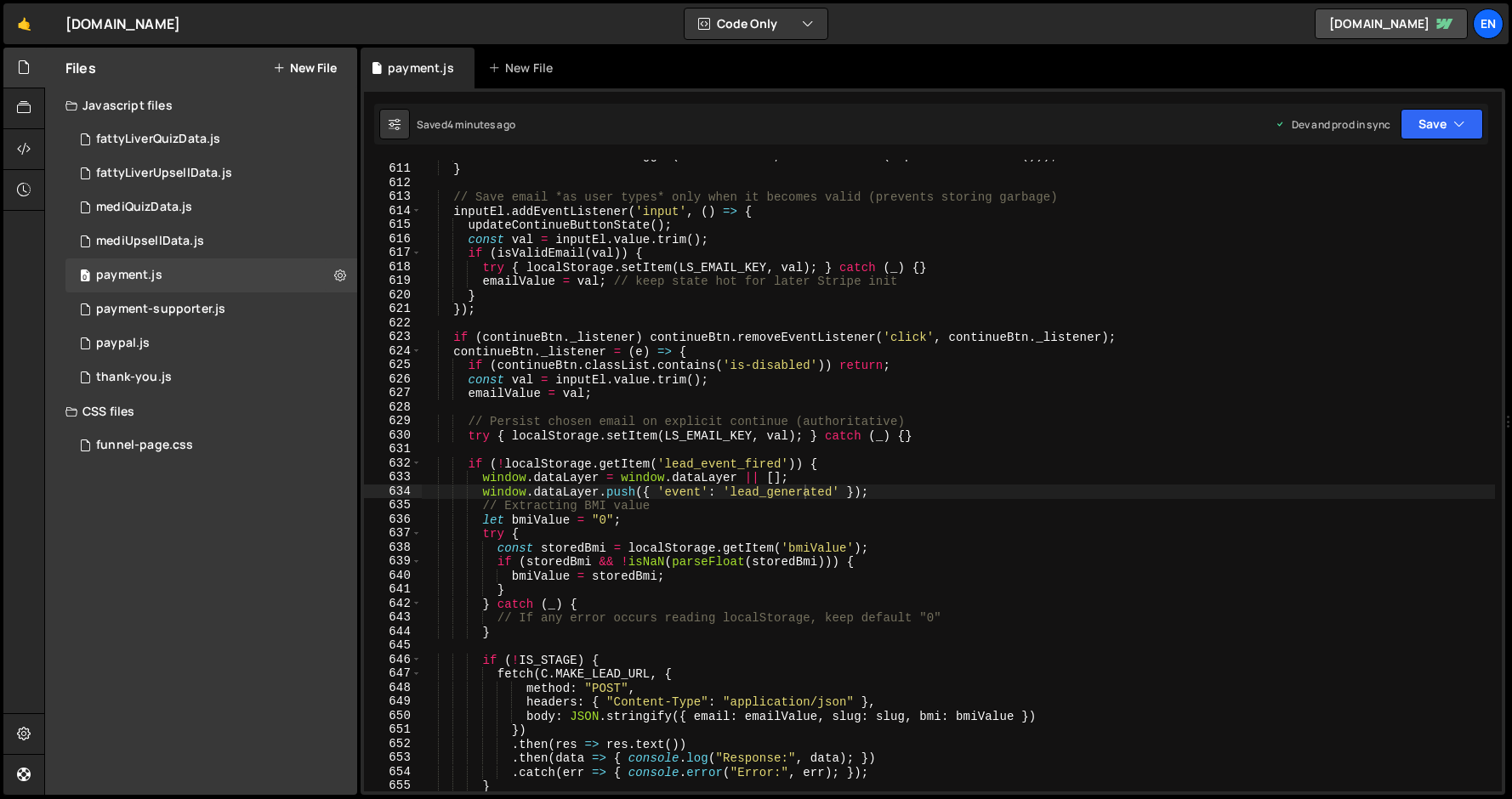
scroll to position [0, 0]
click at [578, 319] on div "continueBtn . classList . toggle ( 'is-disabled' , ! isValidEmail ( inputEl . v…" at bounding box center [958, 477] width 1074 height 660
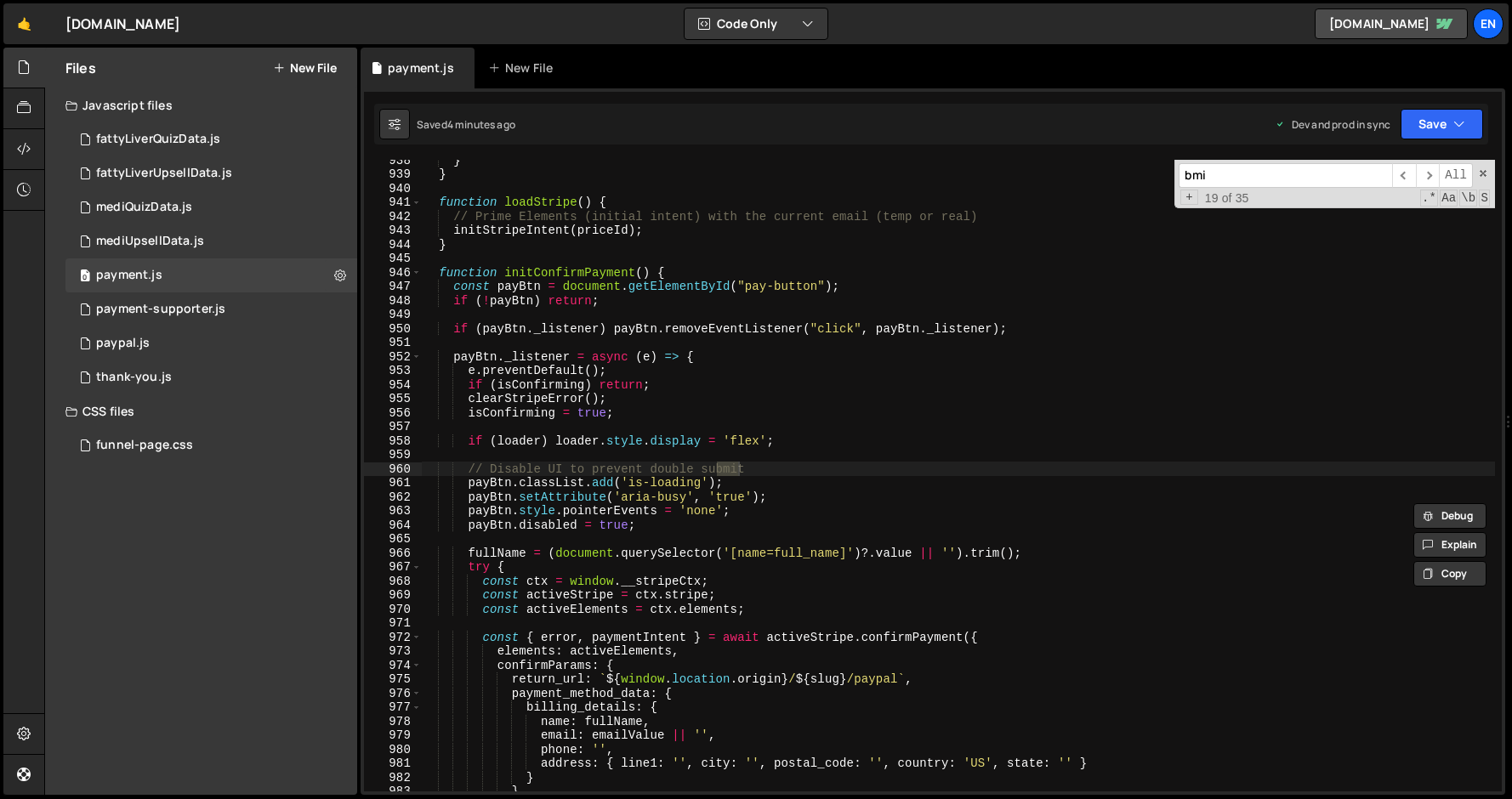
scroll to position [14275, 0]
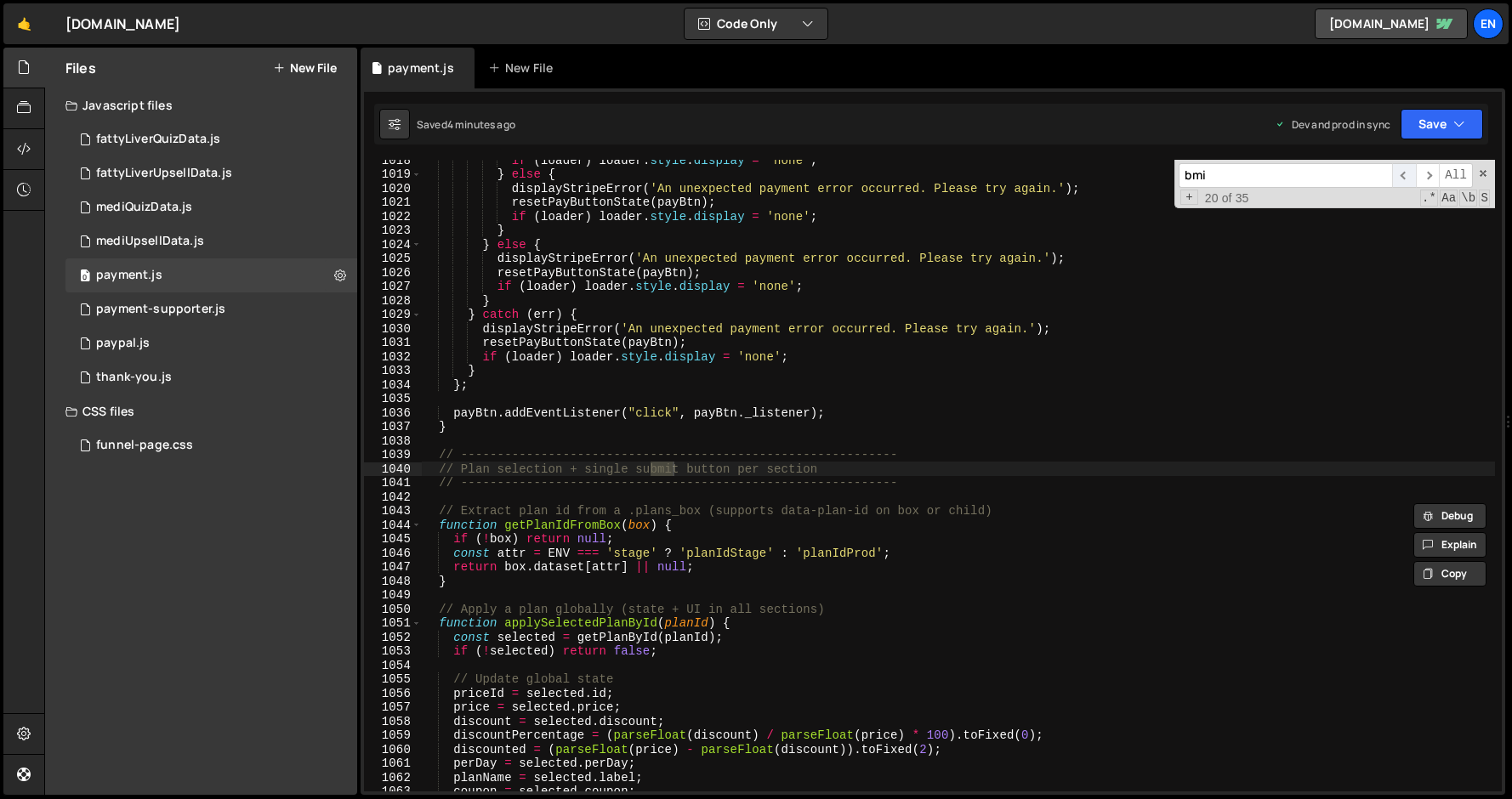
type input "bmi"
click at [1400, 176] on span "​" at bounding box center [1404, 176] width 24 height 25
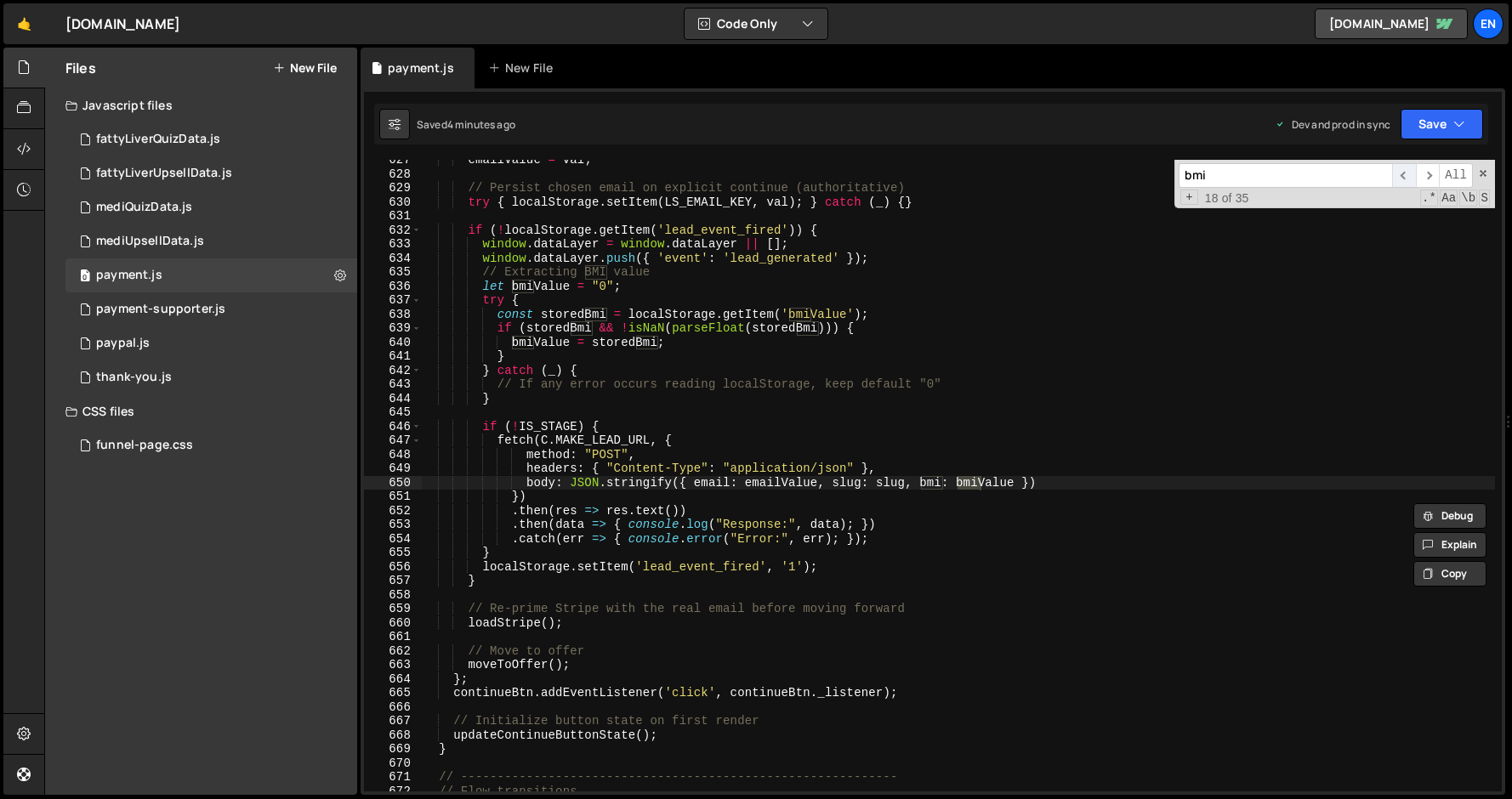
scroll to position [8790, 0]
click at [1400, 176] on span "​" at bounding box center [1404, 176] width 24 height 25
click at [798, 320] on div "emailValue = val ; // Persist chosen email on explicit continue (authoritative)…" at bounding box center [958, 483] width 1074 height 660
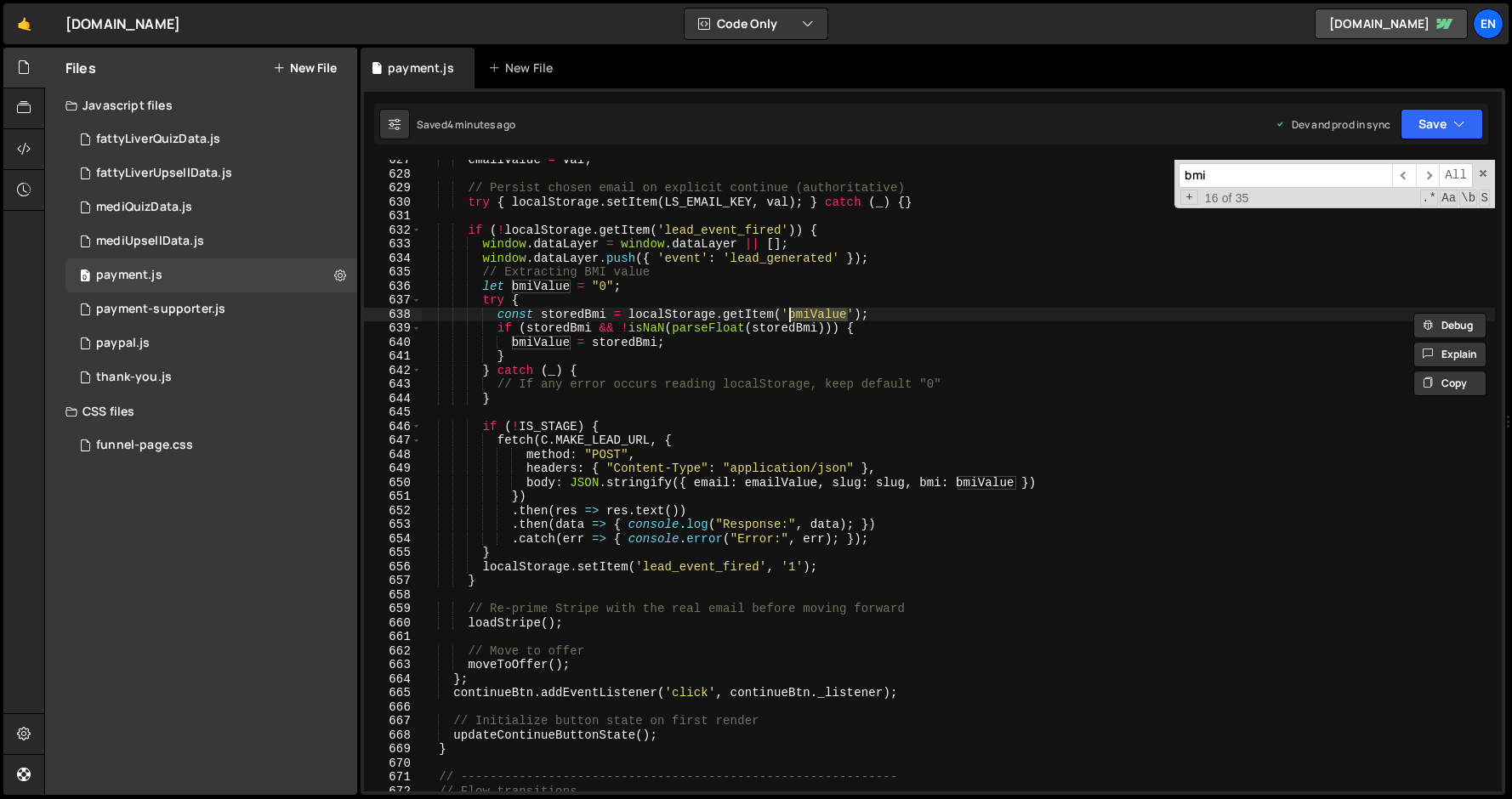
click at [973, 483] on div "emailValue = val ; // Persist chosen email on explicit continue (authoritative)…" at bounding box center [958, 483] width 1074 height 660
click at [973, 482] on div "emailValue = val ; // Persist chosen email on explicit continue (authoritative)…" at bounding box center [958, 483] width 1074 height 660
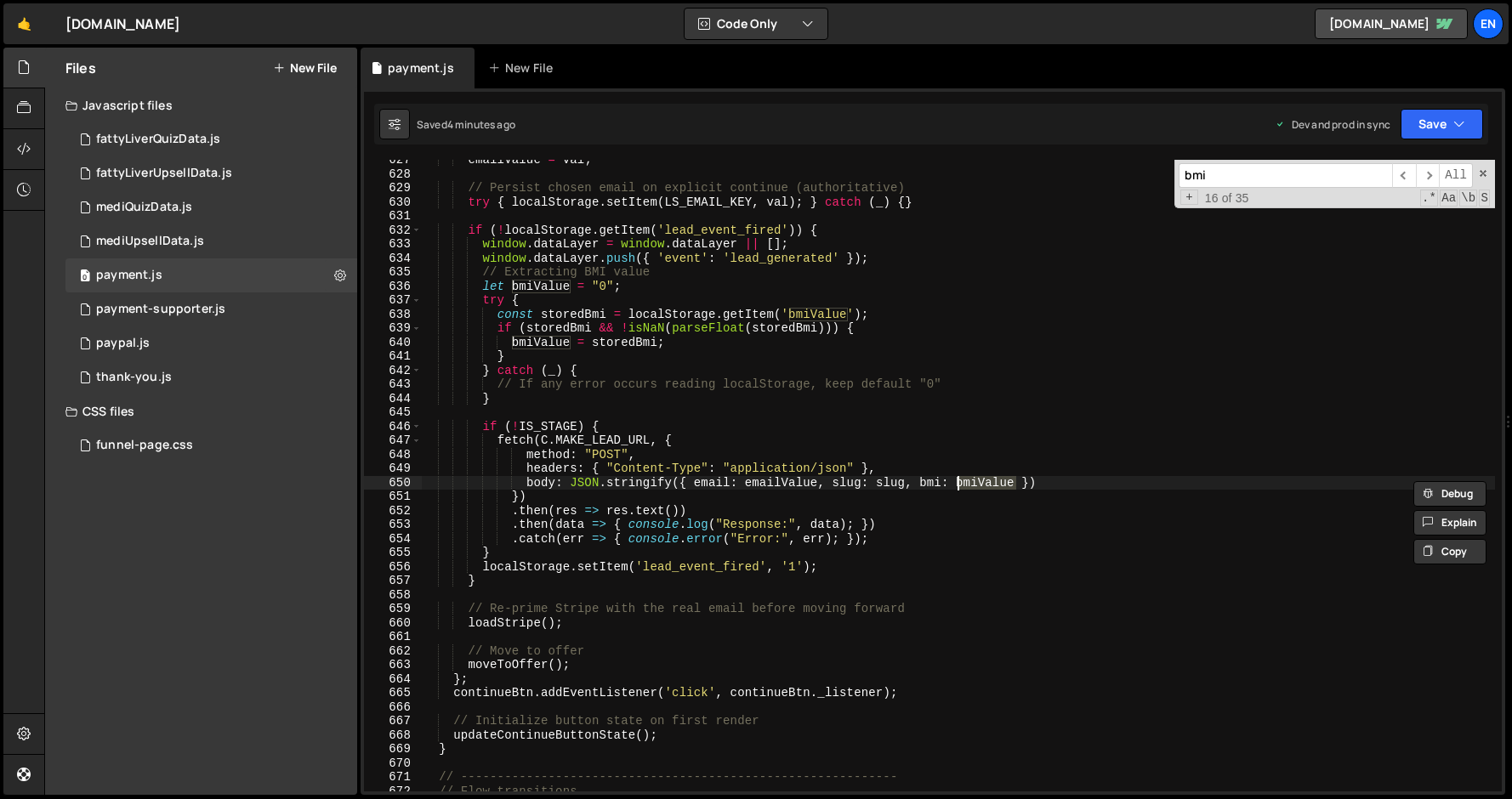
click at [796, 314] on div "emailValue = val ; // Persist chosen email on explicit continue (authoritative)…" at bounding box center [958, 483] width 1074 height 660
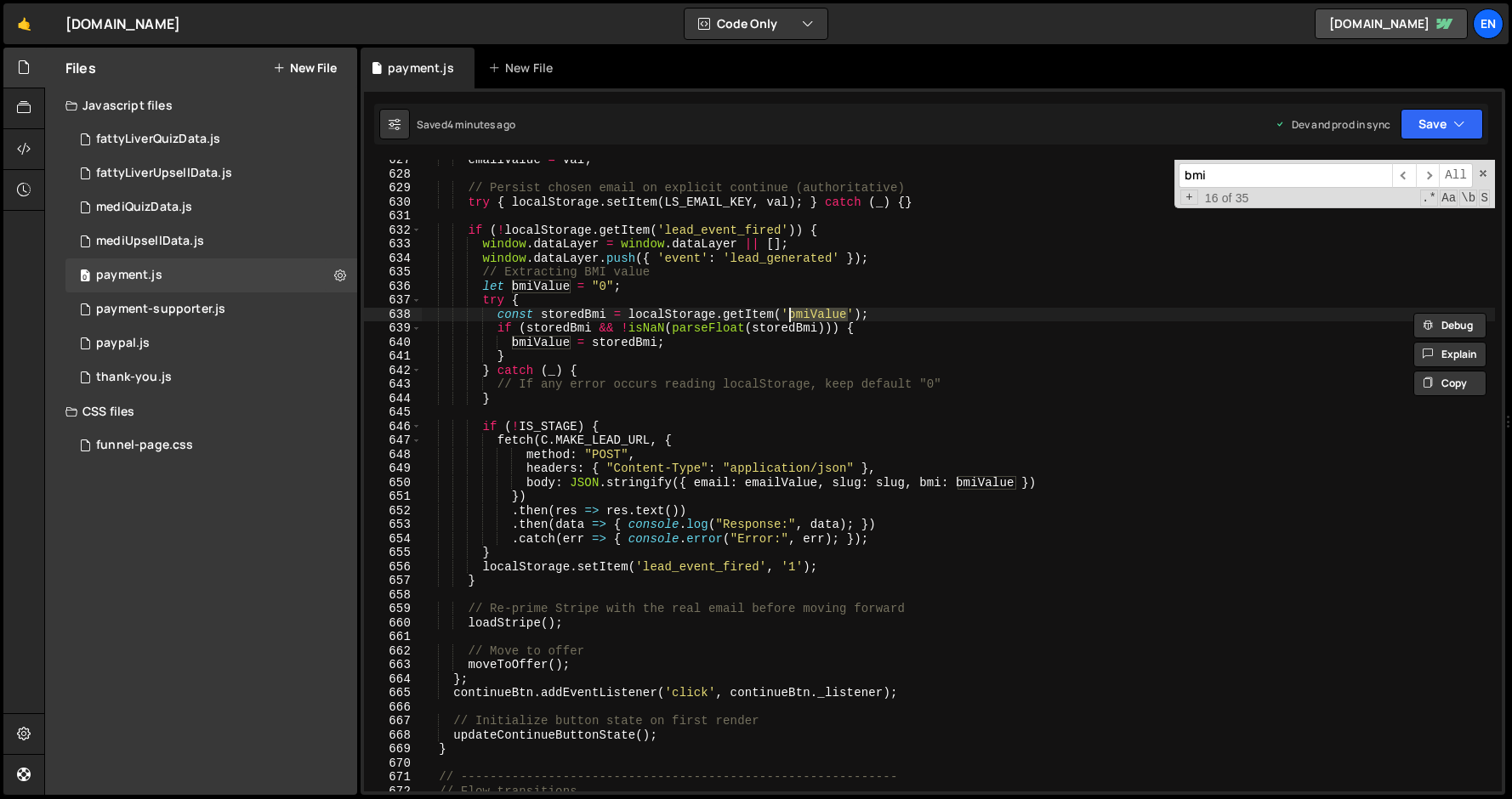
click at [690, 346] on div "emailValue = val ; // Persist chosen email on explicit continue (authoritative)…" at bounding box center [958, 483] width 1074 height 660
click at [761, 340] on div "emailValue = val ; // Persist chosen email on explicit continue (authoritative)…" at bounding box center [958, 483] width 1074 height 660
click at [930, 490] on div "emailValue = val ; // Persist chosen email on explicit continue (authoritative)…" at bounding box center [958, 483] width 1074 height 660
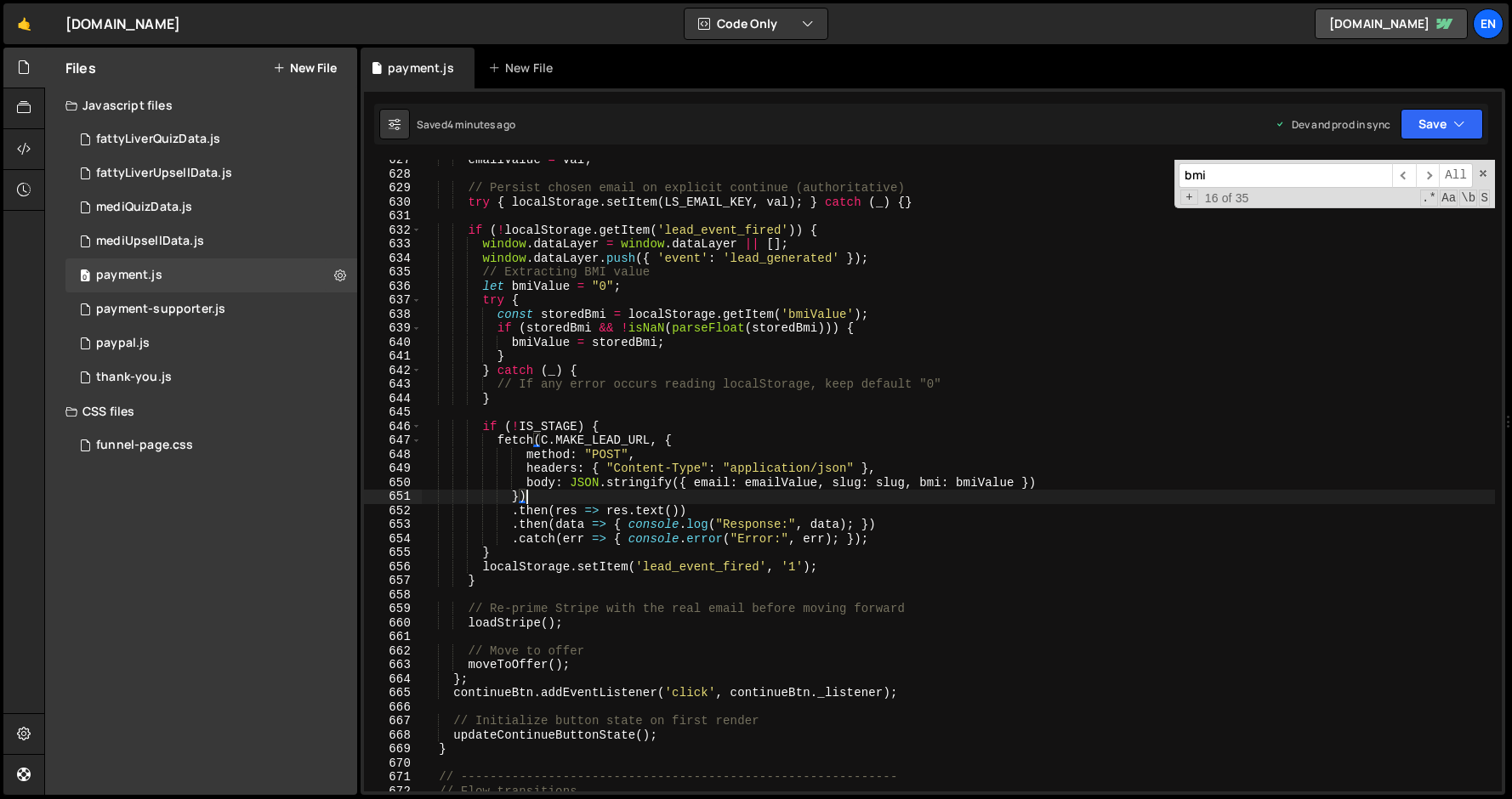
click at [930, 480] on div "emailValue = val ; // Persist chosen email on explicit continue (authoritative)…" at bounding box center [958, 483] width 1074 height 660
click at [905, 485] on div "emailValue = val ; // Persist chosen email on explicit continue (authoritative)…" at bounding box center [958, 483] width 1074 height 660
click at [973, 482] on div "emailValue = val ; // Persist chosen email on explicit continue (authoritative)…" at bounding box center [958, 483] width 1074 height 660
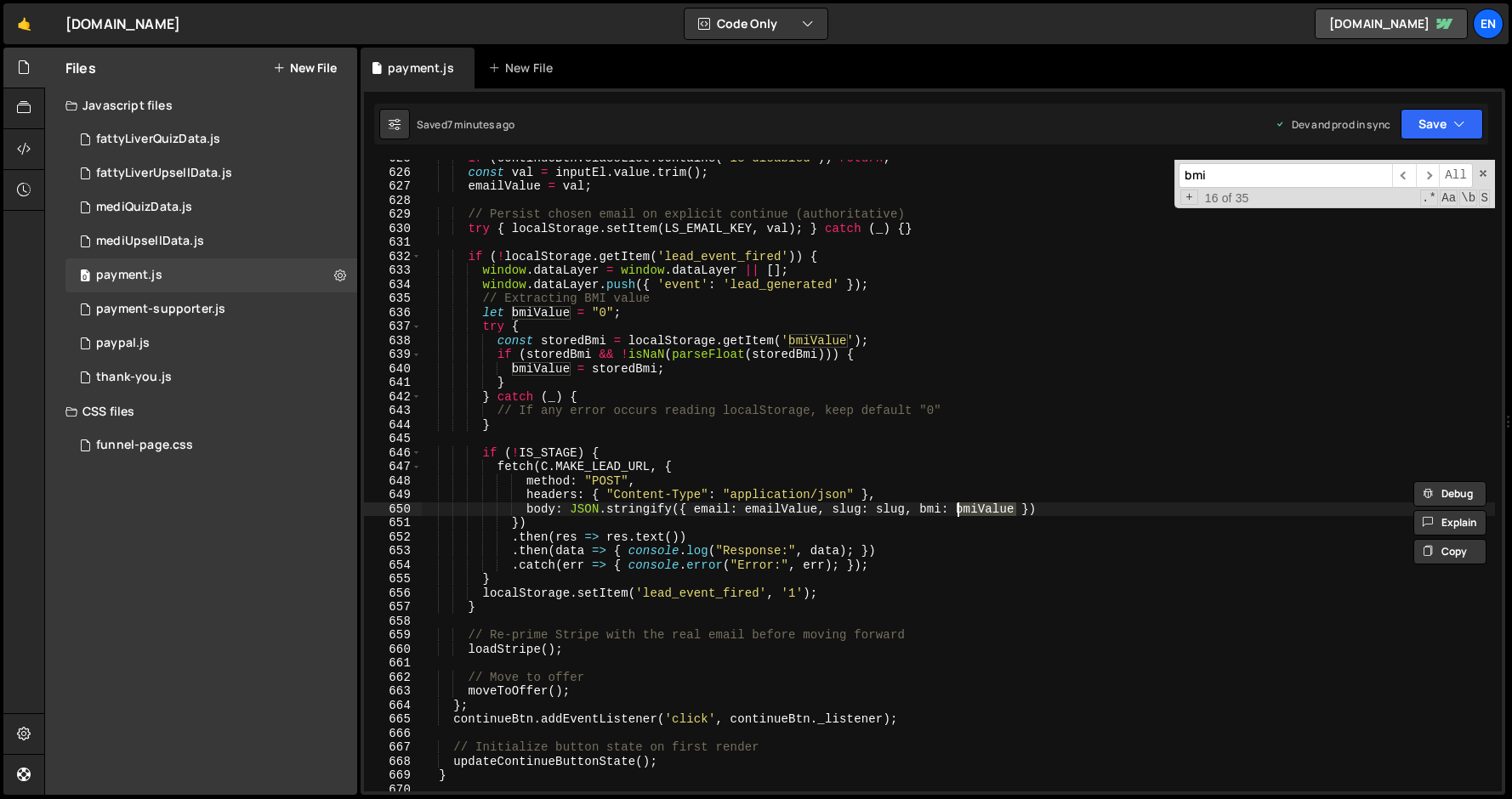
scroll to position [8767, 0]
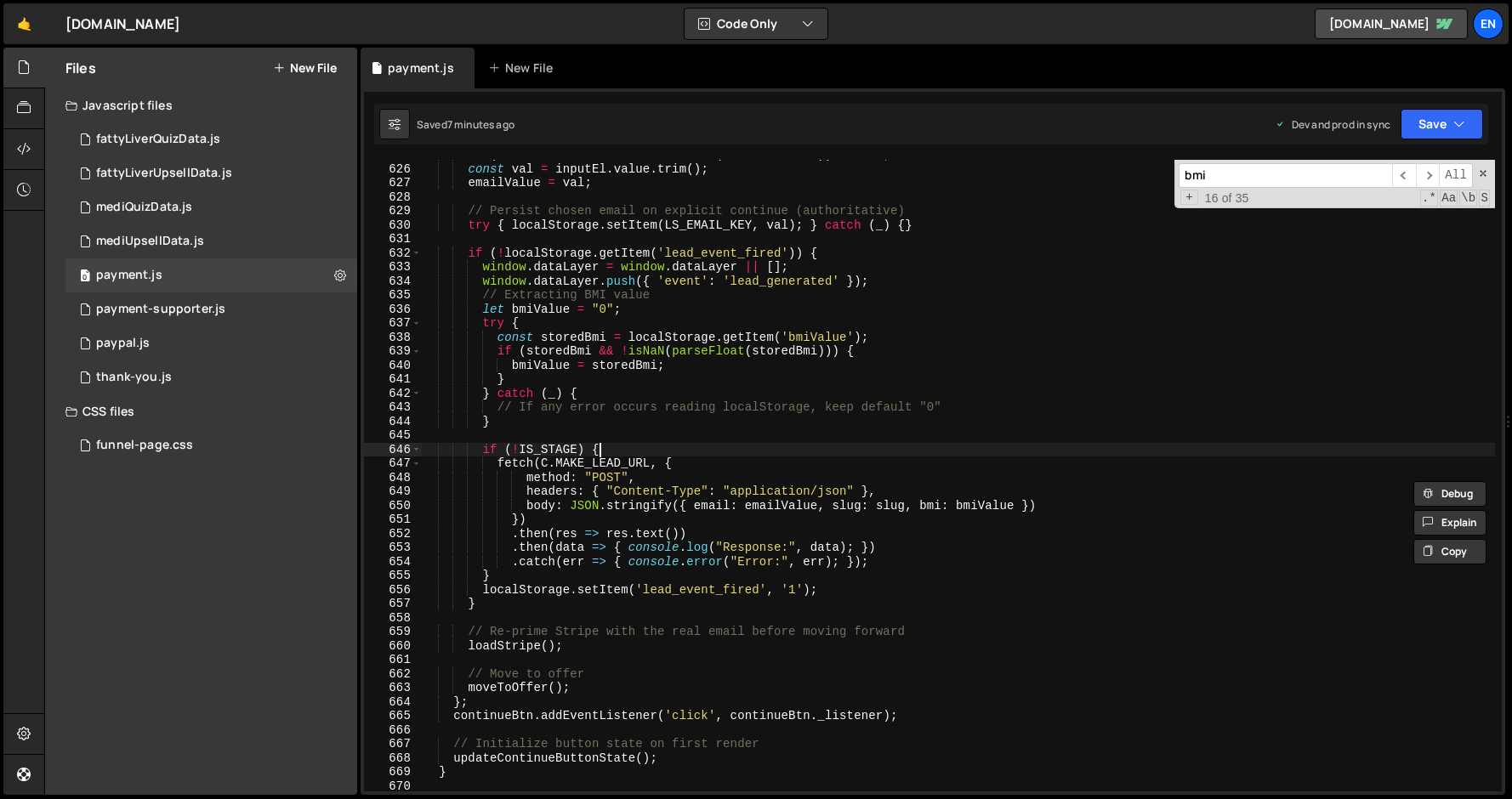
click at [850, 452] on div "if ( continueBtn . classList . contains ( 'is-disabled' )) return ; const val =…" at bounding box center [958, 477] width 1074 height 660
click at [713, 348] on div "if ( continueBtn . classList . contains ( 'is-disabled' )) return ; const val =…" at bounding box center [958, 477] width 1074 height 660
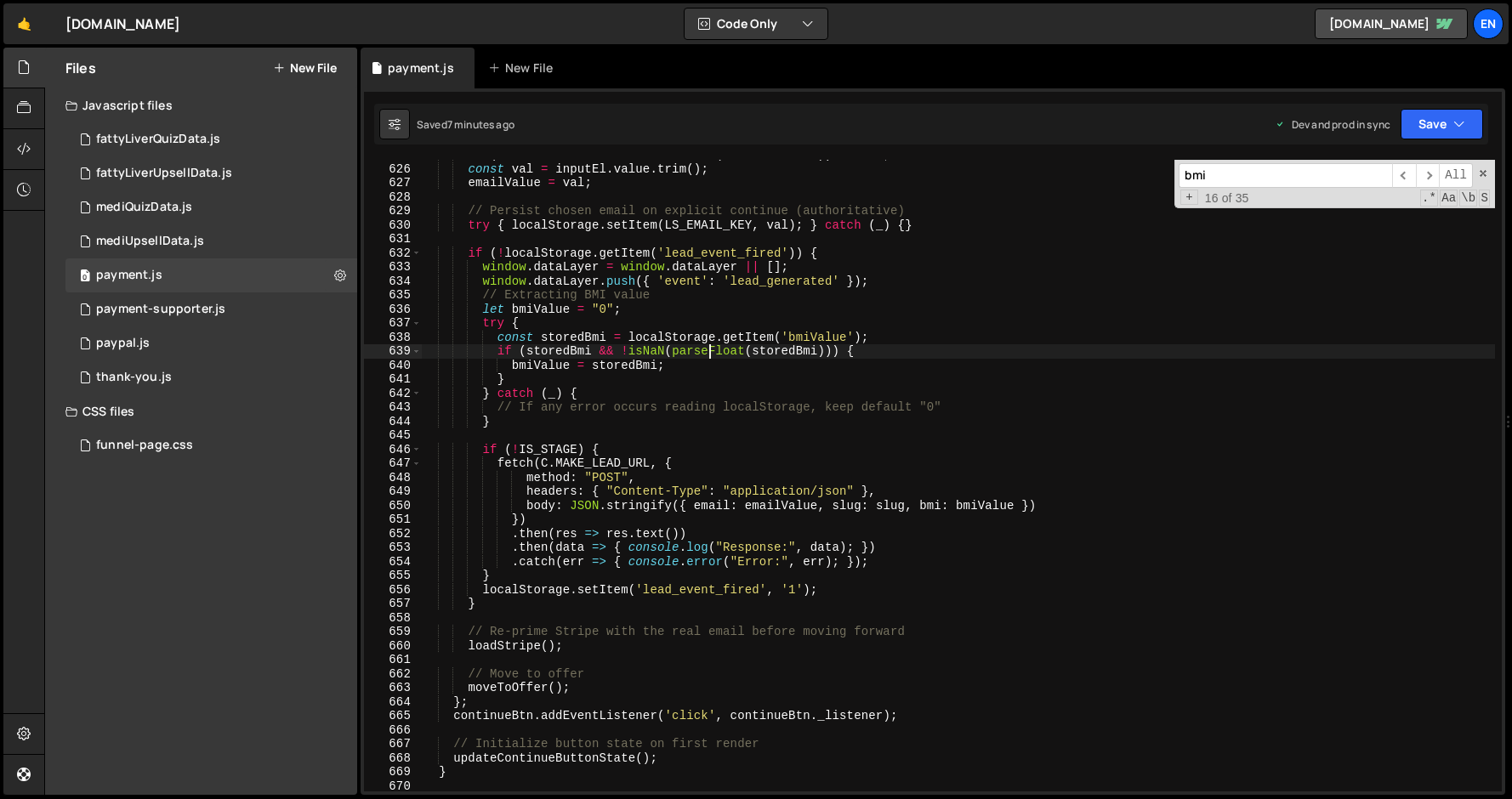
click at [713, 348] on div "if ( continueBtn . classList . contains ( 'is-disabled' )) return ; const val =…" at bounding box center [958, 477] width 1074 height 660
click at [847, 483] on div "if ( continueBtn . classList . contains ( 'is-disabled' )) return ; const val =…" at bounding box center [958, 477] width 1074 height 660
type textarea "method: "POST","
